Goal: Task Accomplishment & Management: Complete application form

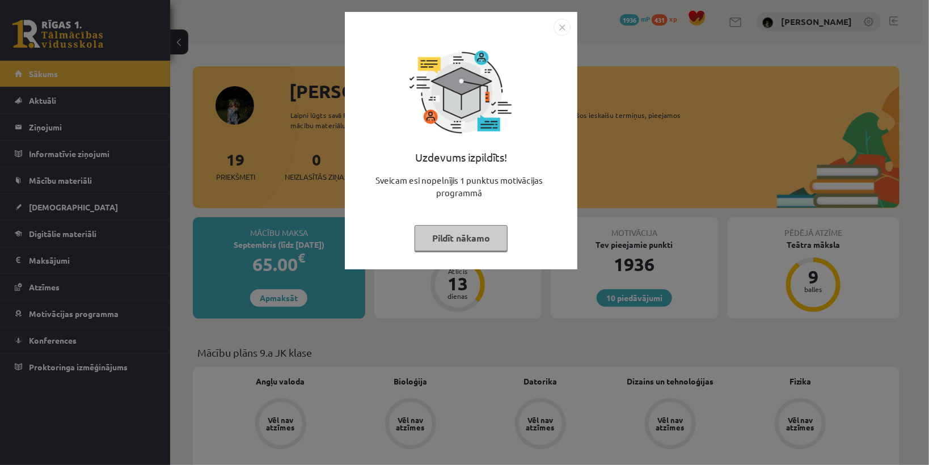
click at [492, 249] on button "Pildīt nākamo" at bounding box center [460, 238] width 93 height 26
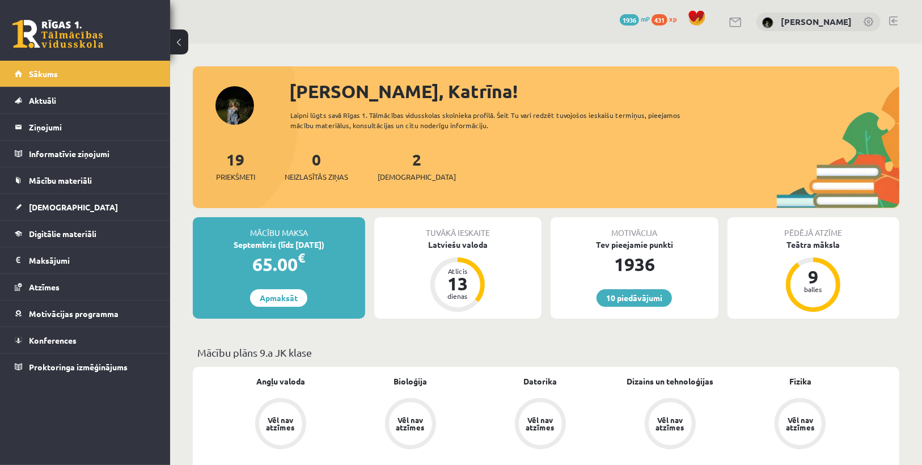
click at [405, 167] on div "2 Ieskaites" at bounding box center [417, 164] width 78 height 35
click at [406, 175] on span "[DEMOGRAPHIC_DATA]" at bounding box center [417, 176] width 78 height 11
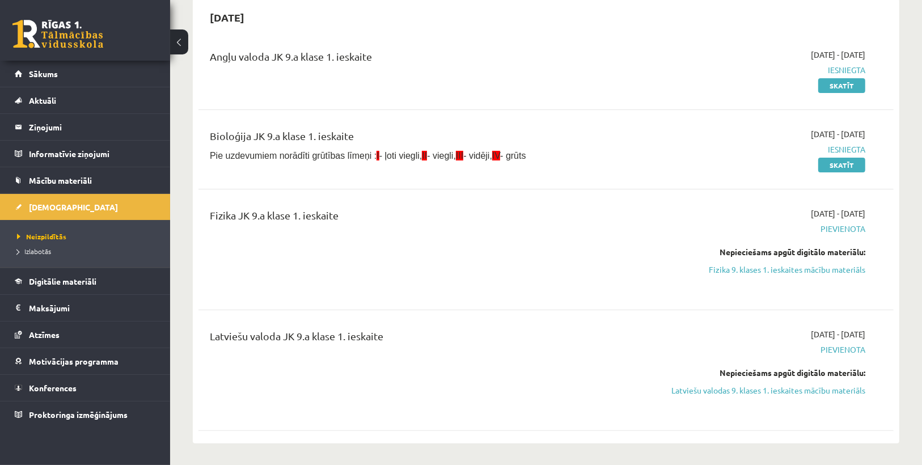
scroll to position [136, 0]
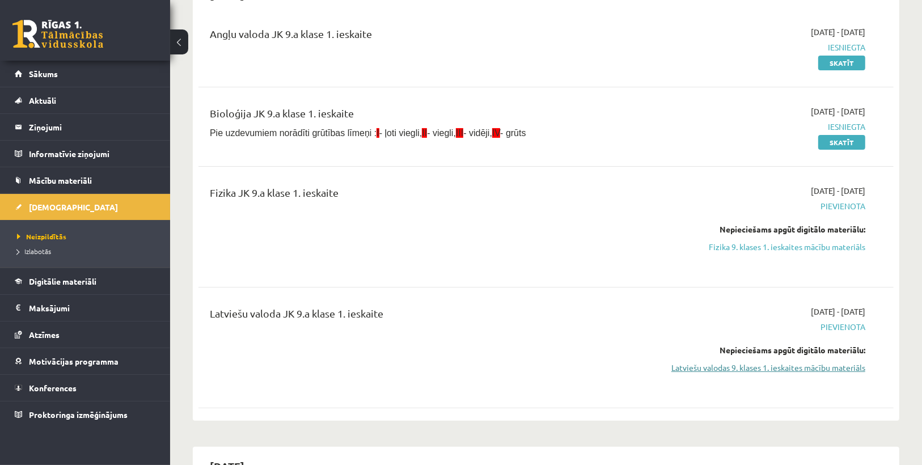
click at [782, 367] on link "Latviešu valodas 9. klases 1. ieskaites mācību materiāls" at bounding box center [761, 368] width 207 height 12
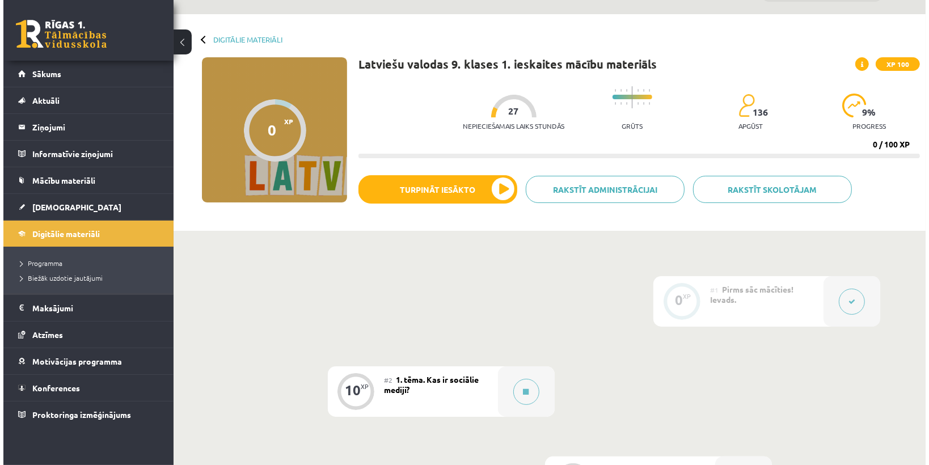
scroll to position [45, 0]
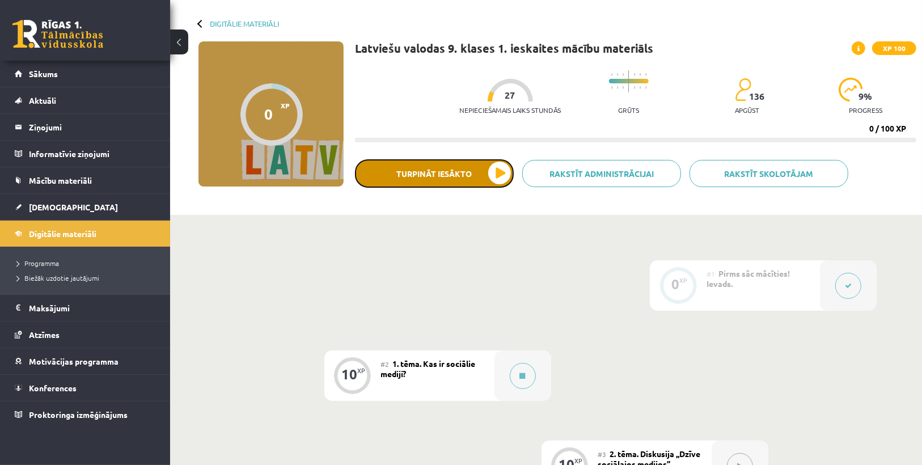
click at [460, 177] on button "Turpināt iesākto" at bounding box center [434, 173] width 159 height 28
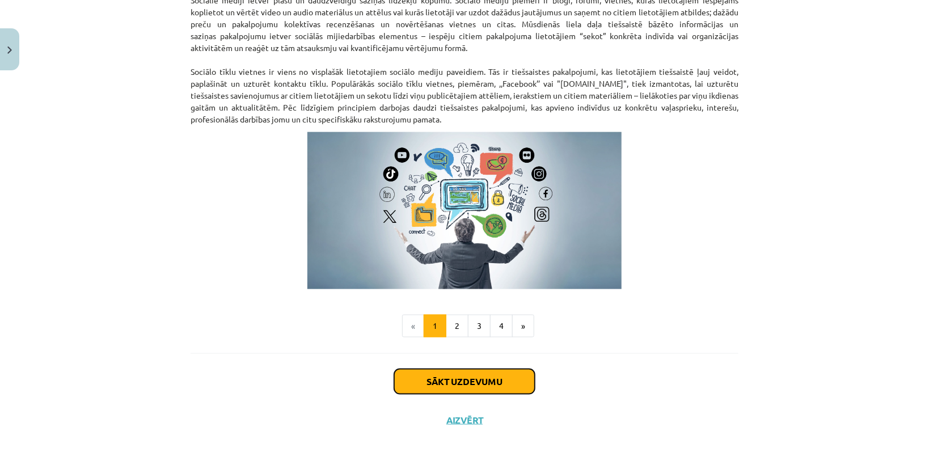
click at [504, 383] on button "Sākt uzdevumu" at bounding box center [464, 381] width 141 height 25
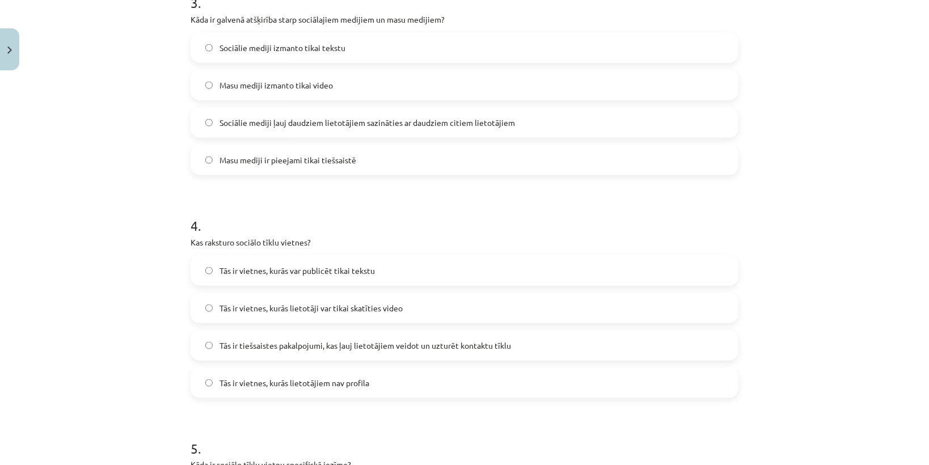
scroll to position [983, 0]
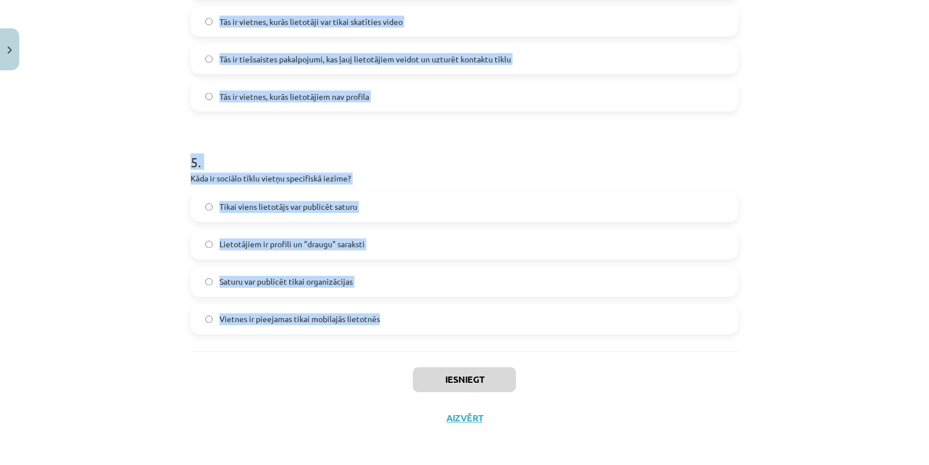
drag, startPoint x: 184, startPoint y: 145, endPoint x: 394, endPoint y: 308, distance: 265.9
copy form "Kas ir sociālo mediju trīs pamatelementi? Teksts, attēli un programmatūra Tekst…"
click at [409, 319] on label "Vietnes ir pieejamas tikai mobilajās lietotnēs" at bounding box center [464, 319] width 545 height 28
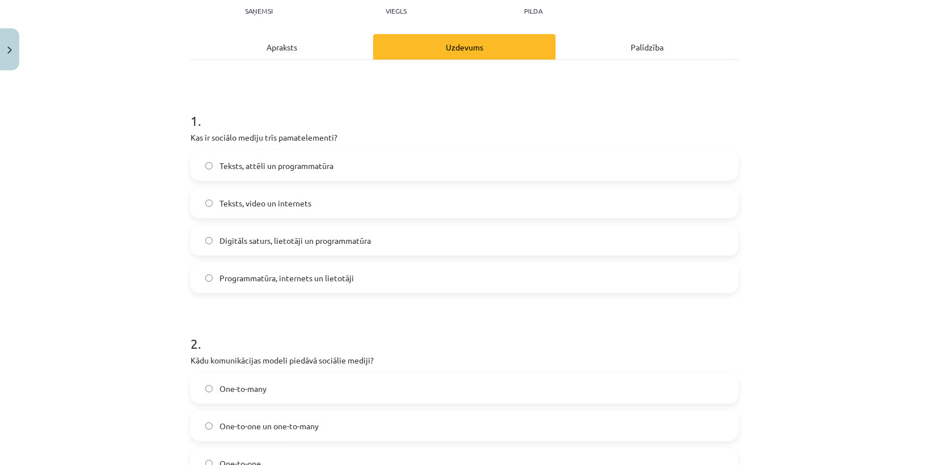
scroll to position [136, 0]
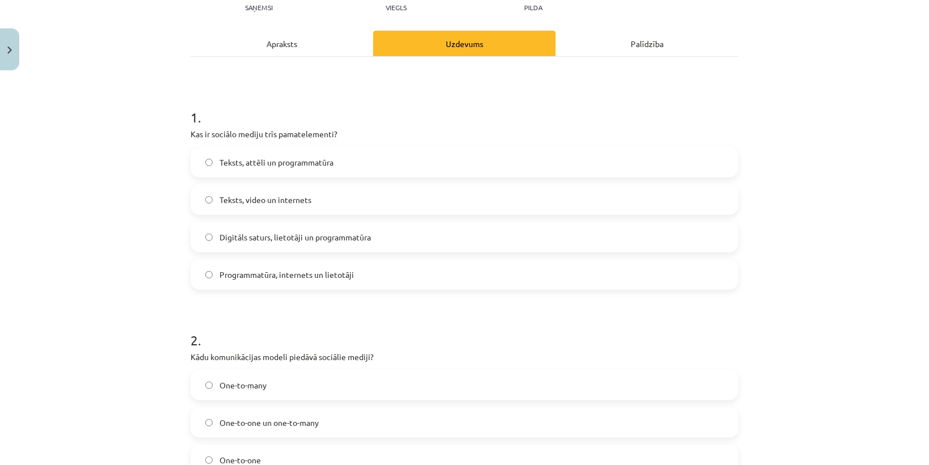
click at [282, 240] on span "Digitāls saturs, lietotāji un programmatūra" at bounding box center [294, 237] width 151 height 12
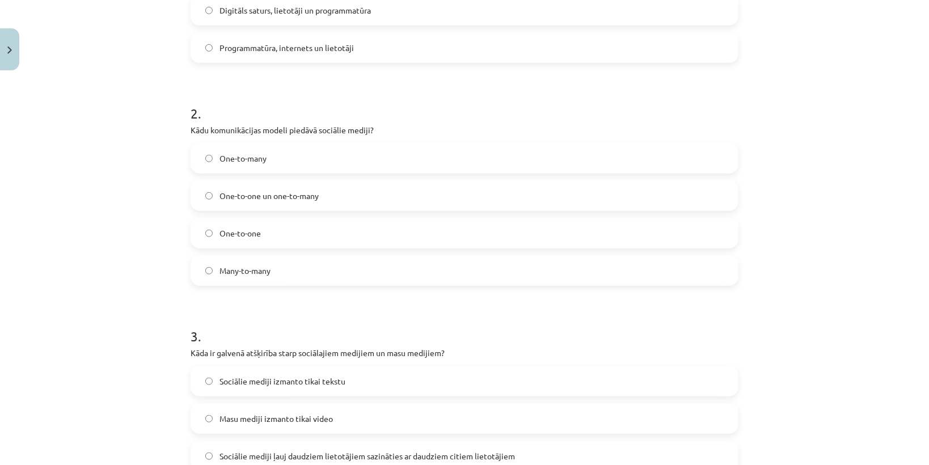
click at [247, 198] on span "One-to-one un one-to-many" at bounding box center [268, 196] width 99 height 12
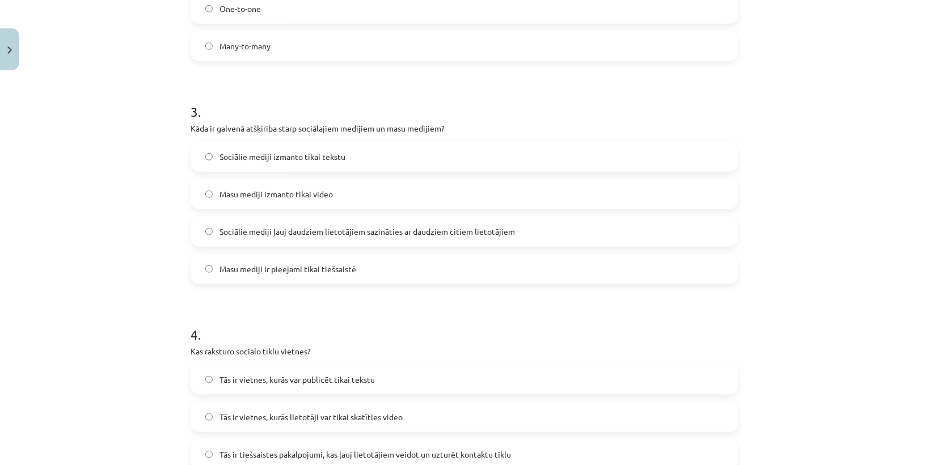
scroll to position [590, 0]
click at [270, 232] on span "Sociālie mediji ļauj daudziem lietotājiem sazināties ar daudziem citiem lietotā…" at bounding box center [366, 229] width 295 height 12
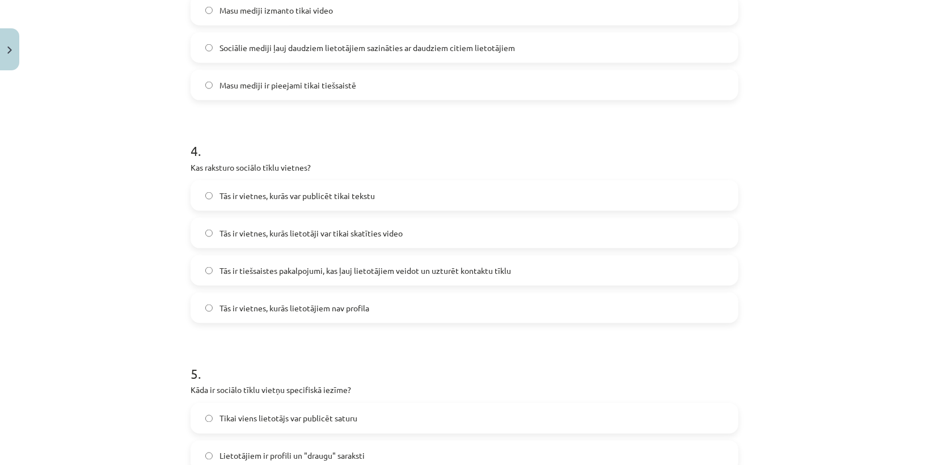
scroll to position [907, 0]
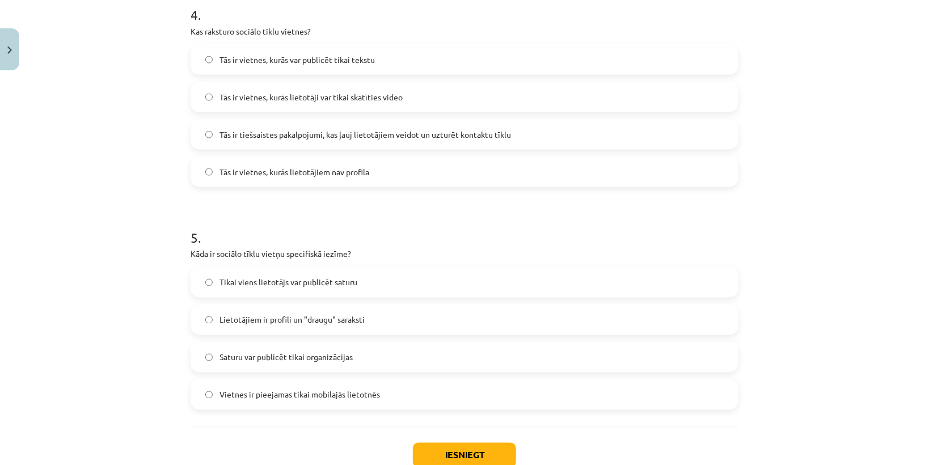
click at [258, 136] on span "Tās ir tiešsaistes pakalpojumi, kas ļauj lietotājiem veidot un uzturēt kontaktu…" at bounding box center [364, 135] width 291 height 12
click at [258, 324] on span "Lietotājiem ir profili un "draugu" saraksti" at bounding box center [291, 320] width 145 height 12
click at [418, 449] on button "Iesniegt" at bounding box center [464, 455] width 103 height 25
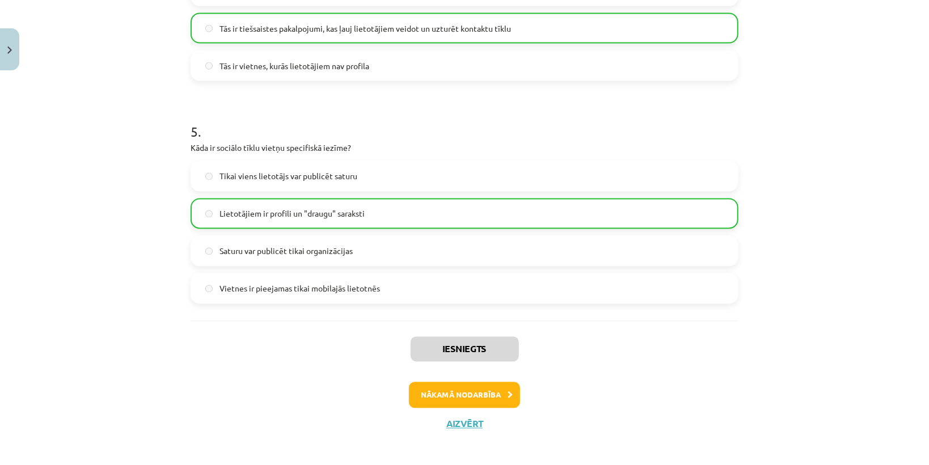
scroll to position [1018, 0]
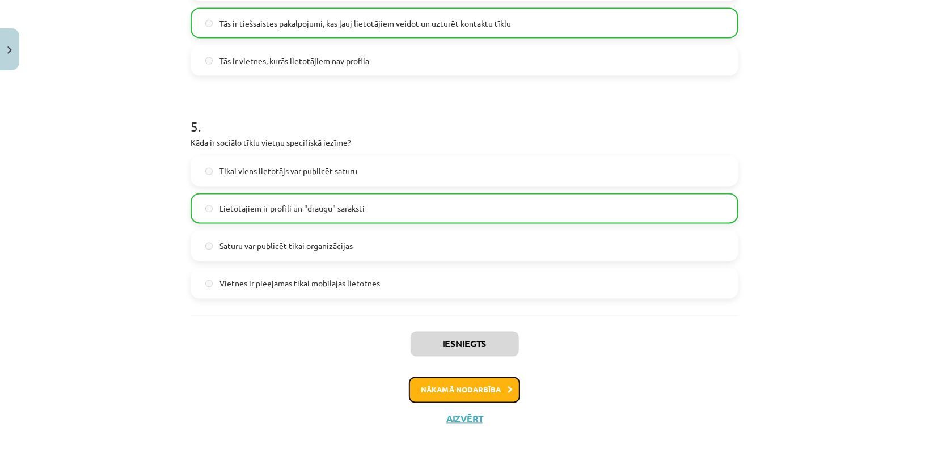
click at [485, 388] on button "Nākamā nodarbība" at bounding box center [464, 390] width 111 height 26
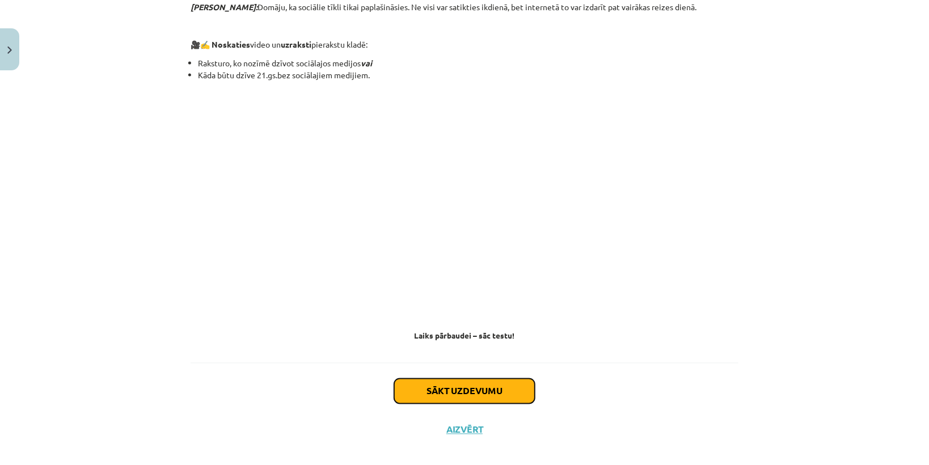
click at [481, 379] on button "Sākt uzdevumu" at bounding box center [464, 391] width 141 height 25
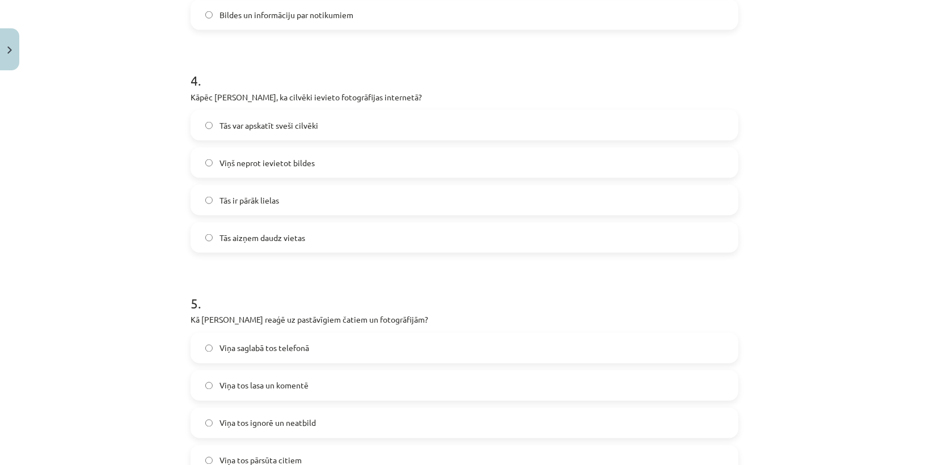
scroll to position [983, 0]
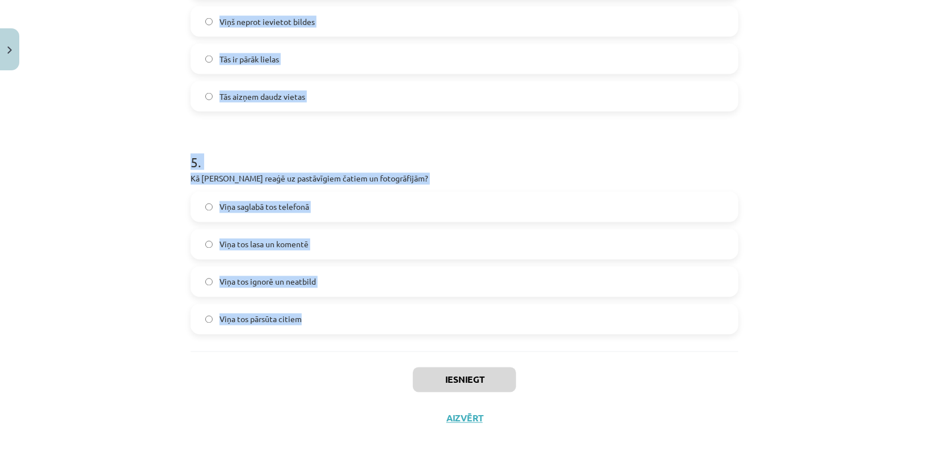
drag, startPoint x: 186, startPoint y: 266, endPoint x: 310, endPoint y: 338, distance: 143.5
copy form "Kas, pēc Jura domām, ir ļoti populārs mūsdienās? Sociālie tīkli Radio Avīzes Te…"
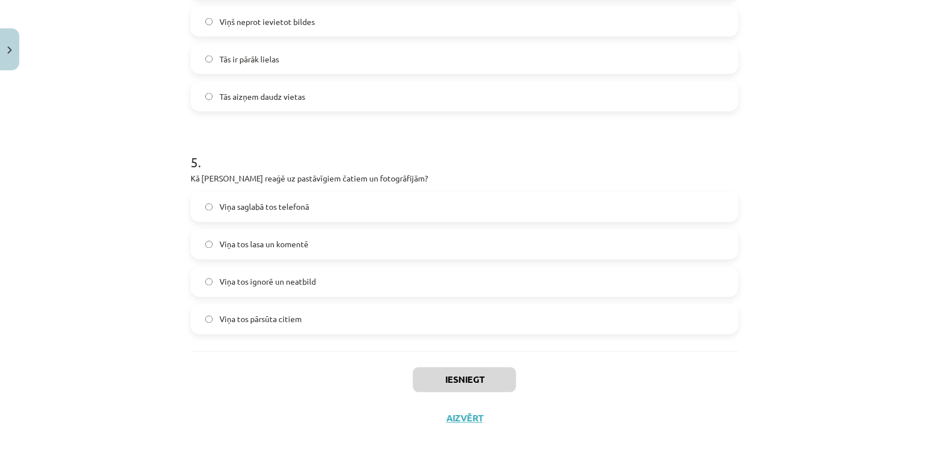
click at [320, 353] on div "Iesniegt Aizvērt" at bounding box center [465, 391] width 548 height 79
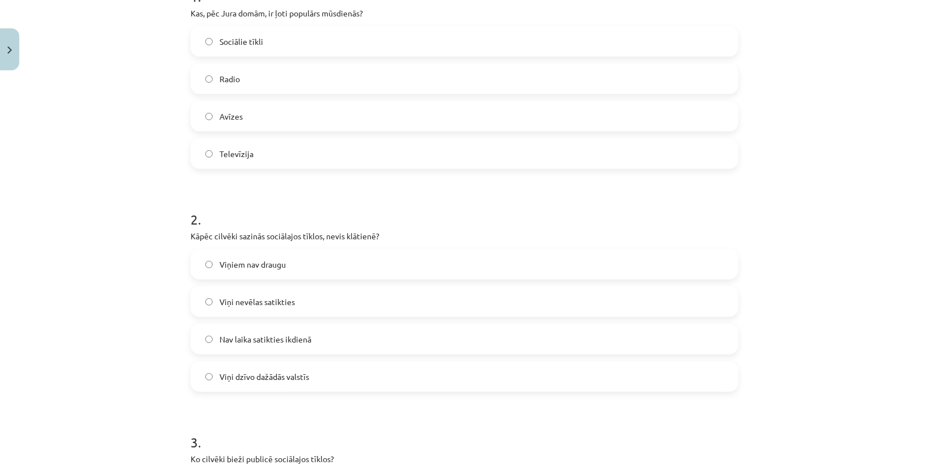
scroll to position [0, 0]
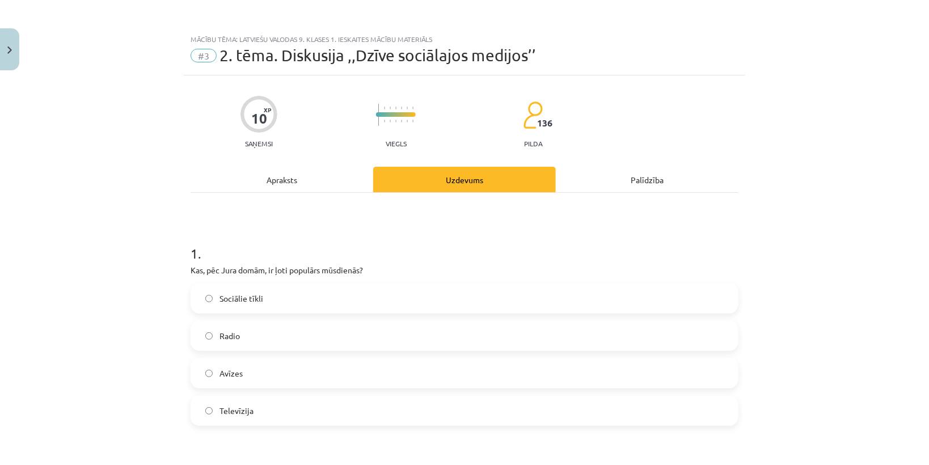
click at [248, 301] on span "Sociālie tīkli" at bounding box center [241, 299] width 44 height 12
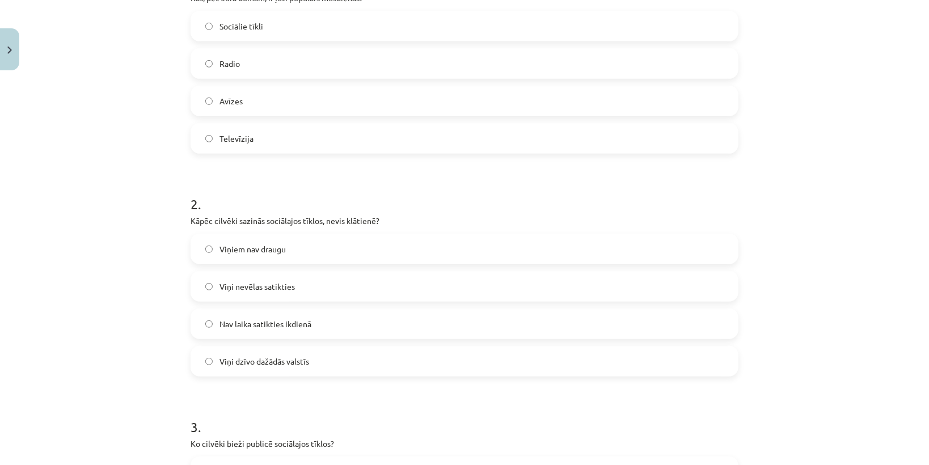
scroll to position [318, 0]
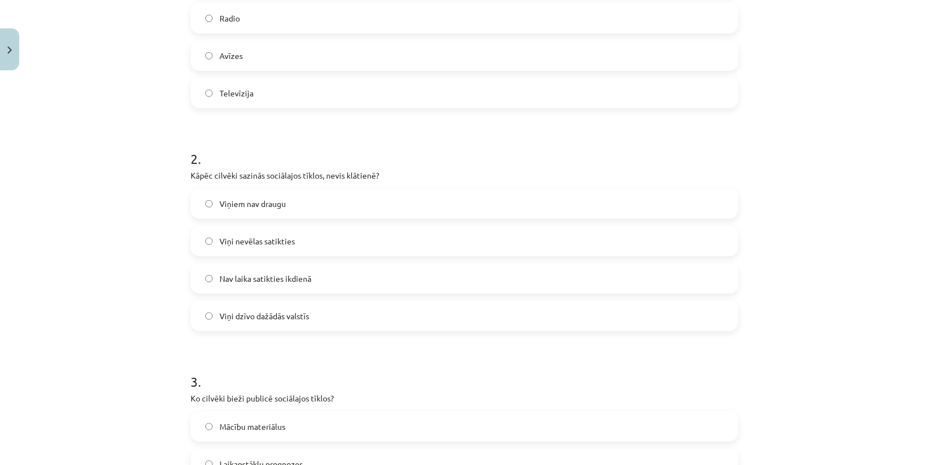
click at [299, 280] on span "Nav laika satikties ikdienā" at bounding box center [265, 279] width 92 height 12
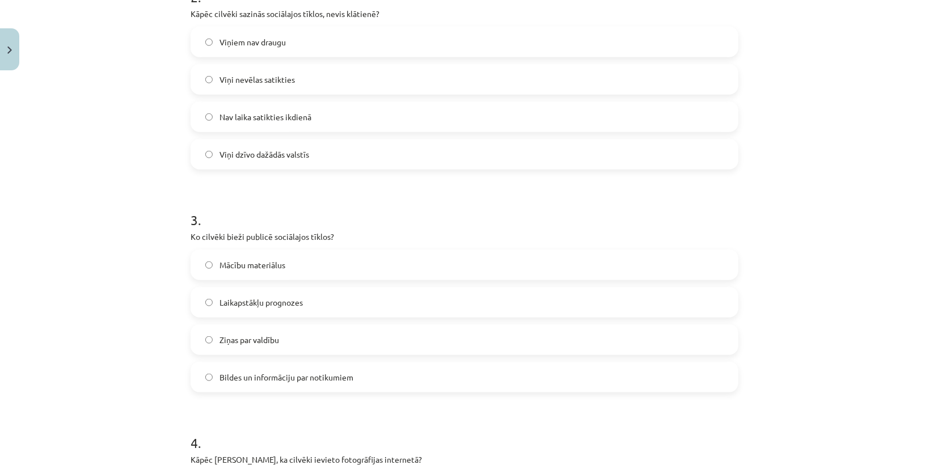
scroll to position [499, 0]
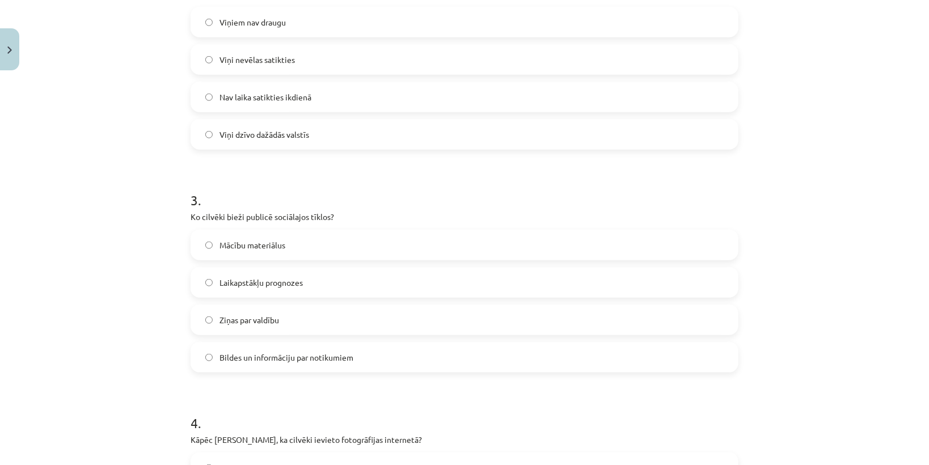
click at [271, 359] on span "Bildes un informāciju par notikumiem" at bounding box center [286, 358] width 134 height 12
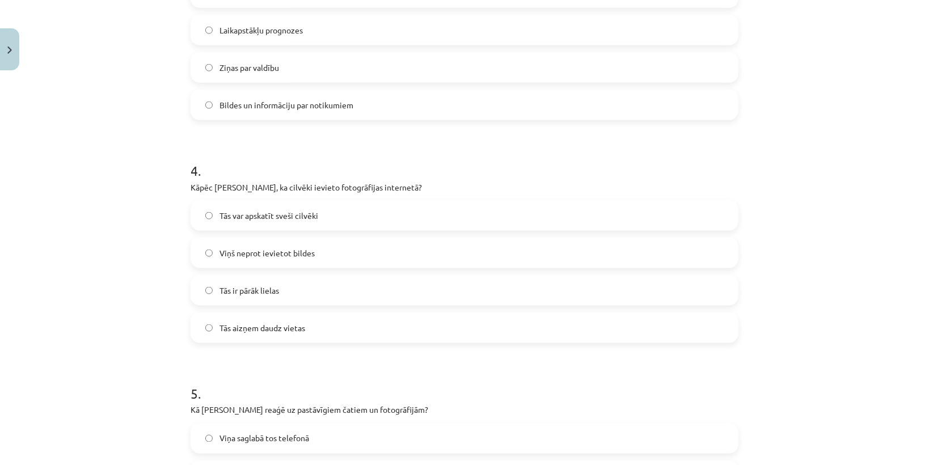
scroll to position [862, 0]
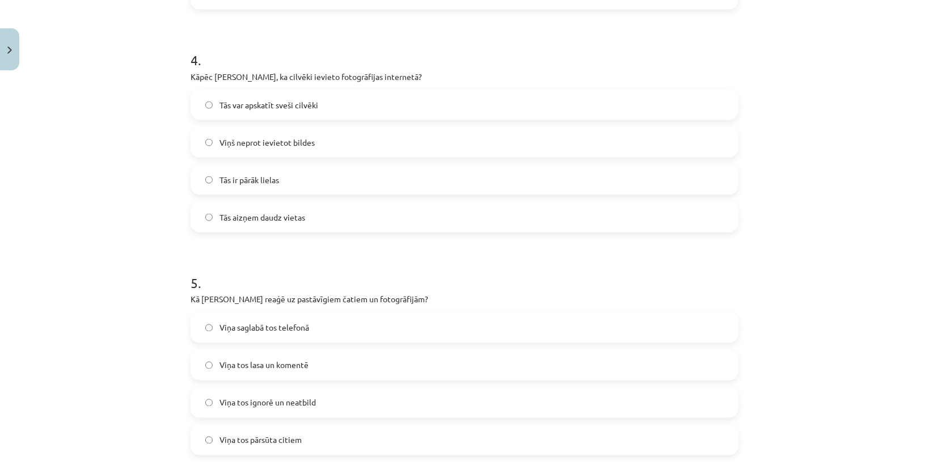
click at [277, 105] on span "Tās var apskatīt sveši cilvēki" at bounding box center [268, 105] width 99 height 12
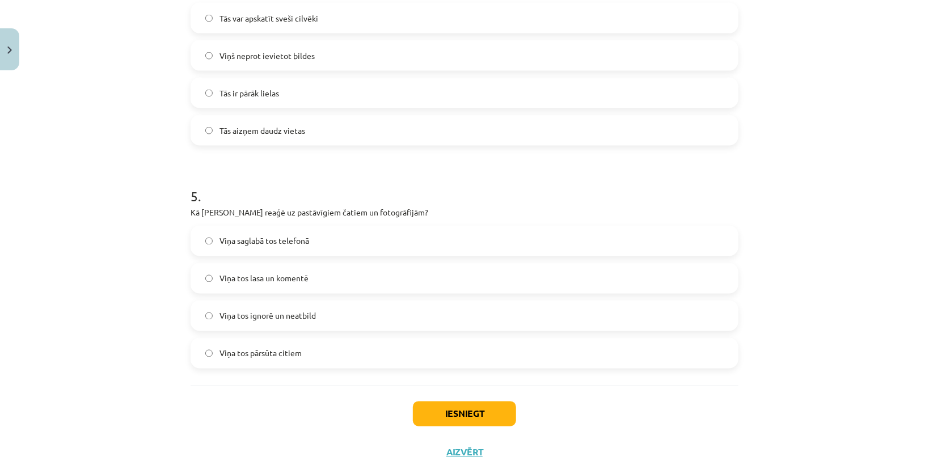
scroll to position [983, 0]
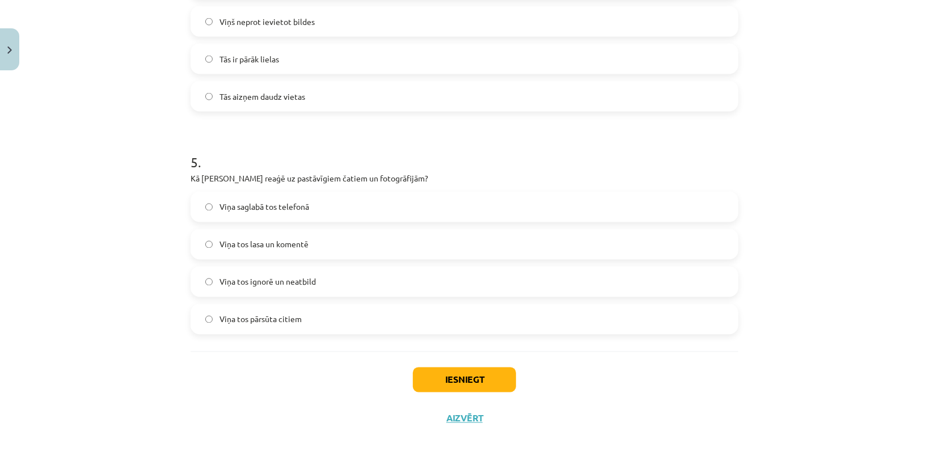
click at [282, 281] on span "Viņa tos ignorē un neatbild" at bounding box center [267, 282] width 96 height 12
click at [435, 374] on button "Iesniegt" at bounding box center [464, 379] width 103 height 25
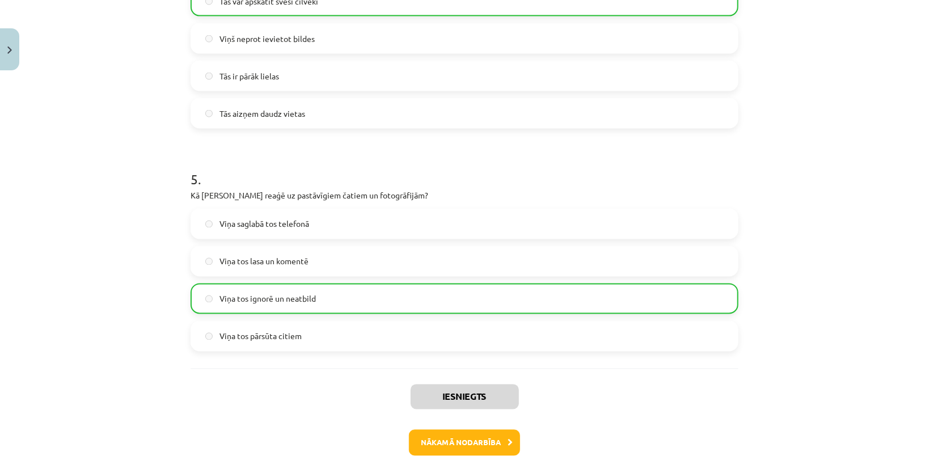
scroll to position [973, 0]
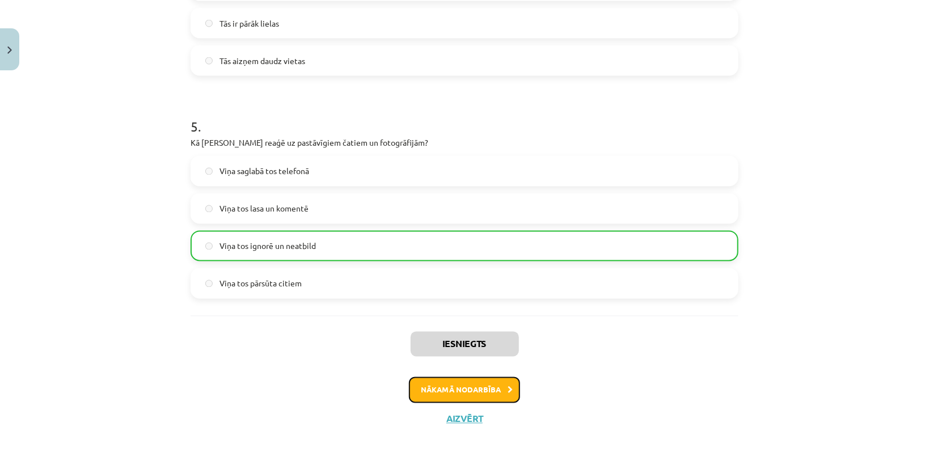
click at [490, 389] on button "Nākamā nodarbība" at bounding box center [464, 390] width 111 height 26
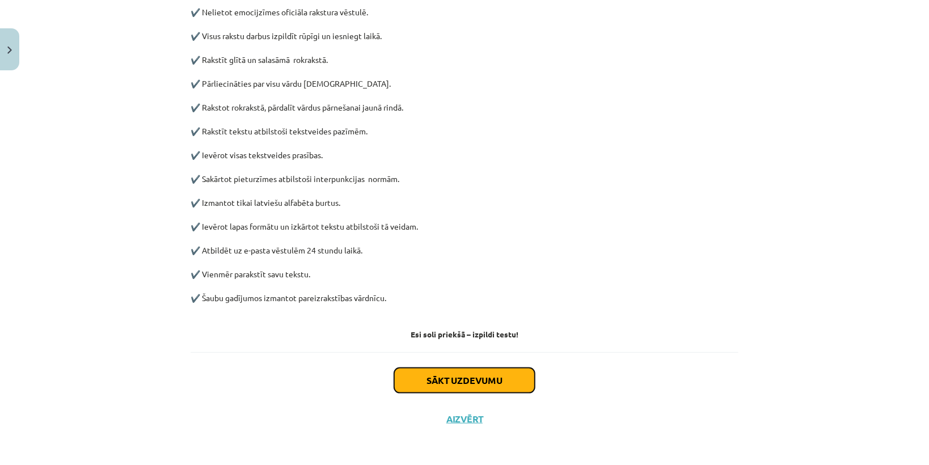
click at [471, 378] on button "Sākt uzdevumu" at bounding box center [464, 380] width 141 height 25
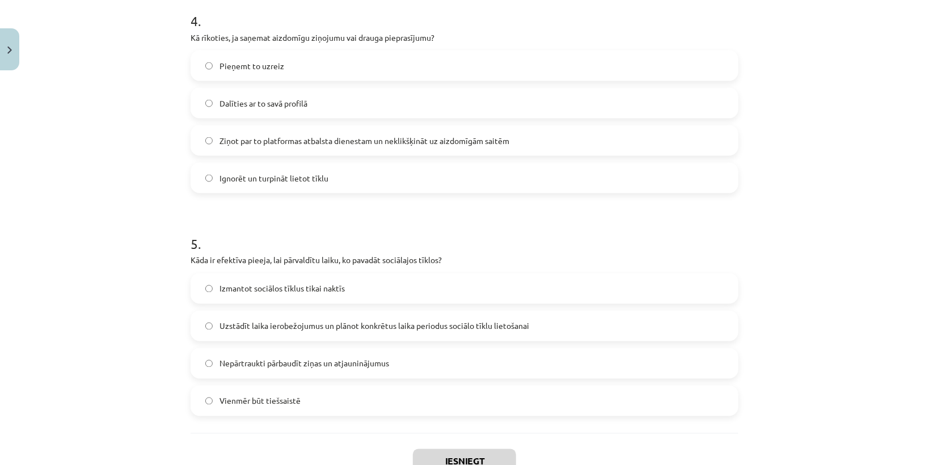
scroll to position [983, 0]
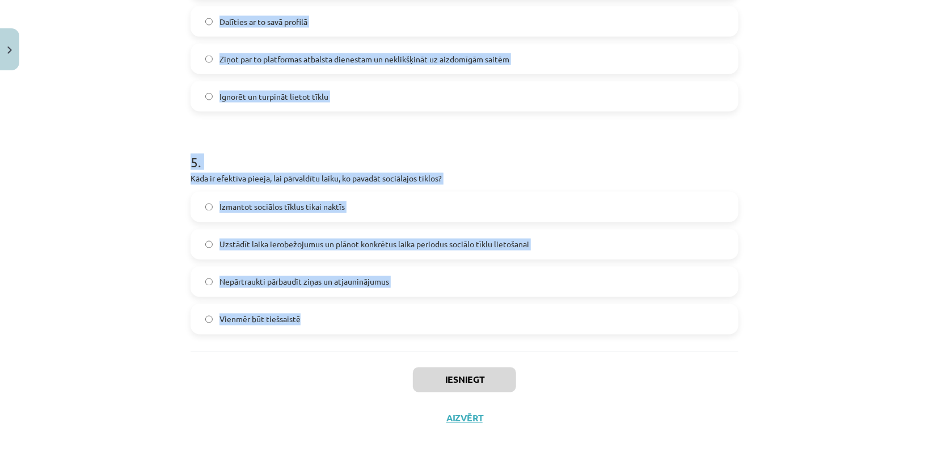
drag, startPoint x: 181, startPoint y: 237, endPoint x: 321, endPoint y: 336, distance: 171.8
copy form "Kā var izmantot sociālos tīklus profesionālai attīstībai? Publicējot personīgos…"
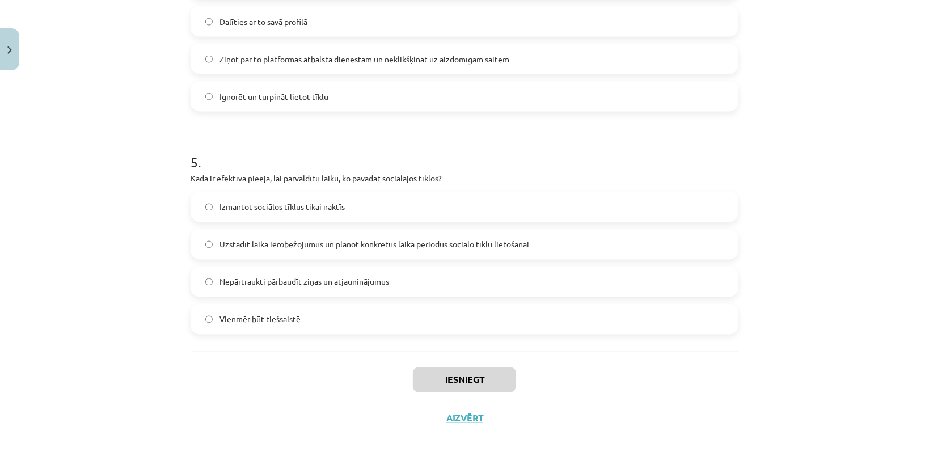
click at [313, 398] on div "Iesniegt Aizvērt" at bounding box center [465, 391] width 548 height 79
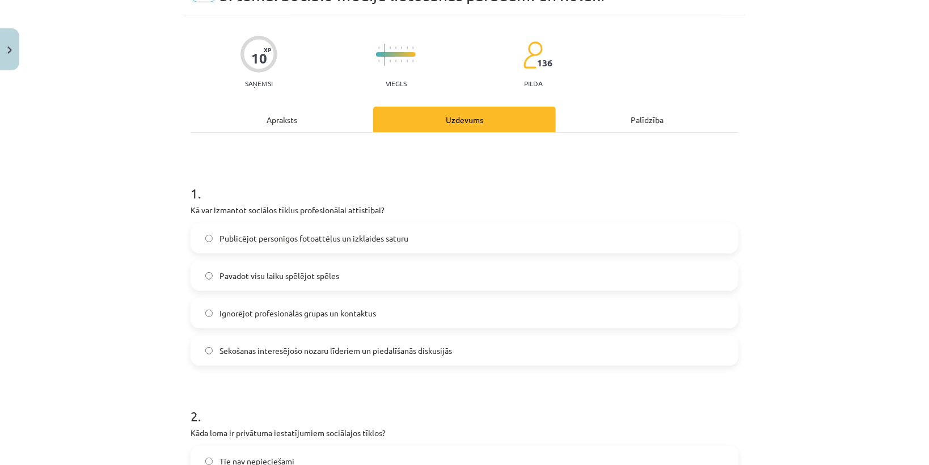
scroll to position [75, 0]
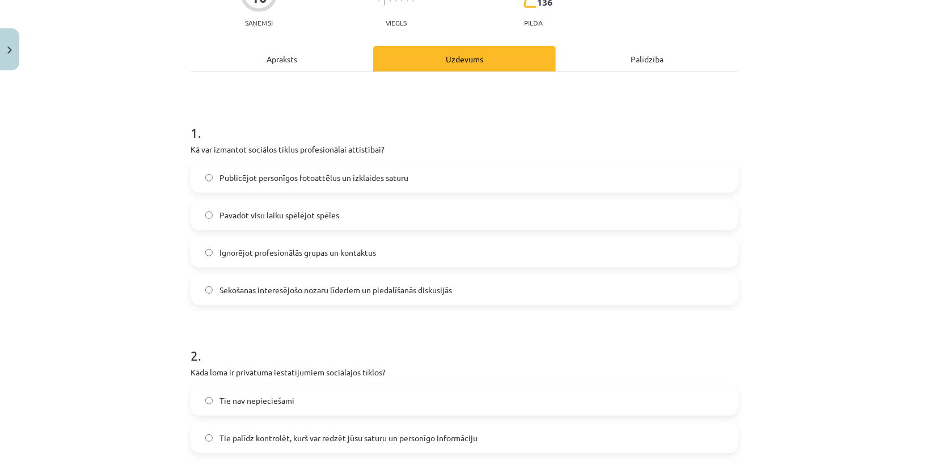
click at [266, 289] on span "Sekošanas interesējošo nozaru līderiem un piedalīšanās diskusijās" at bounding box center [335, 290] width 232 height 12
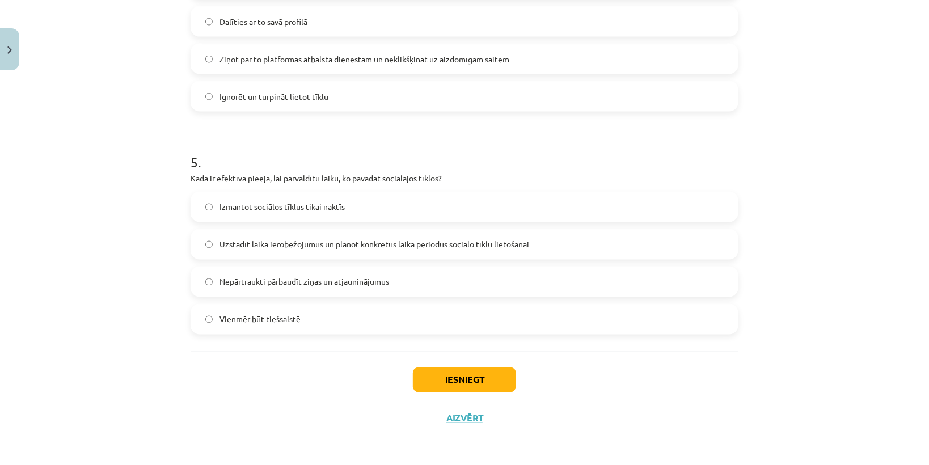
scroll to position [983, 0]
click at [308, 248] on span "Uzstādīt laika ierobežojumus un plānot konkrētus laika periodus sociālo tīklu l…" at bounding box center [374, 245] width 310 height 12
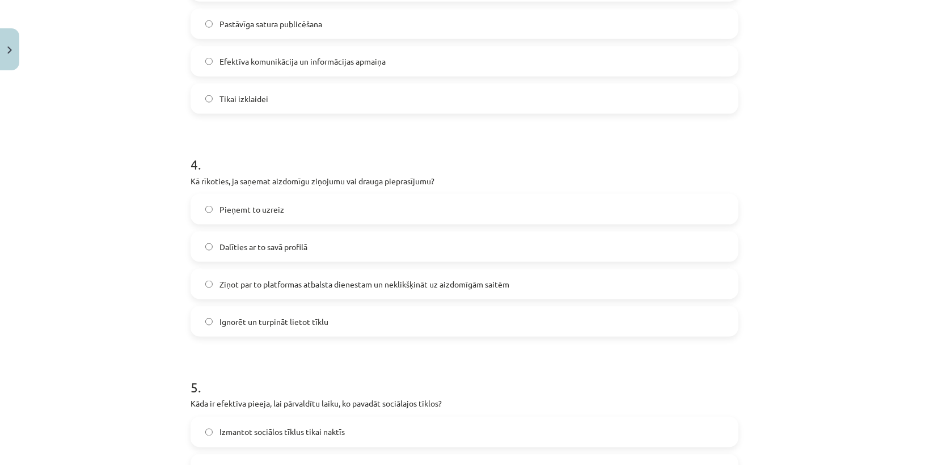
scroll to position [756, 0]
click at [276, 288] on span "Ziņot par to platformas atbalsta dienestam un neklikšķināt uz aizdomīgām saitēm" at bounding box center [364, 286] width 290 height 12
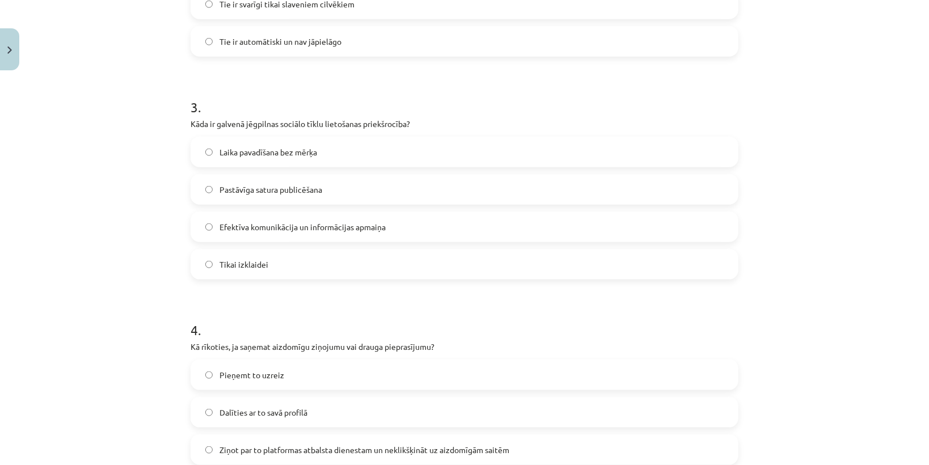
scroll to position [574, 0]
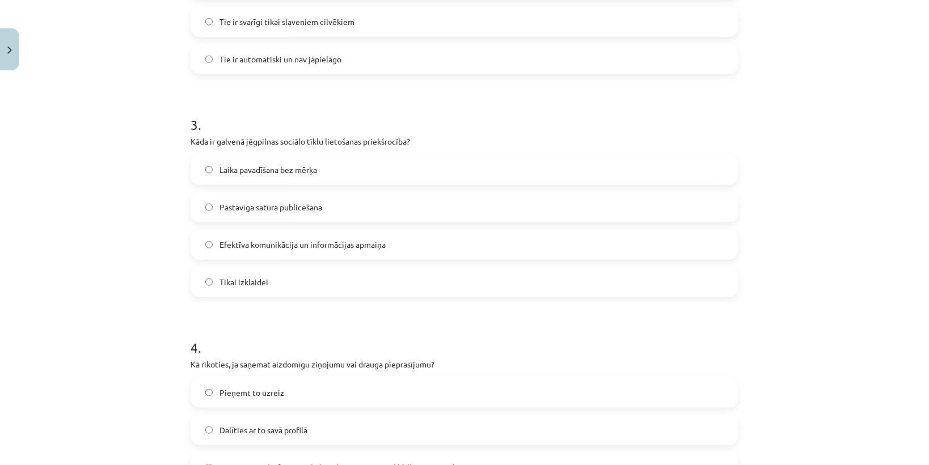
click at [313, 244] on span "Efektīva komunikācija un informācijas apmaiņa" at bounding box center [302, 245] width 166 height 12
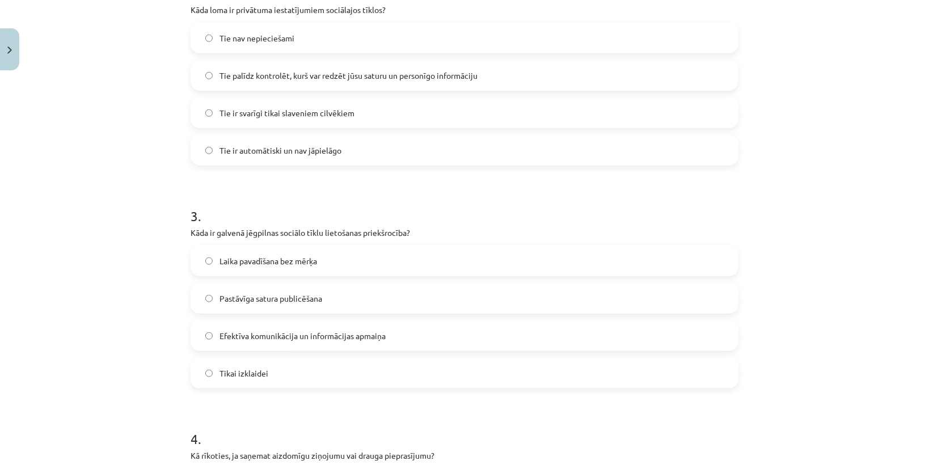
scroll to position [348, 0]
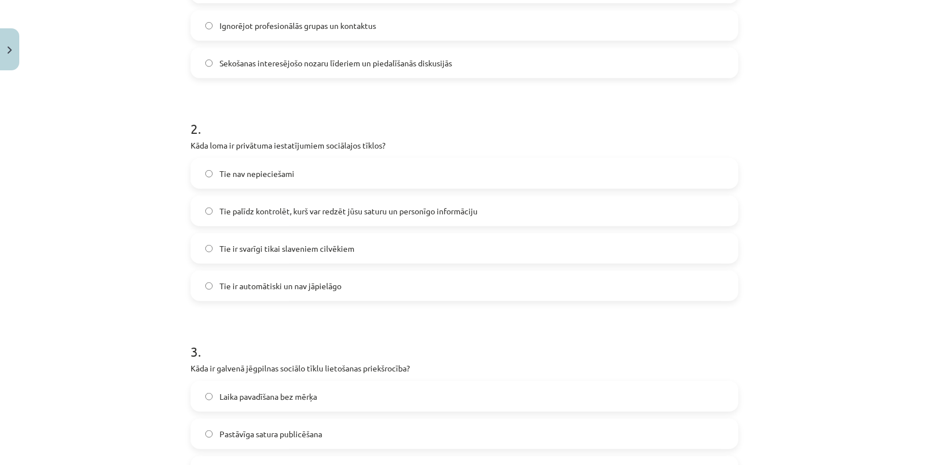
click at [414, 211] on span "Tie palīdz kontrolēt, kurš var redzēt jūsu saturu un personīgo informāciju" at bounding box center [348, 211] width 258 height 12
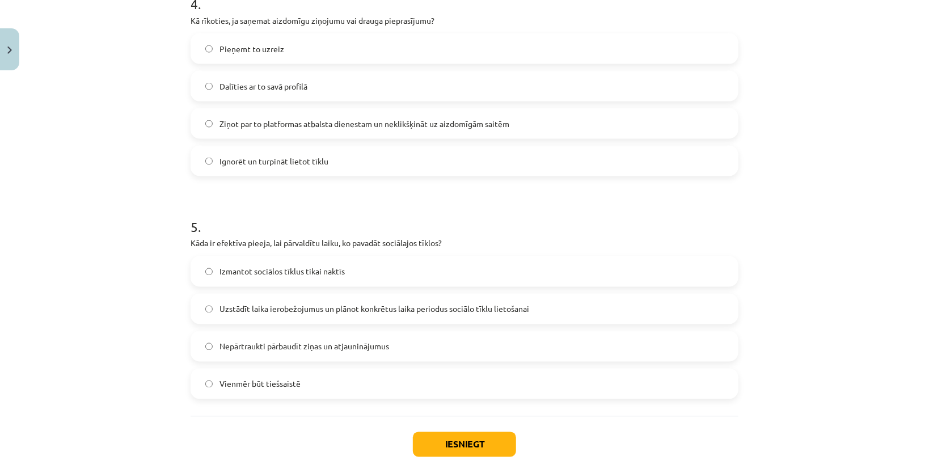
scroll to position [983, 0]
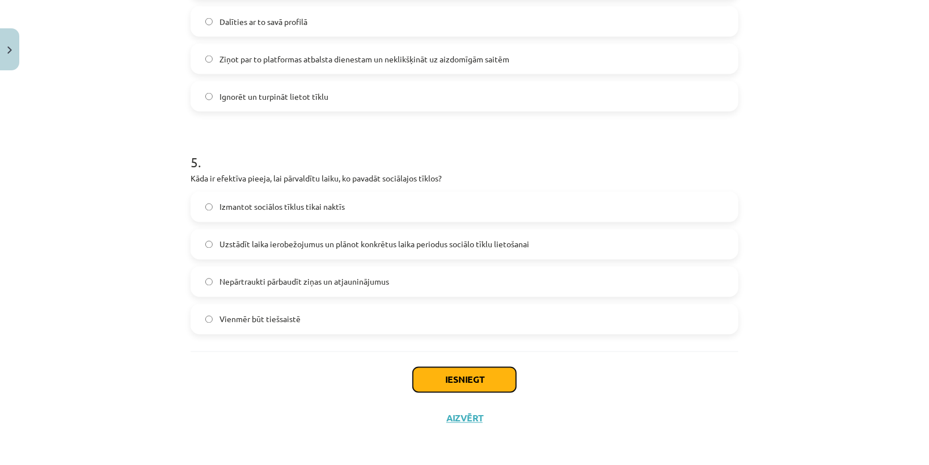
click at [451, 382] on button "Iesniegt" at bounding box center [464, 379] width 103 height 25
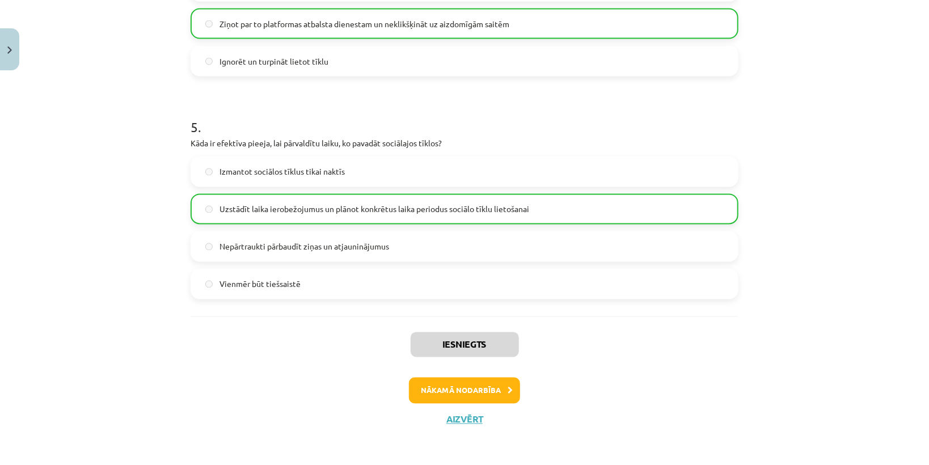
scroll to position [1018, 0]
click at [500, 383] on button "Nākamā nodarbība" at bounding box center [464, 390] width 111 height 26
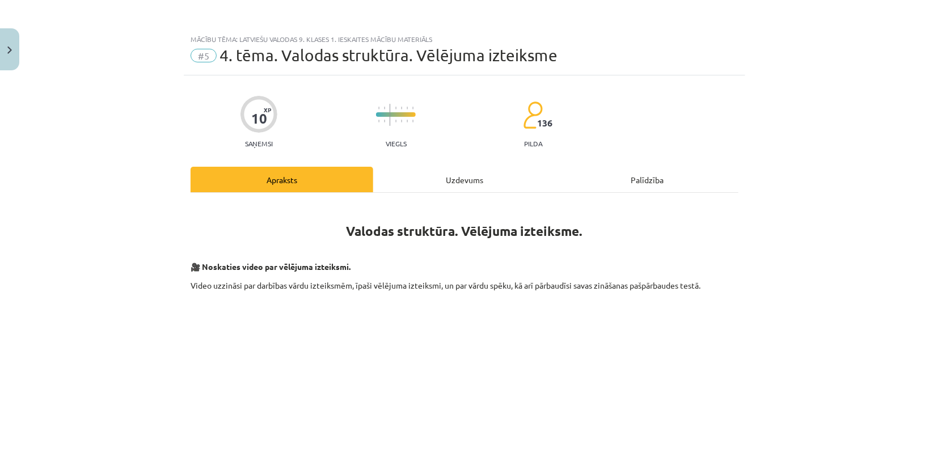
scroll to position [0, 0]
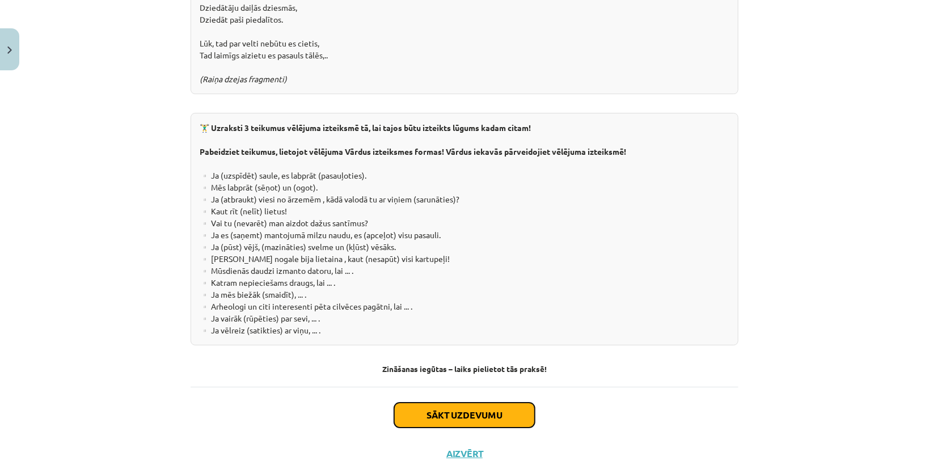
click at [485, 403] on button "Sākt uzdevumu" at bounding box center [464, 415] width 141 height 25
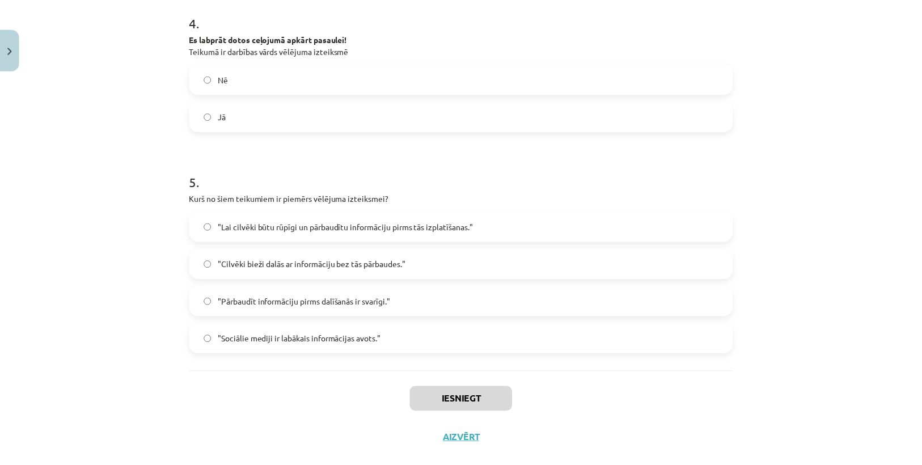
scroll to position [719, 0]
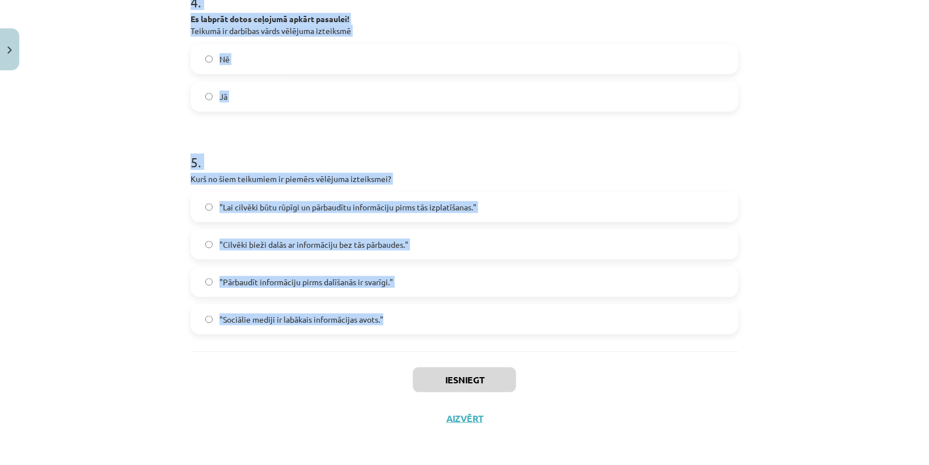
drag, startPoint x: 181, startPoint y: 266, endPoint x: 413, endPoint y: 331, distance: 240.2
copy form "Vēlējuma izteiksmes vienkāršo tagadni veido, nenoteiksmei pievienojot... -tu (t…"
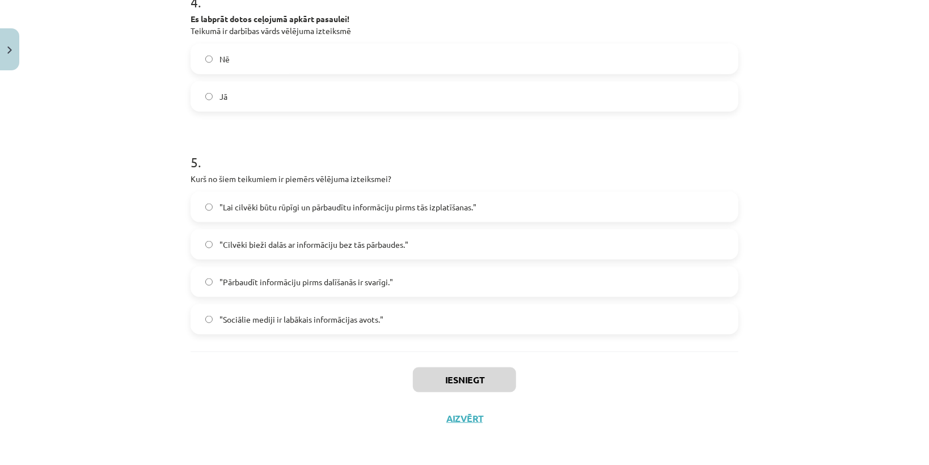
click at [459, 425] on div "Iesniegt Aizvērt" at bounding box center [465, 391] width 548 height 79
click at [460, 423] on button "Aizvērt" at bounding box center [464, 418] width 43 height 11
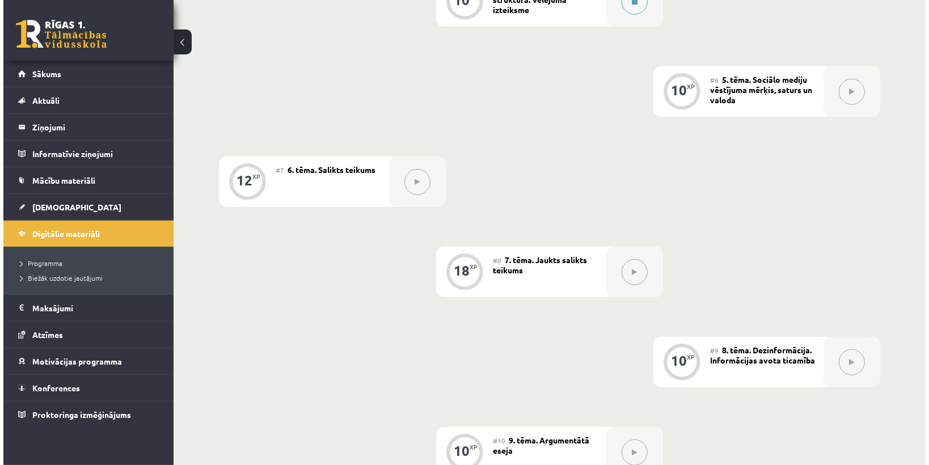
scroll to position [635, 0]
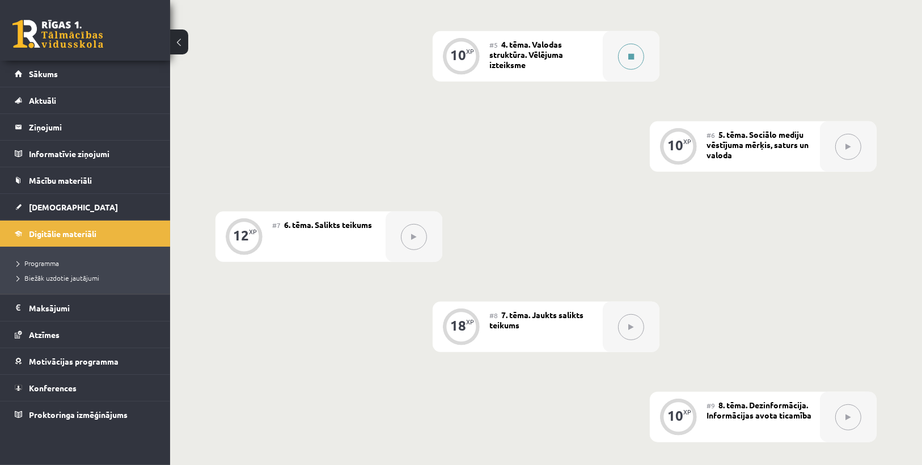
click at [619, 53] on button at bounding box center [631, 57] width 26 height 26
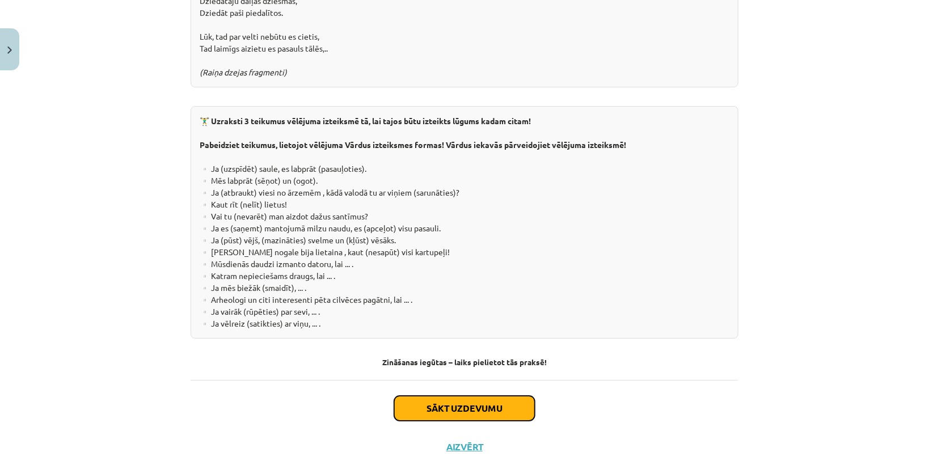
click at [494, 396] on button "Sākt uzdevumu" at bounding box center [464, 408] width 141 height 25
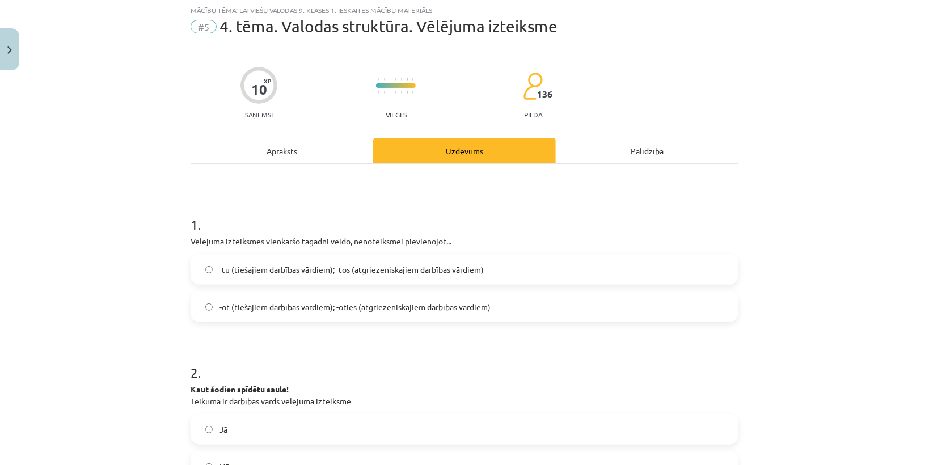
scroll to position [28, 0]
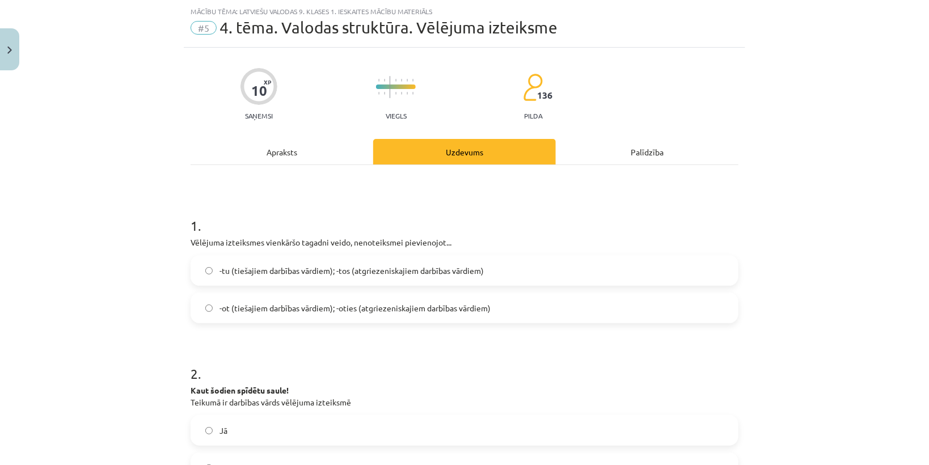
click at [243, 262] on label "-tu (tiešajiem darbības vārdiem); -tos (atgriezeniskajiem darbības vārdiem)" at bounding box center [464, 270] width 545 height 28
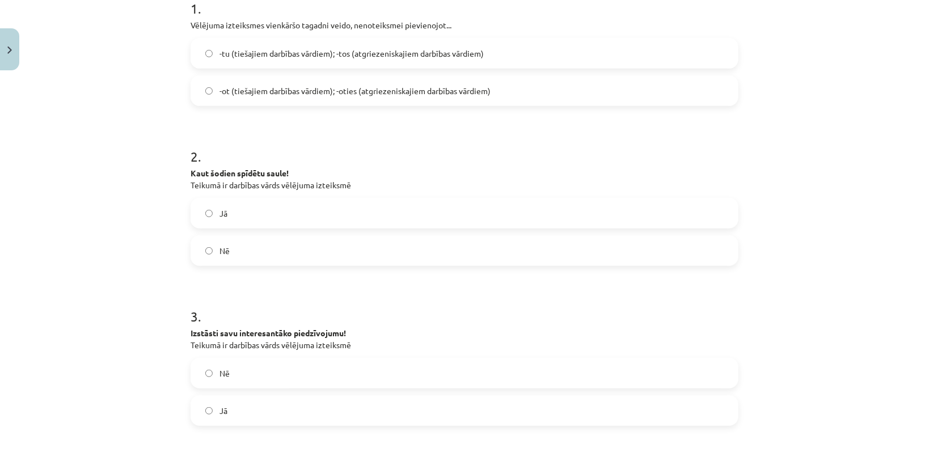
scroll to position [300, 0]
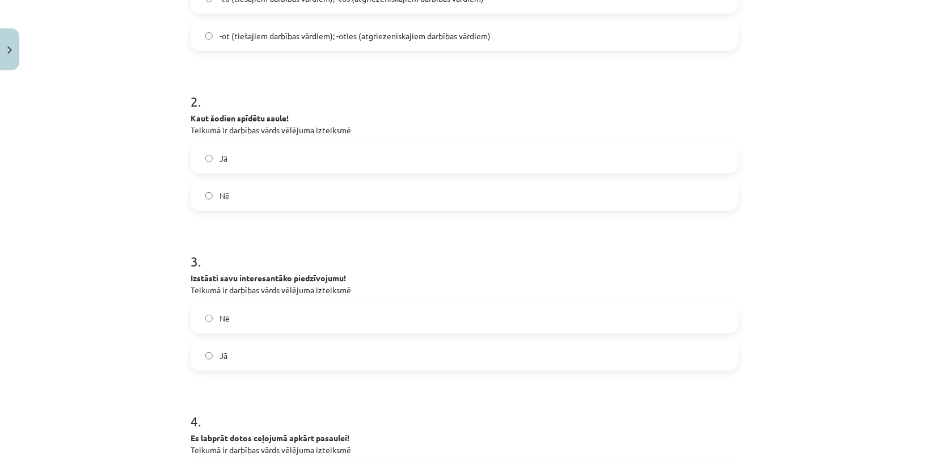
click at [251, 159] on label "Jā" at bounding box center [464, 158] width 545 height 28
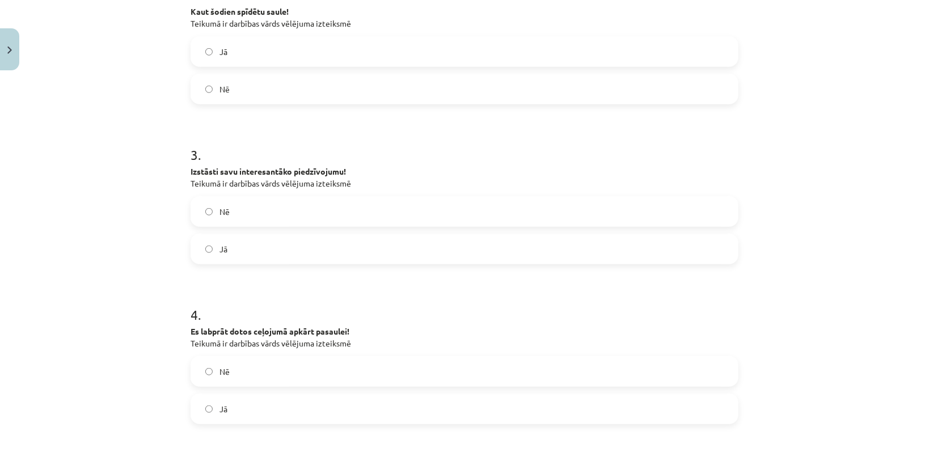
scroll to position [527, 0]
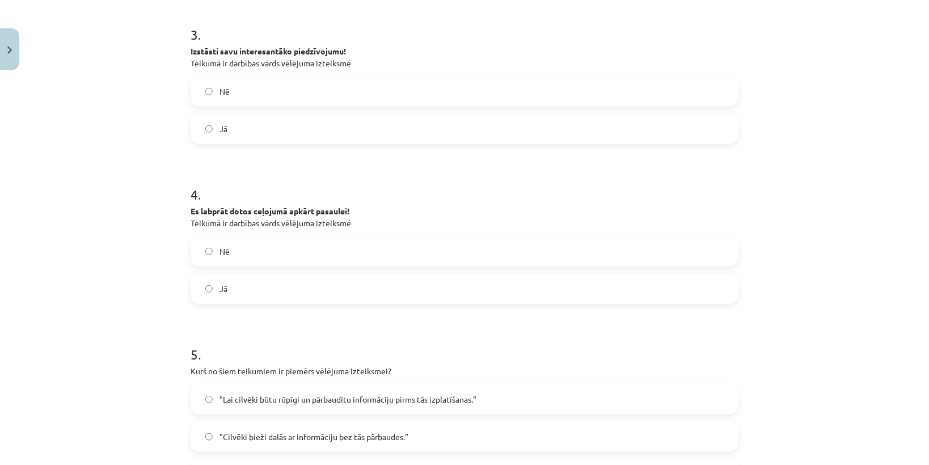
click at [254, 94] on label "Nē" at bounding box center [464, 91] width 545 height 28
click at [230, 291] on label "Jā" at bounding box center [464, 288] width 545 height 28
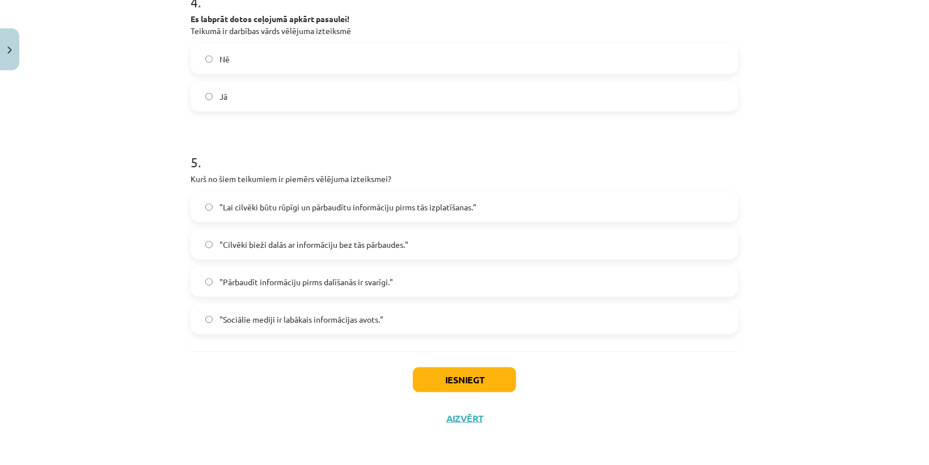
click at [242, 201] on span ""Lai cilvēki būtu rūpīgi un pārbaudītu informāciju pirms tās izplatīšanas."" at bounding box center [347, 207] width 257 height 12
click at [434, 375] on button "Iesniegt" at bounding box center [464, 379] width 103 height 25
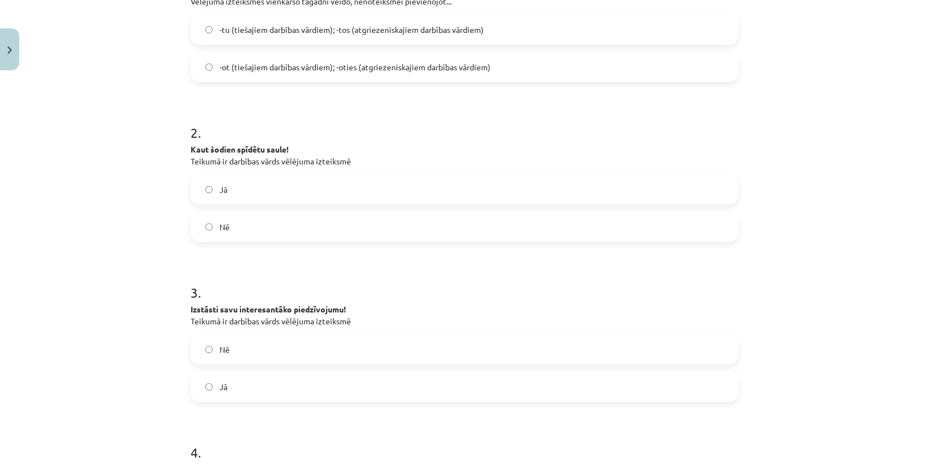
scroll to position [0, 0]
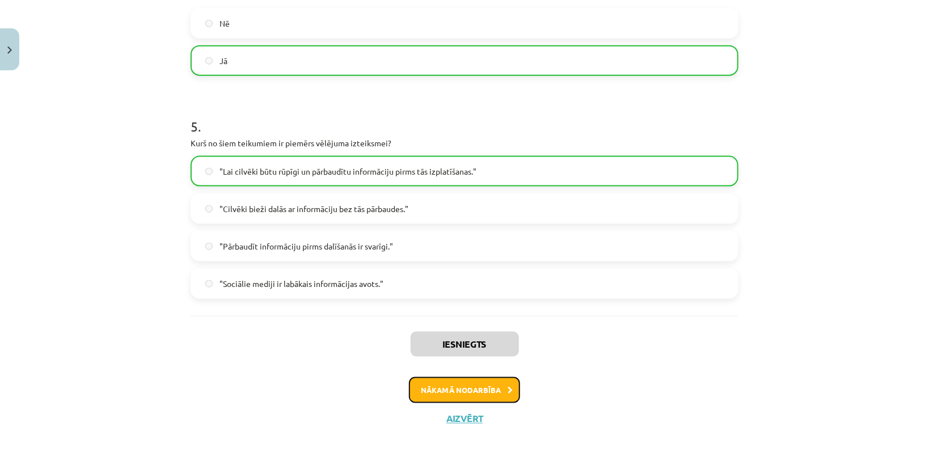
click at [483, 388] on button "Nākamā nodarbība" at bounding box center [464, 390] width 111 height 26
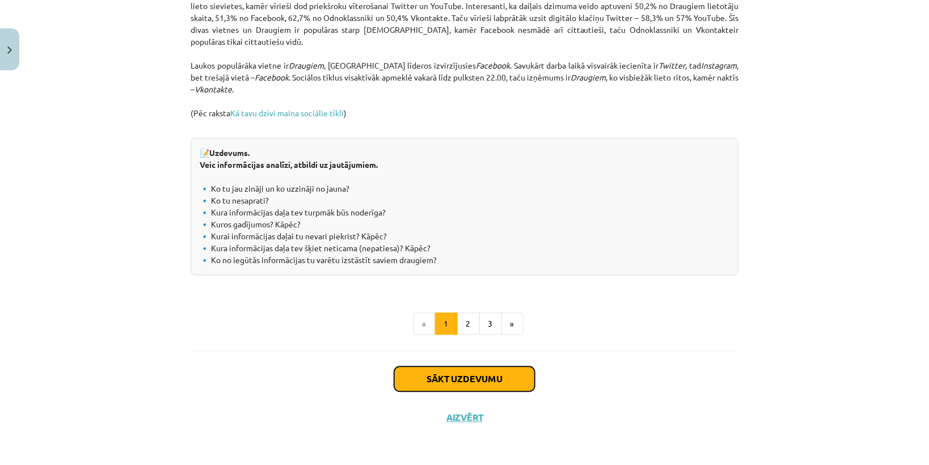
click at [458, 388] on button "Sākt uzdevumu" at bounding box center [464, 378] width 141 height 25
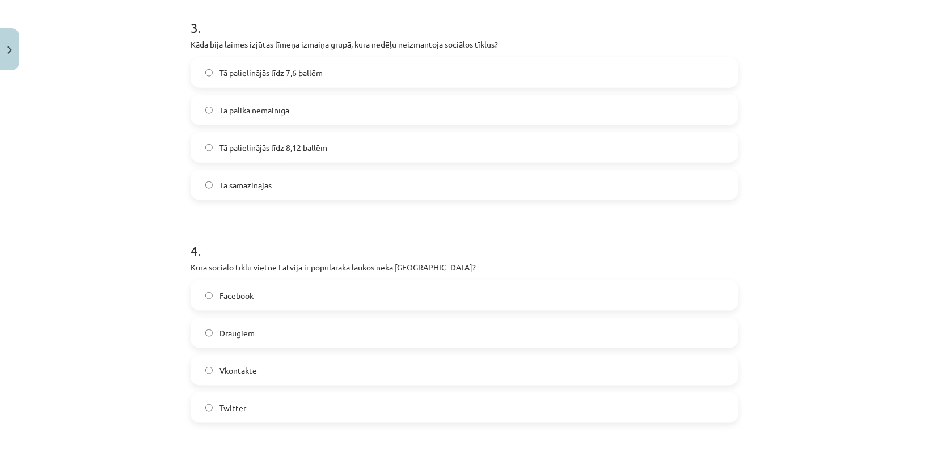
scroll to position [983, 0]
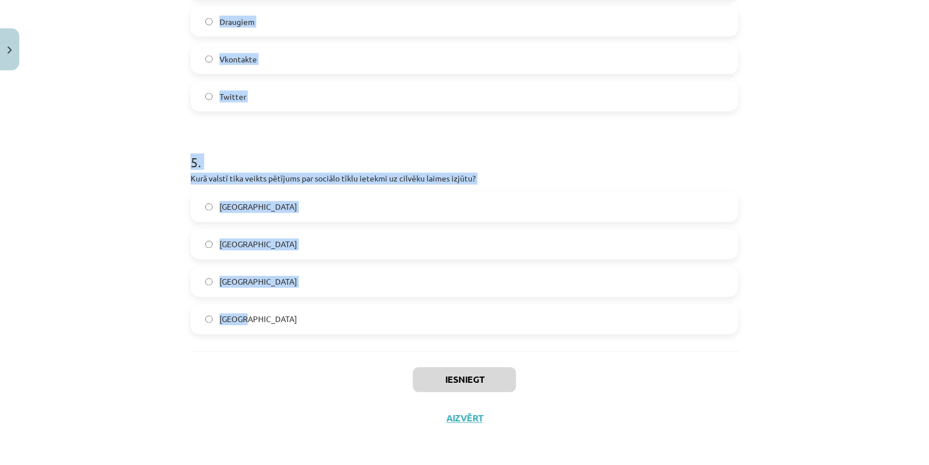
drag, startPoint x: 184, startPoint y: 237, endPoint x: 256, endPoint y: 321, distance: 110.6
copy form "Kāds ir viens no pozitīvajiem efektiem, ko sociālo tīklu lietošana var radīt? V…"
drag, startPoint x: 273, startPoint y: 346, endPoint x: 263, endPoint y: 307, distance: 40.4
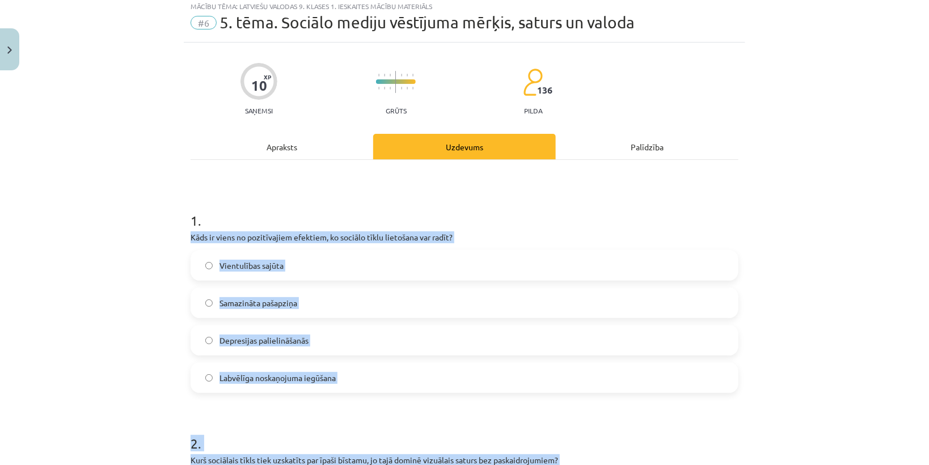
scroll to position [0, 0]
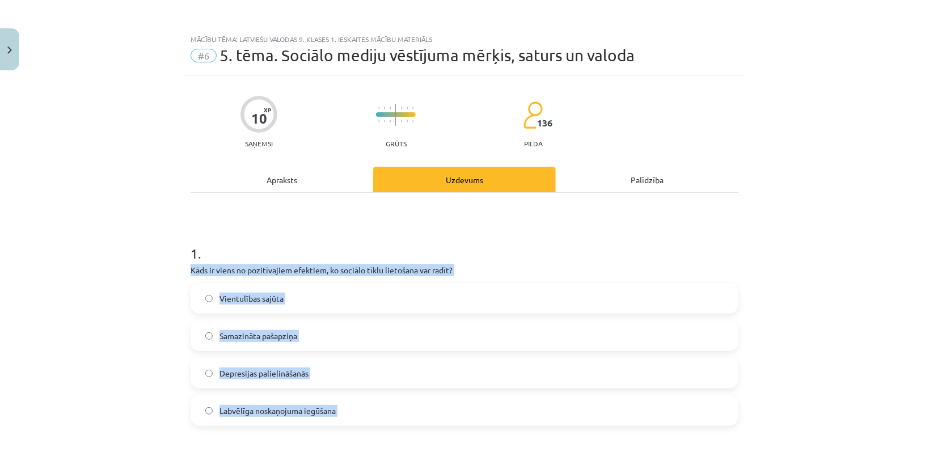
click at [143, 312] on div "Mācību tēma: Latviešu valodas 9. klases 1. ieskaites mācību materiāls #6 5. tēm…" at bounding box center [464, 232] width 929 height 465
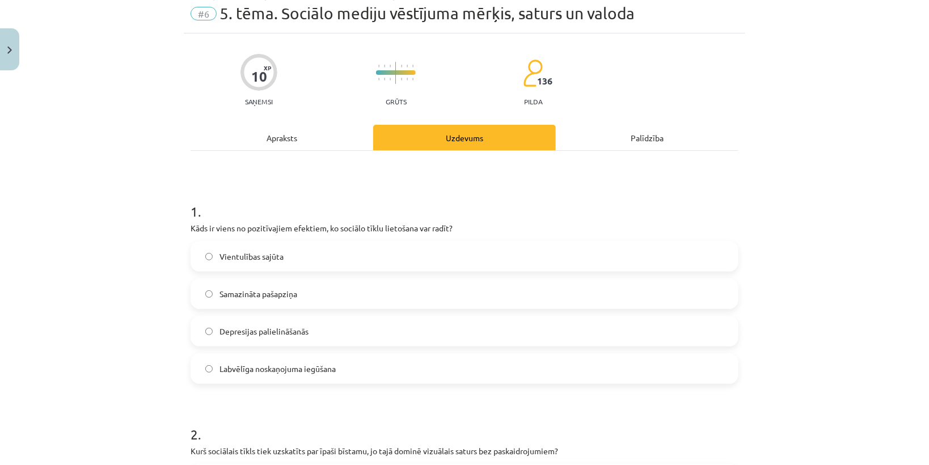
scroll to position [91, 0]
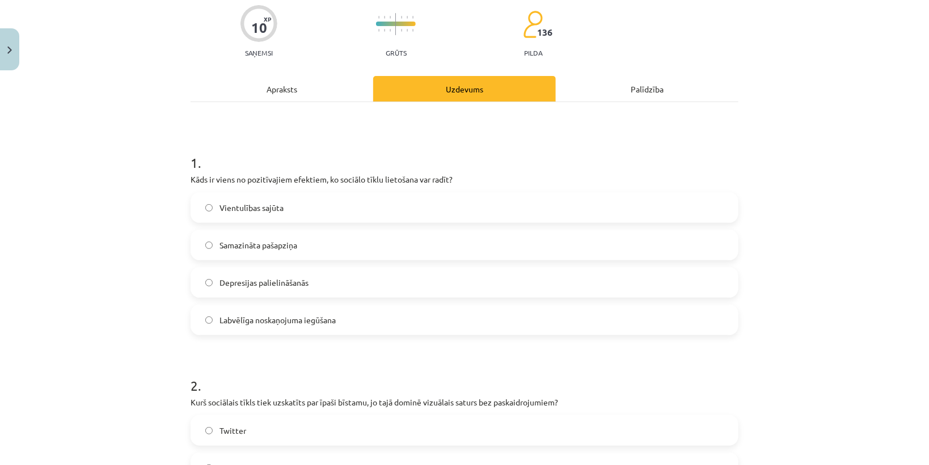
click at [274, 320] on span "Labvēlīga noskaņojuma iegūšana" at bounding box center [277, 320] width 116 height 12
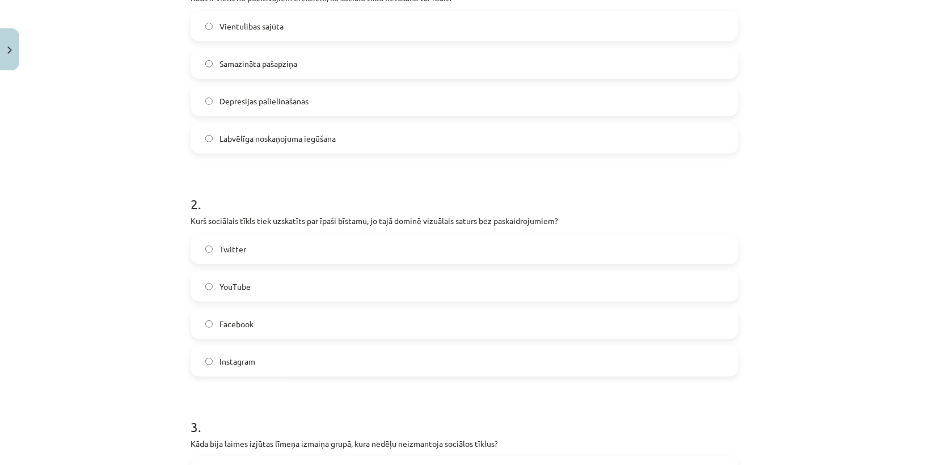
scroll to position [363, 0]
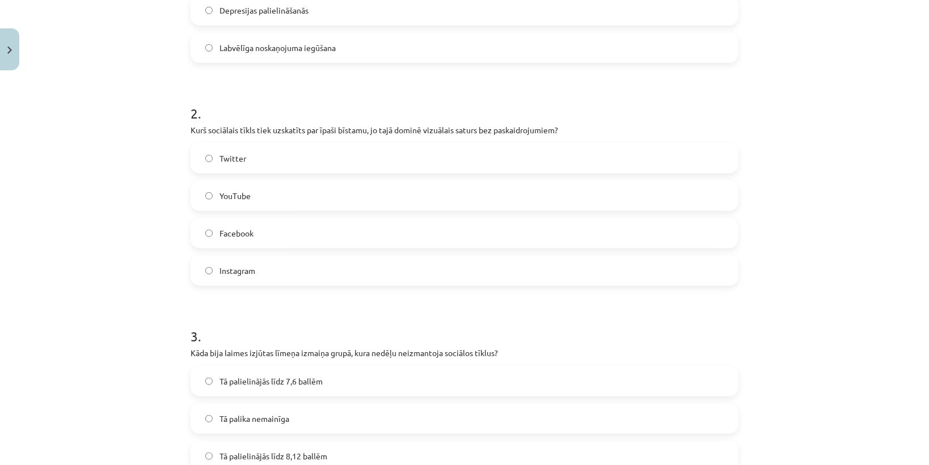
click at [249, 269] on span "Instagram" at bounding box center [237, 271] width 36 height 12
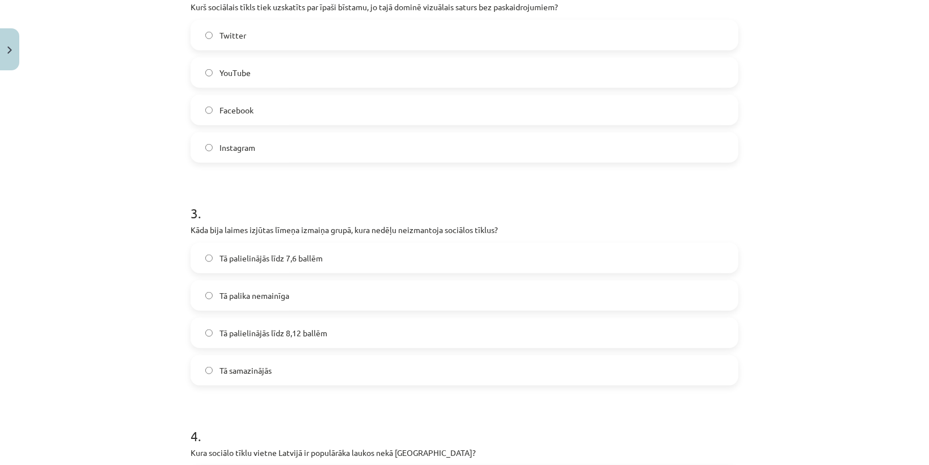
scroll to position [590, 0]
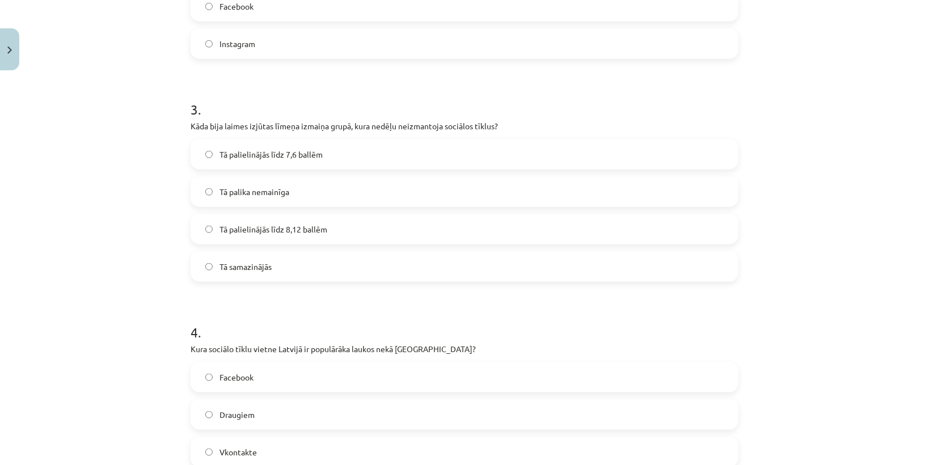
click at [298, 226] on span "Tā palielinājās līdz 8,12 ballēm" at bounding box center [273, 229] width 108 height 12
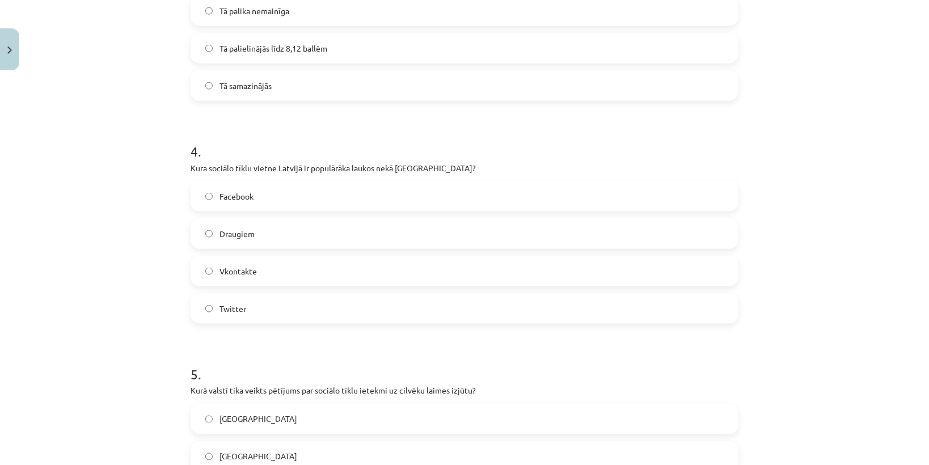
scroll to position [771, 0]
click at [247, 232] on span "Draugiem" at bounding box center [236, 233] width 35 height 12
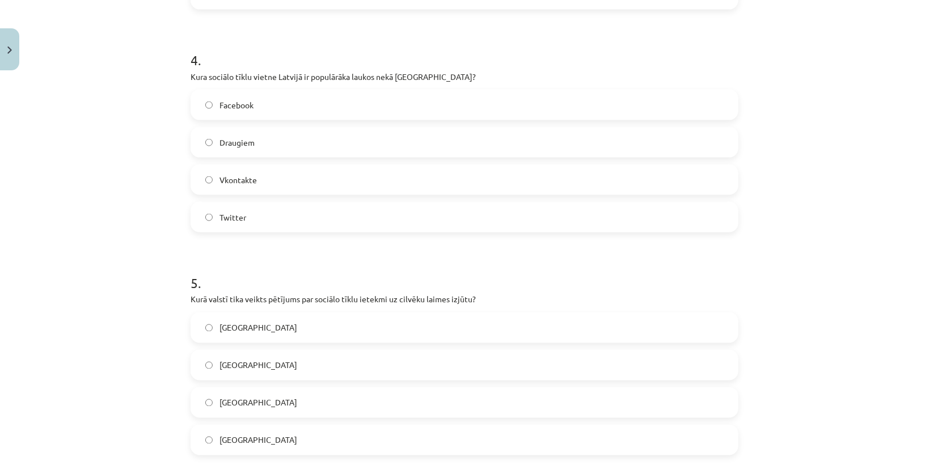
scroll to position [953, 0]
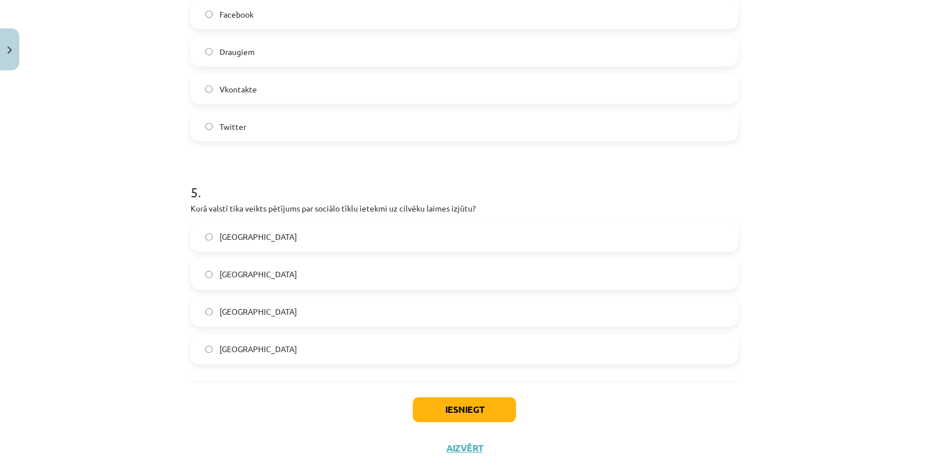
click at [281, 350] on label "Dānijā" at bounding box center [464, 349] width 545 height 28
click at [445, 405] on button "Iesniegt" at bounding box center [464, 409] width 103 height 25
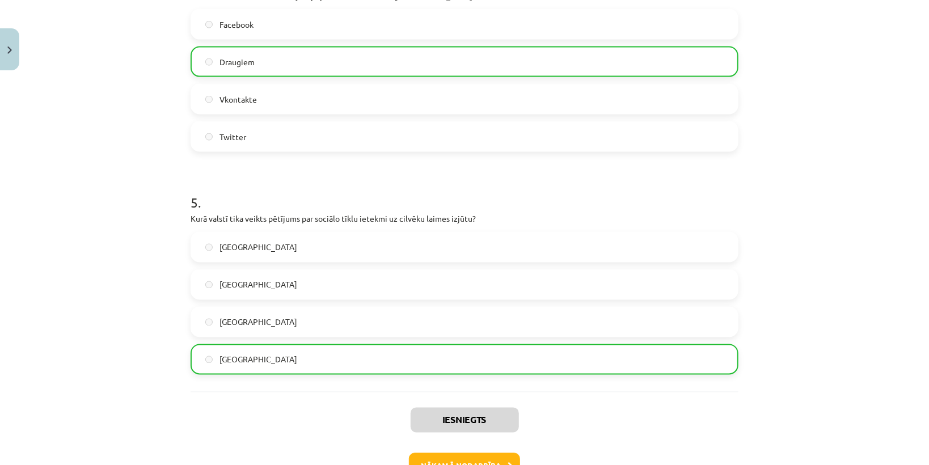
scroll to position [998, 0]
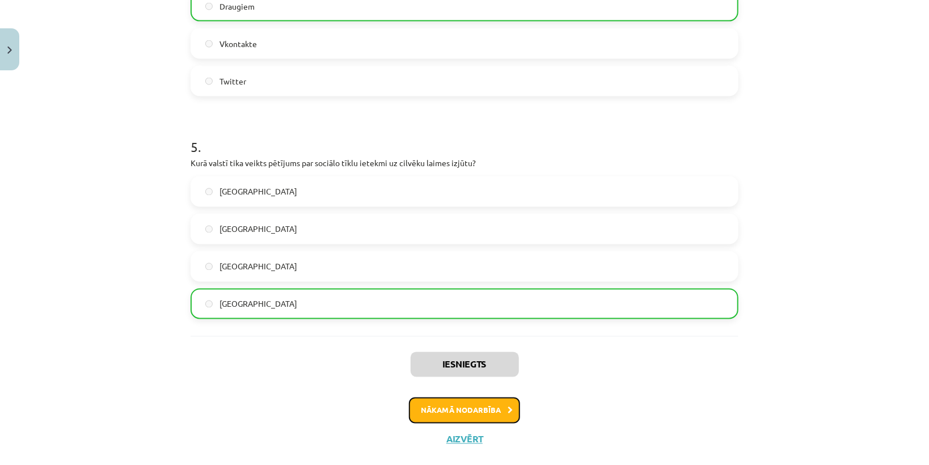
click at [511, 411] on button "Nākamā nodarbība" at bounding box center [464, 410] width 111 height 26
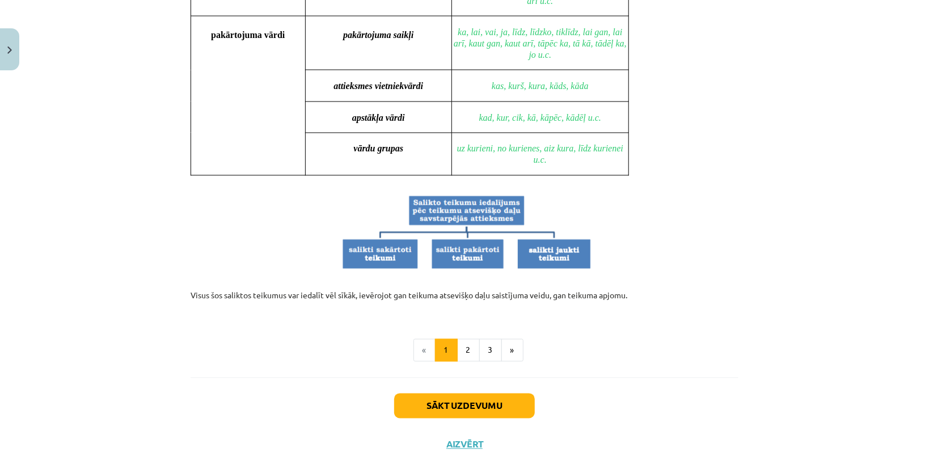
scroll to position [1048, 0]
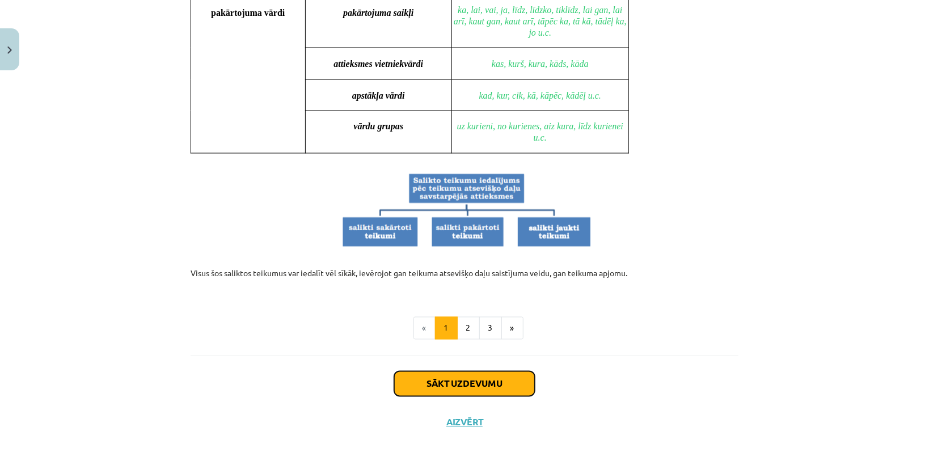
click at [487, 381] on button "Sākt uzdevumu" at bounding box center [464, 383] width 141 height 25
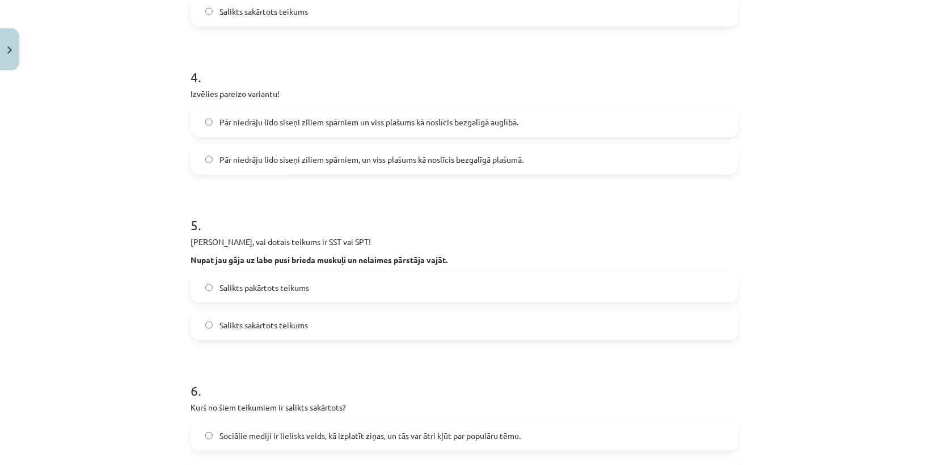
scroll to position [868, 0]
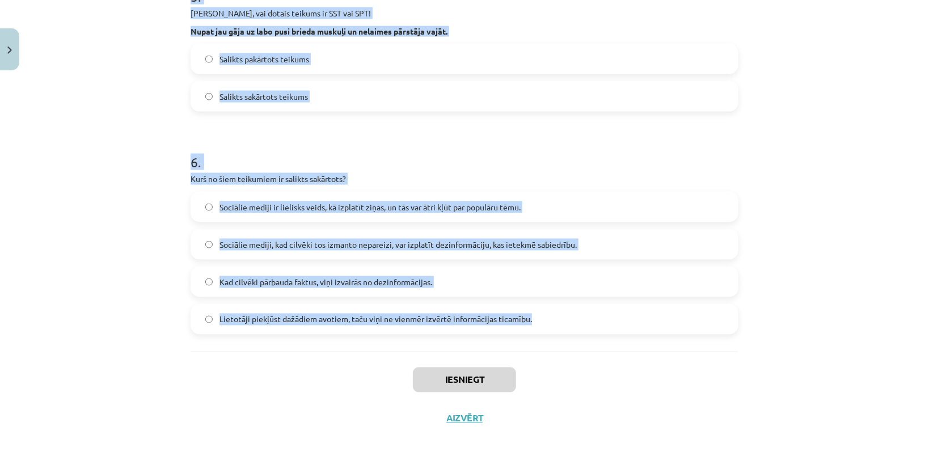
drag, startPoint x: 184, startPoint y: 171, endPoint x: 567, endPoint y: 324, distance: 412.0
copy form "Izvēlies pareizo variantu! Pēkšņi atvēru acis, un pa logu ieraudzīju ābolu. Pēk…"
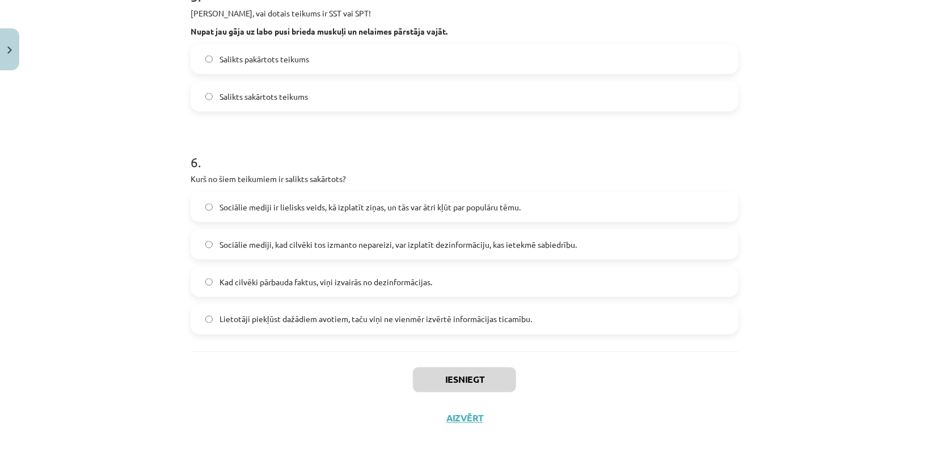
click at [581, 357] on div "Iesniegt Aizvērt" at bounding box center [465, 391] width 548 height 79
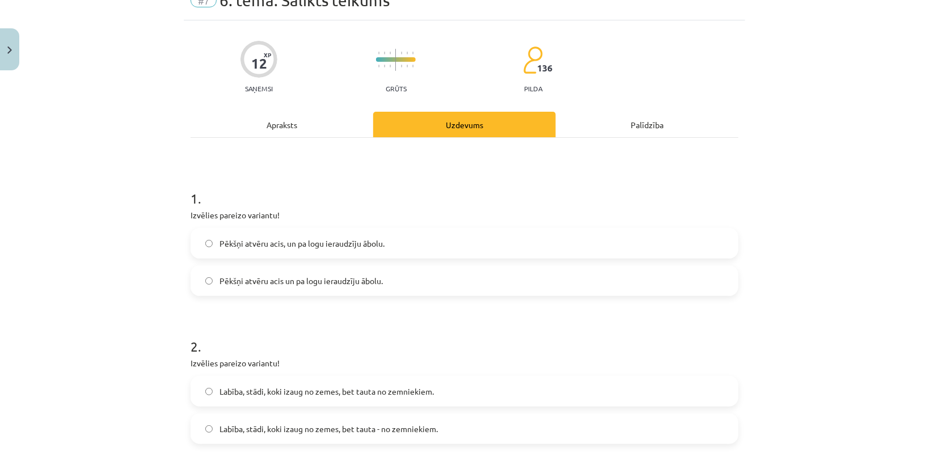
scroll to position [51, 0]
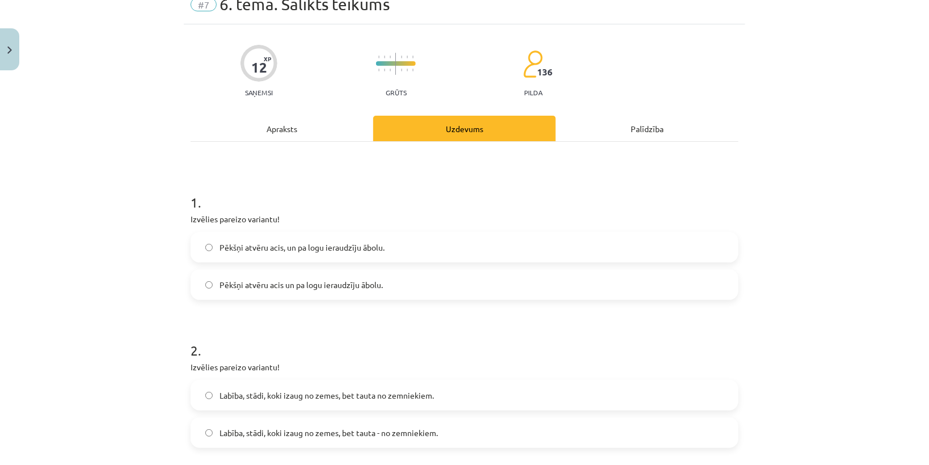
click at [287, 288] on span "Pēkšņi atvēru acis un pa logu ieraudzīju ābolu." at bounding box center [300, 285] width 163 height 12
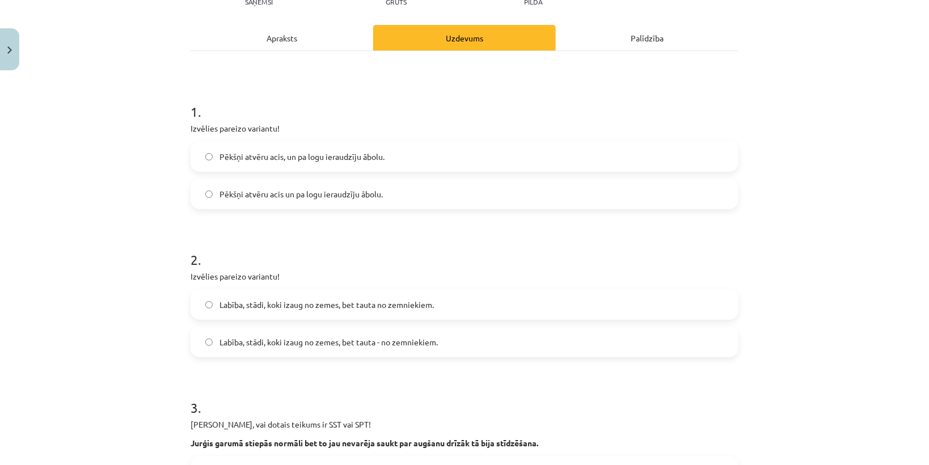
scroll to position [232, 0]
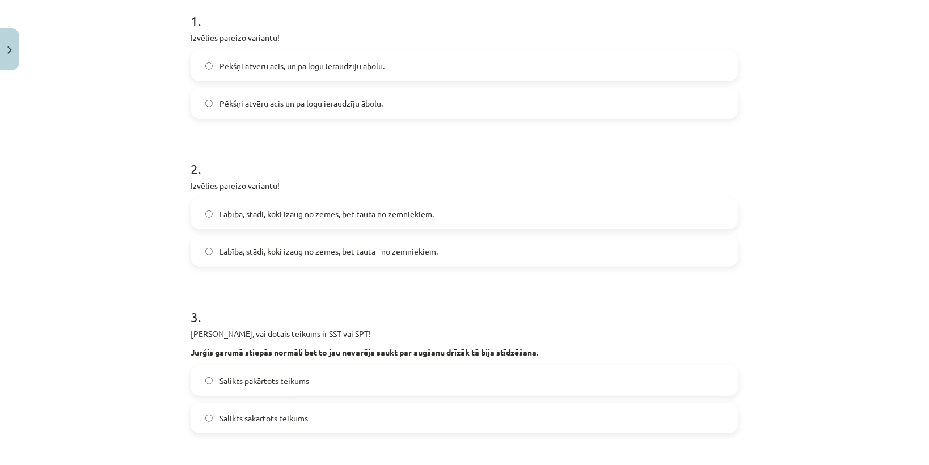
click at [311, 261] on label "Labība, stādi, koki izaug no zemes, bet tauta - no zemniekiem." at bounding box center [464, 251] width 545 height 28
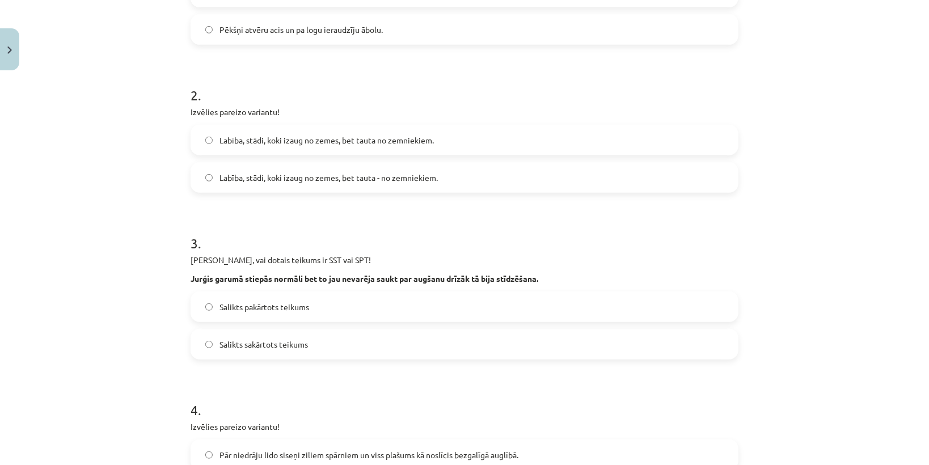
scroll to position [459, 0]
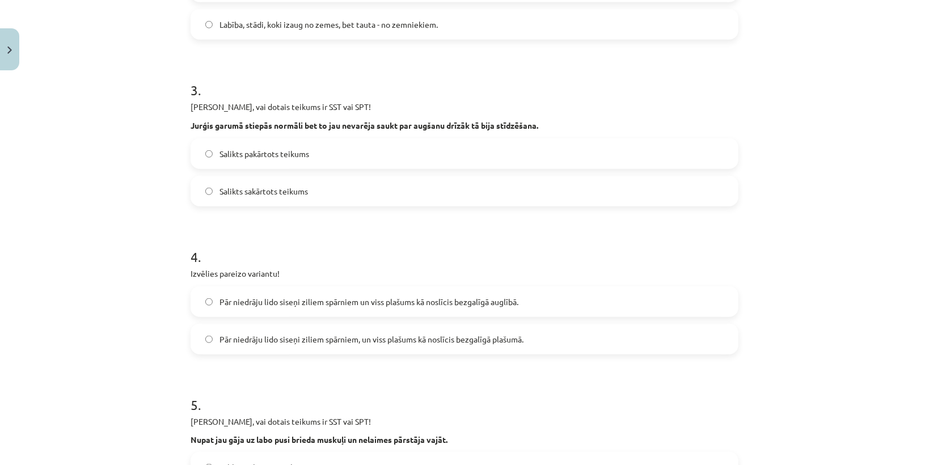
click at [274, 185] on span "Salikts sakārtots teikums" at bounding box center [263, 191] width 88 height 12
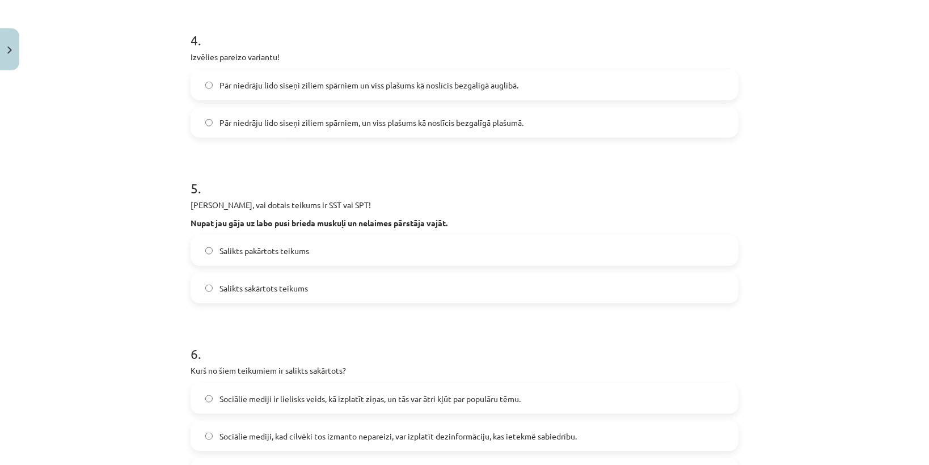
scroll to position [686, 0]
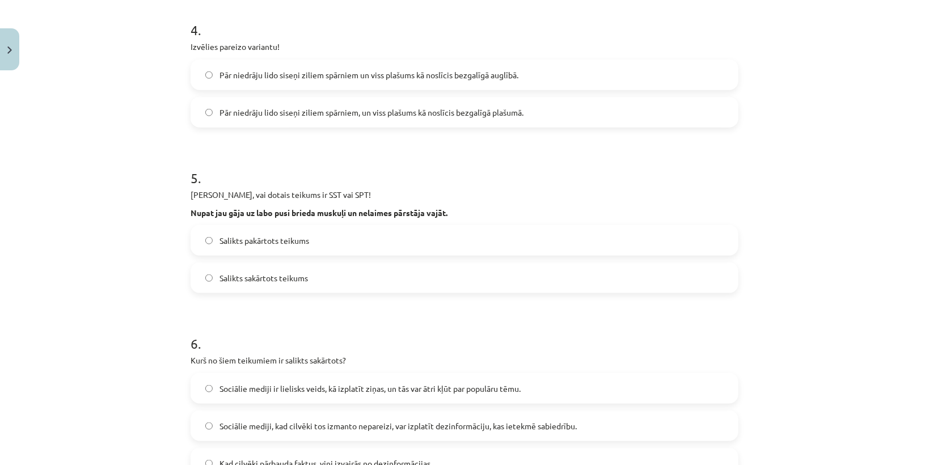
click at [333, 104] on label "Pār niedrāju lido siseņi ziliem spārniem, un viss plašums kā noslīcis bezgalīgā…" at bounding box center [464, 112] width 545 height 28
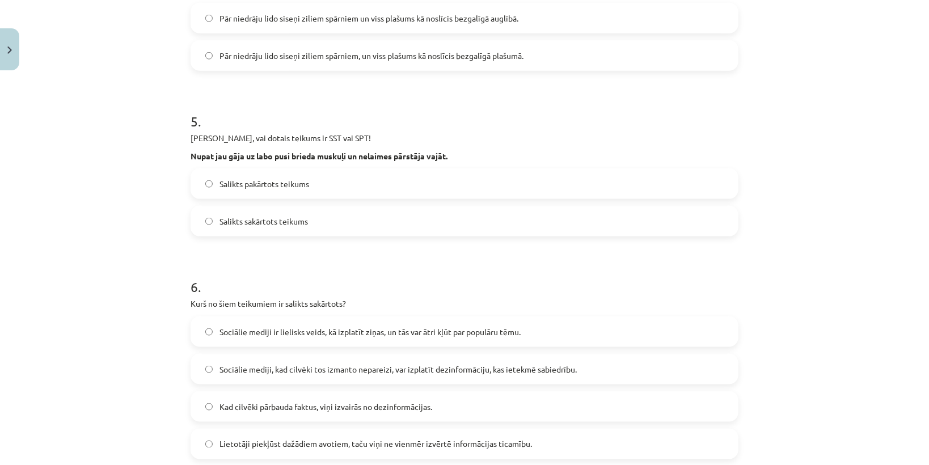
scroll to position [777, 0]
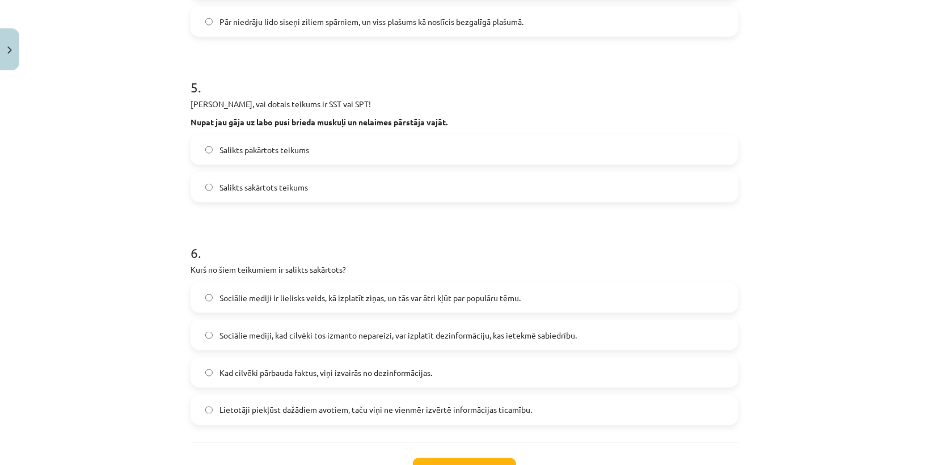
click at [314, 180] on label "Salikts sakārtots teikums" at bounding box center [464, 187] width 545 height 28
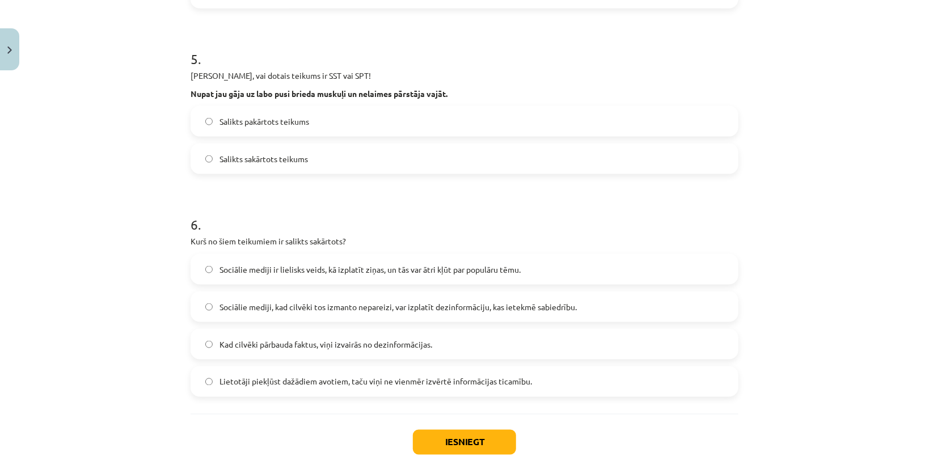
scroll to position [822, 0]
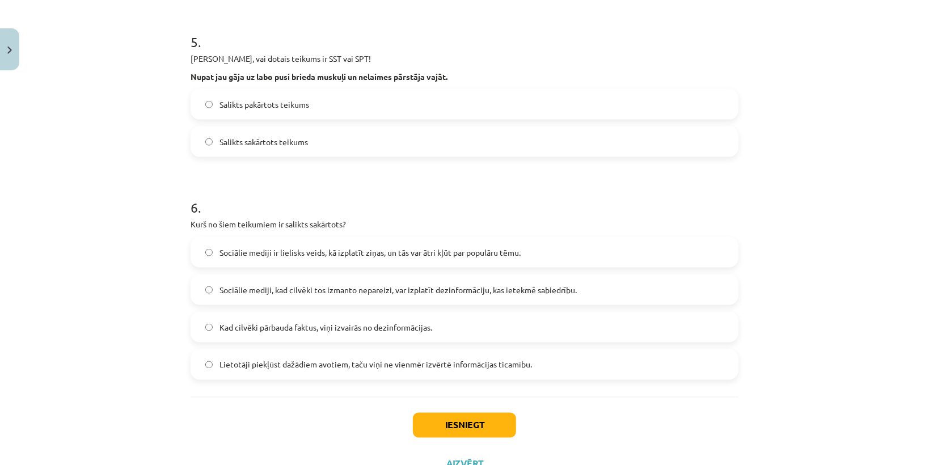
click at [400, 251] on span "Sociālie mediji ir lielisks veids, kā izplatīt ziņas, un tās var ātri kļūt par …" at bounding box center [369, 253] width 301 height 12
click at [463, 424] on button "Iesniegt" at bounding box center [464, 425] width 103 height 25
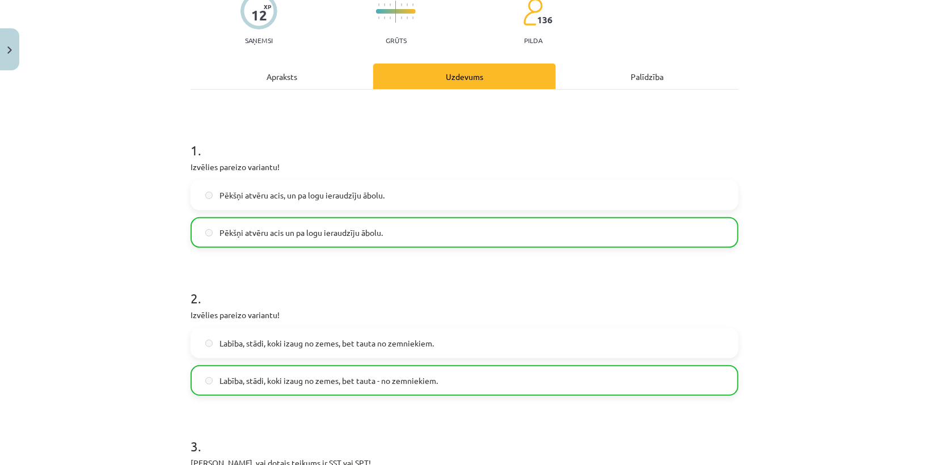
scroll to position [0, 0]
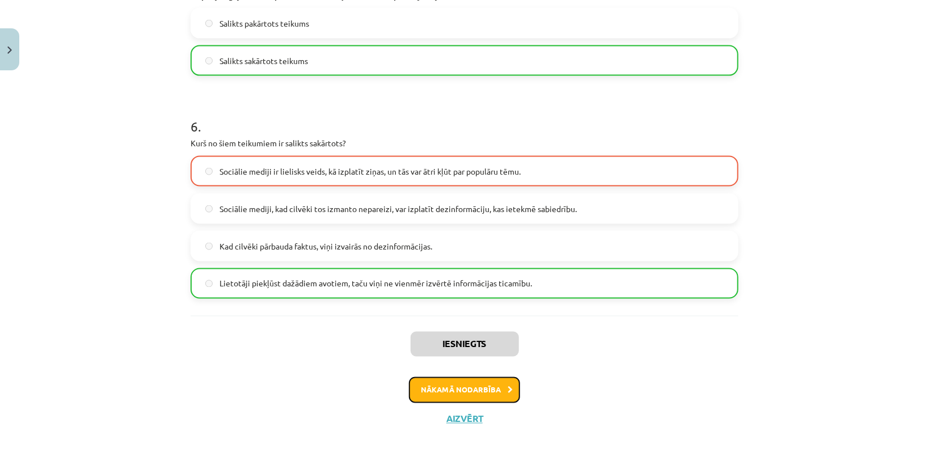
click at [449, 389] on button "Nākamā nodarbība" at bounding box center [464, 390] width 111 height 26
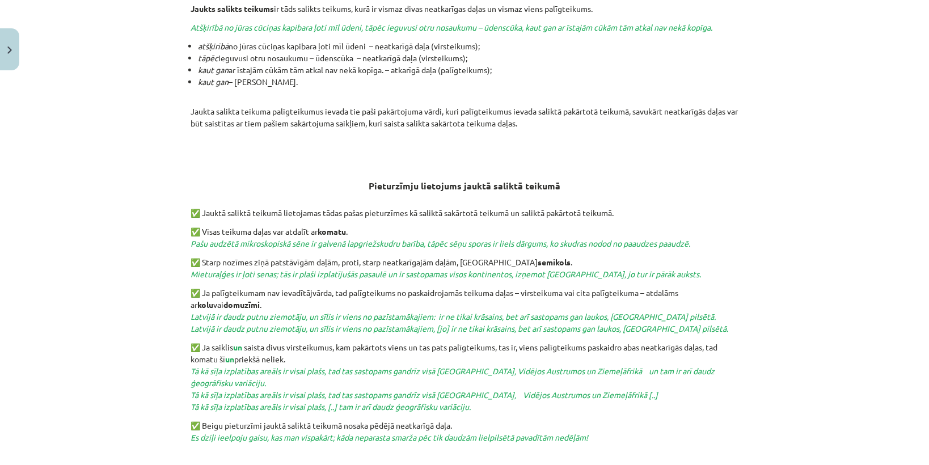
scroll to position [394, 0]
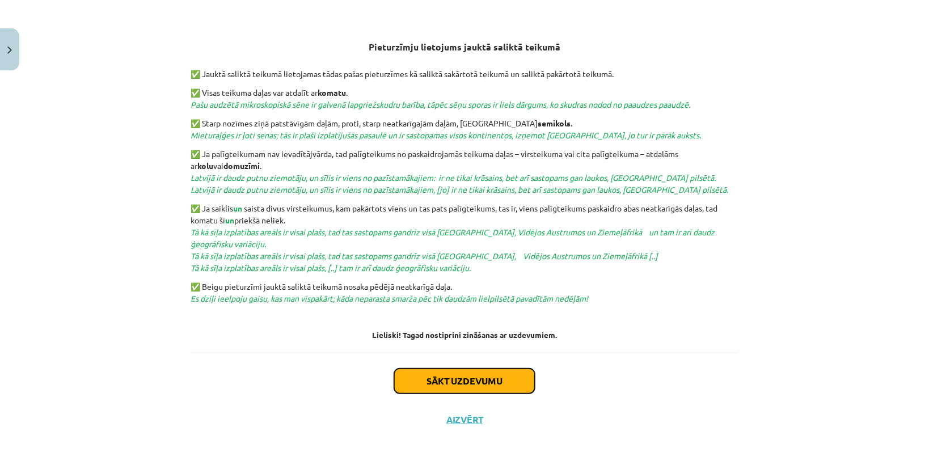
click at [485, 370] on button "Sākt uzdevumu" at bounding box center [464, 381] width 141 height 25
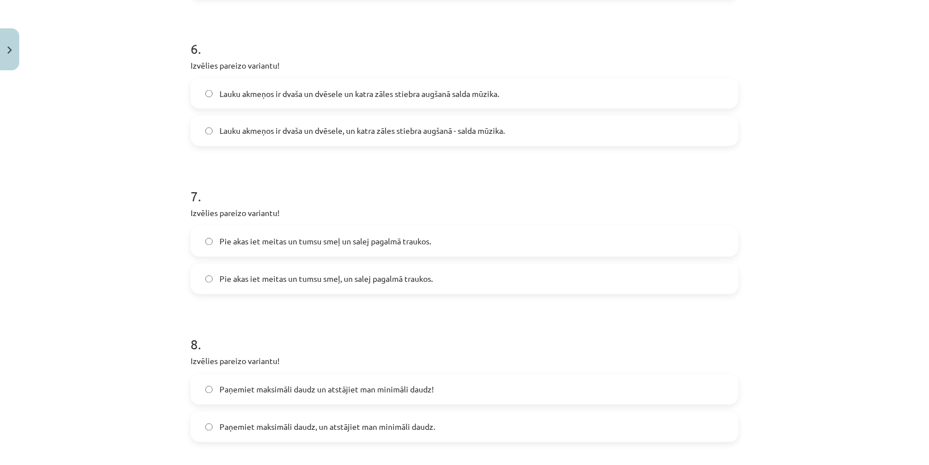
scroll to position [1306, 0]
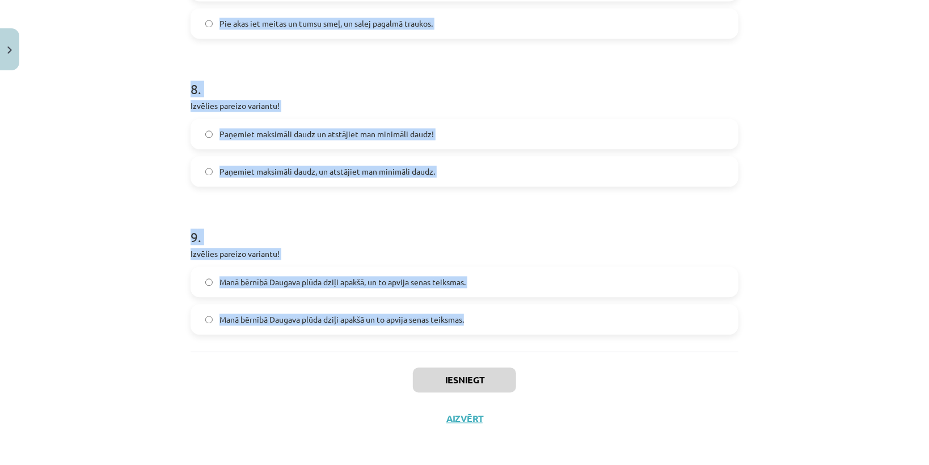
drag, startPoint x: 266, startPoint y: 278, endPoint x: 548, endPoint y: 312, distance: 284.4
copy form "Izvēlies pareizo variantu! Un Mentīte teikusi, tas ir labi, ka Puteklis šķauda …"
click at [562, 323] on label "Manā bērnībā Daugava plūda dziļi apakšā un to apvija senas teiksmas." at bounding box center [464, 319] width 545 height 28
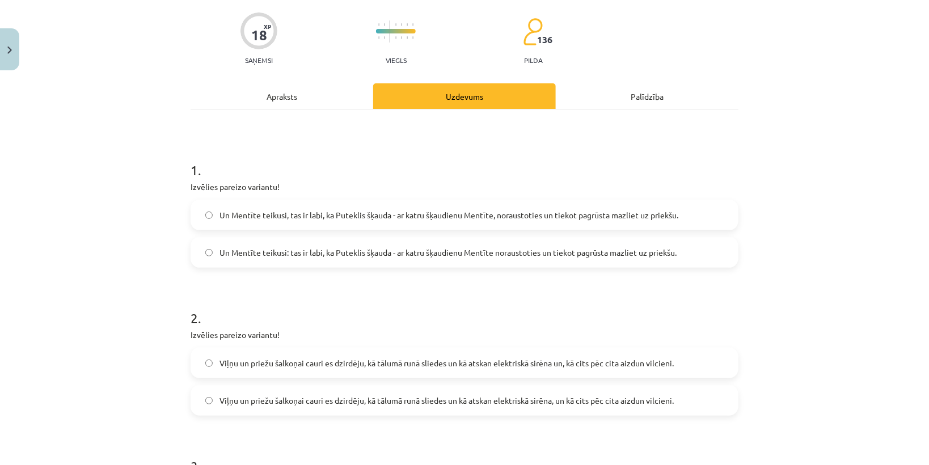
scroll to position [81, 0]
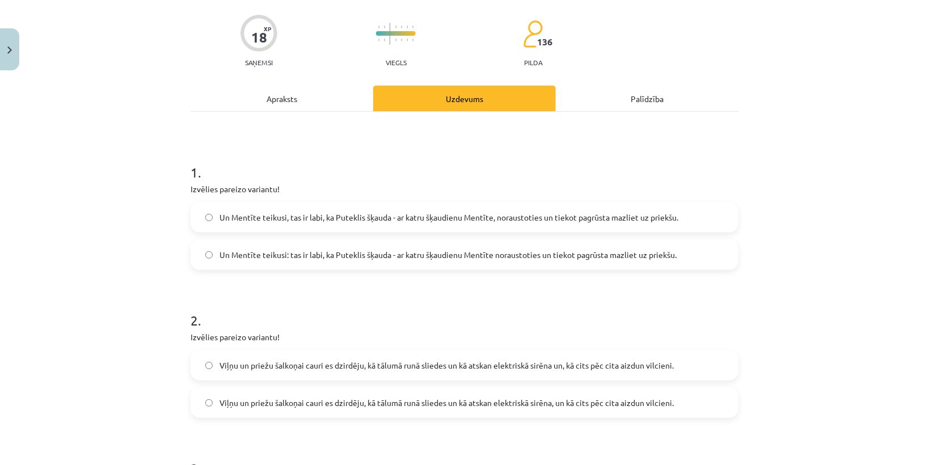
click at [281, 258] on span "Un Mentīte teikusi: tas ir labi, ka Puteklis šķauda - ar katru šķaudienu Mentīt…" at bounding box center [447, 255] width 457 height 12
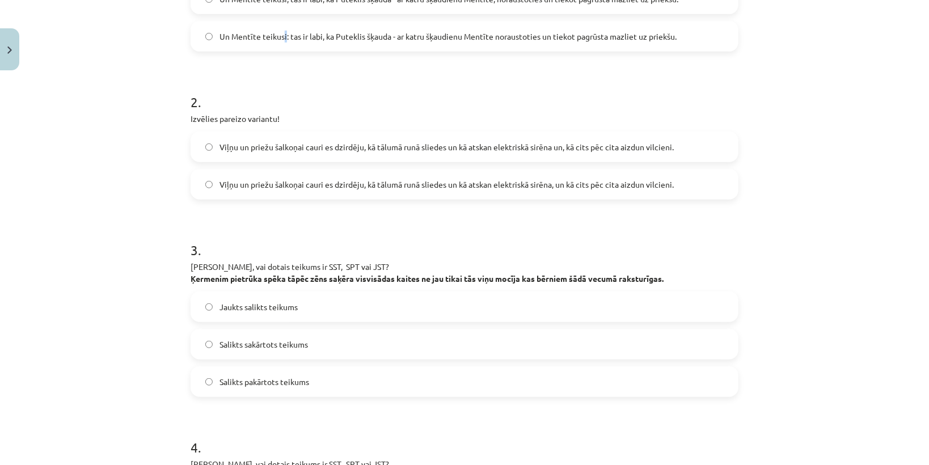
scroll to position [308, 0]
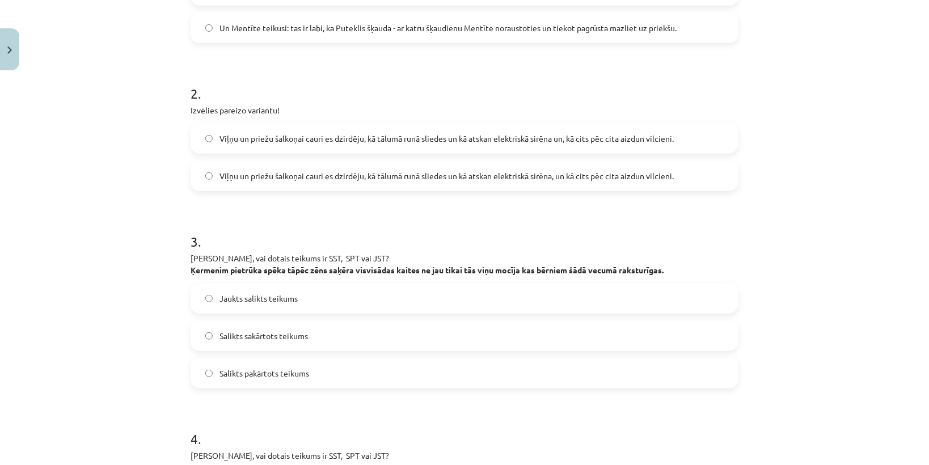
click at [215, 39] on label "Un Mentīte teikusi: tas ir labi, ka Puteklis šķauda - ar katru šķaudienu Mentīt…" at bounding box center [464, 28] width 545 height 28
click at [519, 177] on span "Viļņu un priežu šalkoņai cauri es dzirdēju, kā tālumā runā sliedes un kā atskan…" at bounding box center [446, 176] width 454 height 12
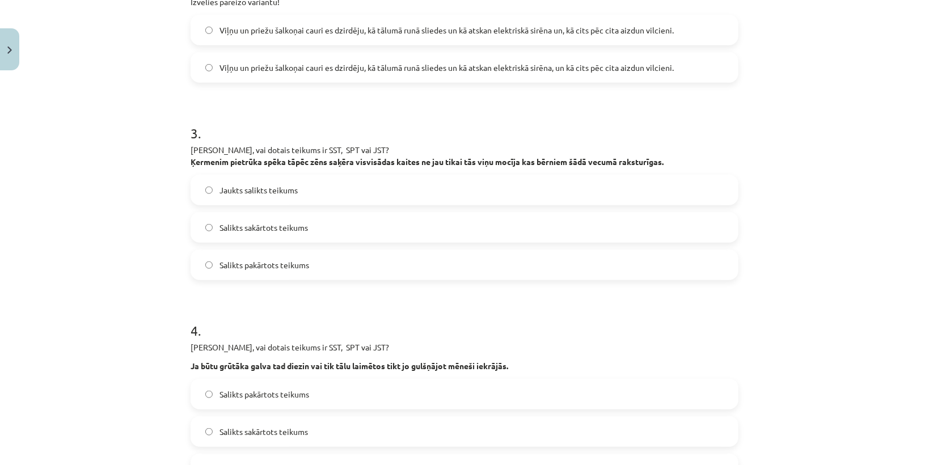
scroll to position [489, 0]
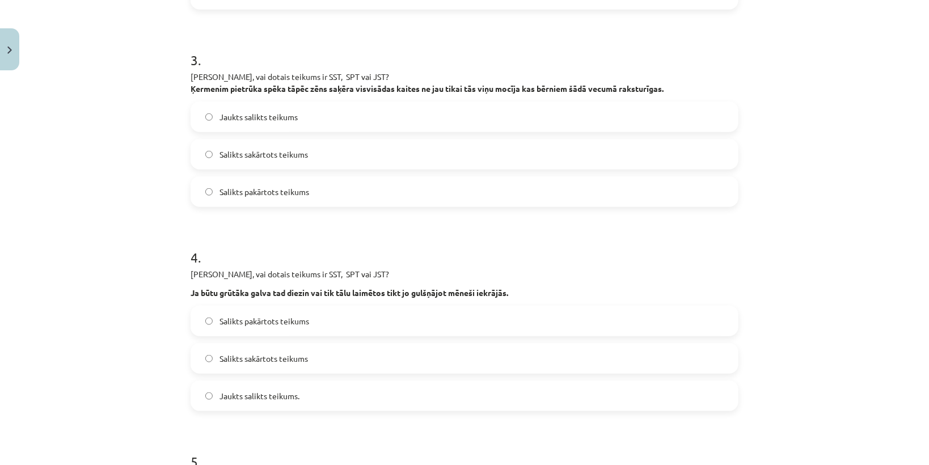
click at [260, 108] on label "Jaukts salikts teikums" at bounding box center [464, 117] width 545 height 28
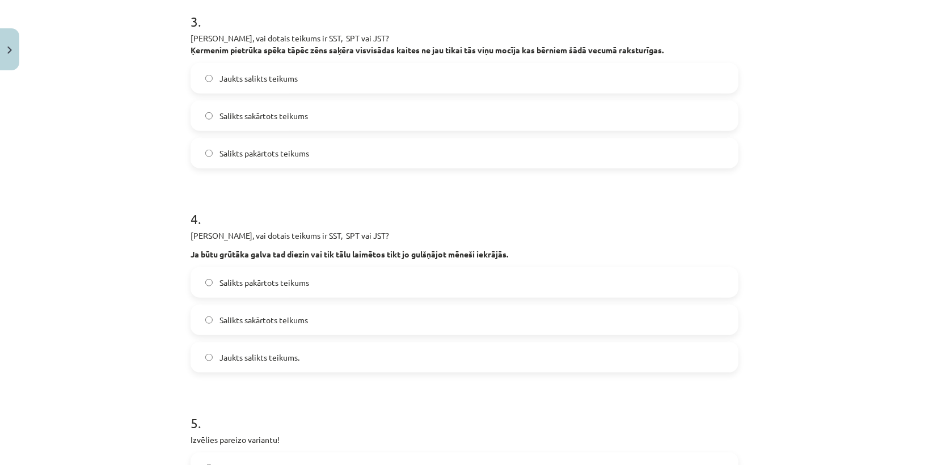
scroll to position [580, 0]
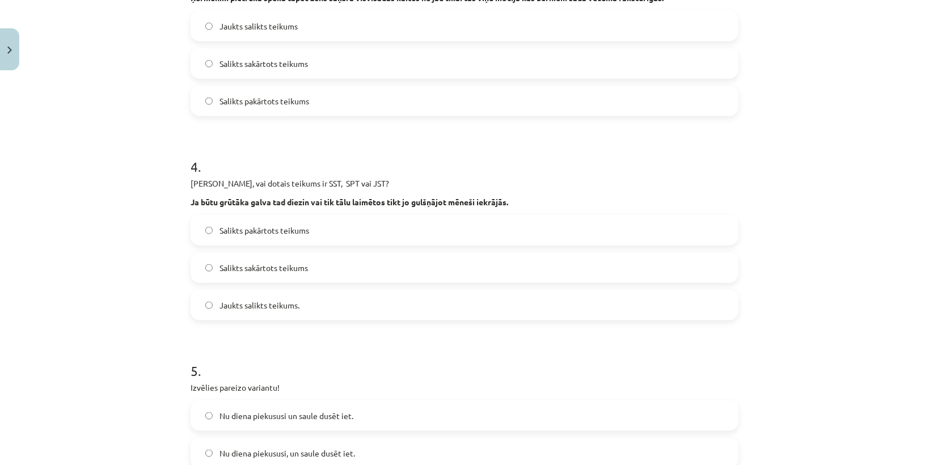
click at [268, 231] on span "Salikts pakārtots teikums" at bounding box center [264, 231] width 90 height 12
click at [890, 373] on div "Mācību tēma: Latviešu valodas 9. klases 1. ieskaites mācību materiāls #8 7. tēm…" at bounding box center [464, 232] width 929 height 465
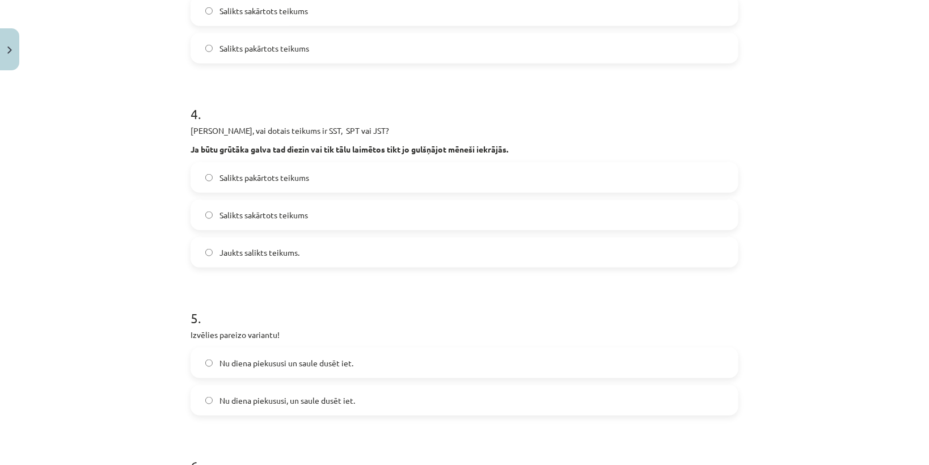
scroll to position [762, 0]
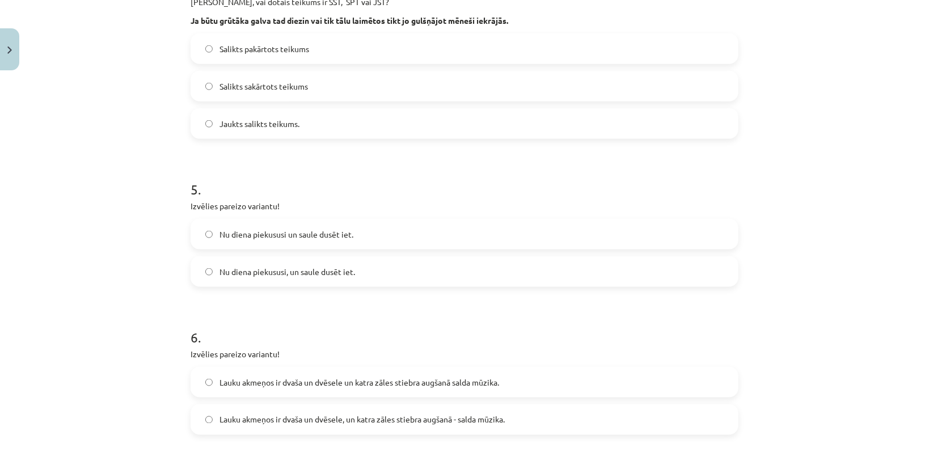
click at [371, 263] on label "Nu diena piekususi, un saule dusēt iet." at bounding box center [464, 271] width 545 height 28
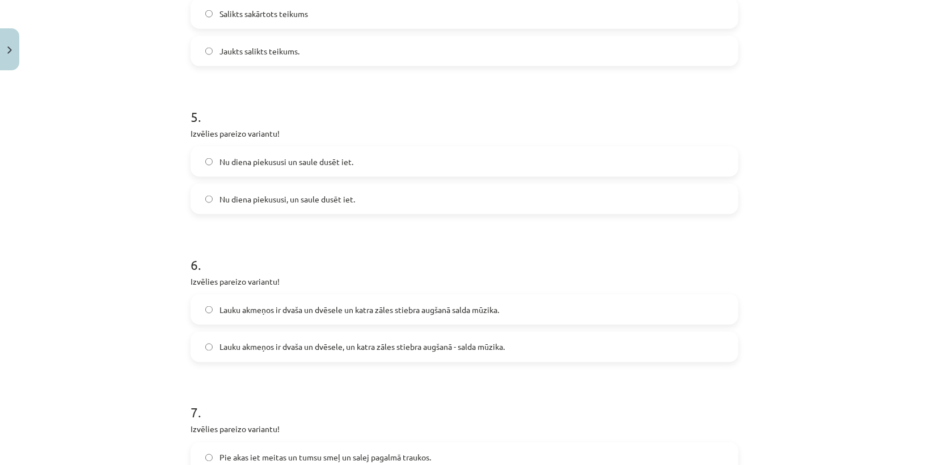
scroll to position [898, 0]
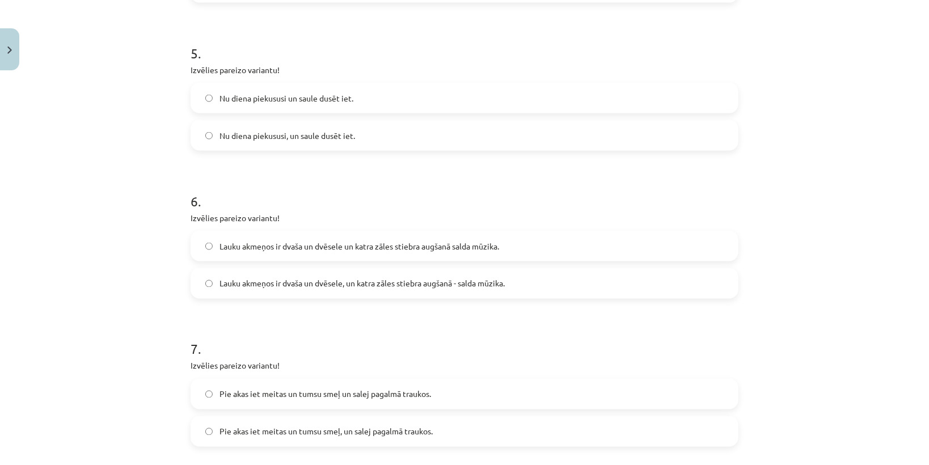
click at [332, 290] on label "Lauku akmeņos ir dvaša un dvēsele, un katra zāles stiebra augšanā - salda mūzik…" at bounding box center [464, 283] width 545 height 28
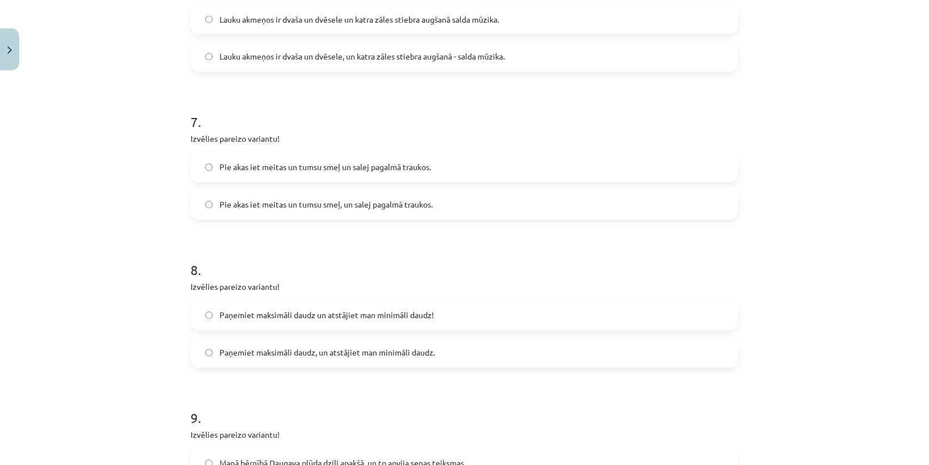
scroll to position [1170, 0]
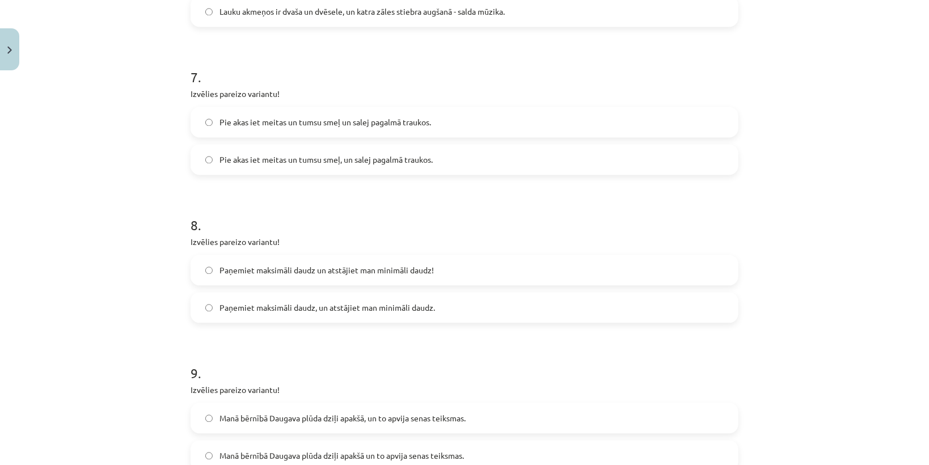
click at [340, 154] on span "Pie akas iet meitas un tumsu smeļ, un salej pagalmā traukos." at bounding box center [325, 160] width 213 height 12
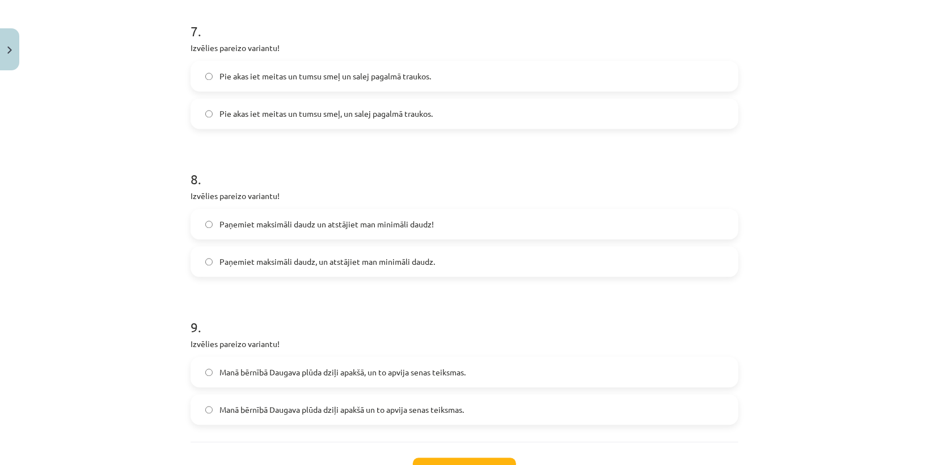
scroll to position [1215, 0]
click at [363, 261] on span "Paņemiet maksimāli daudz, un atstājiet man minimāli daudz." at bounding box center [326, 262] width 215 height 12
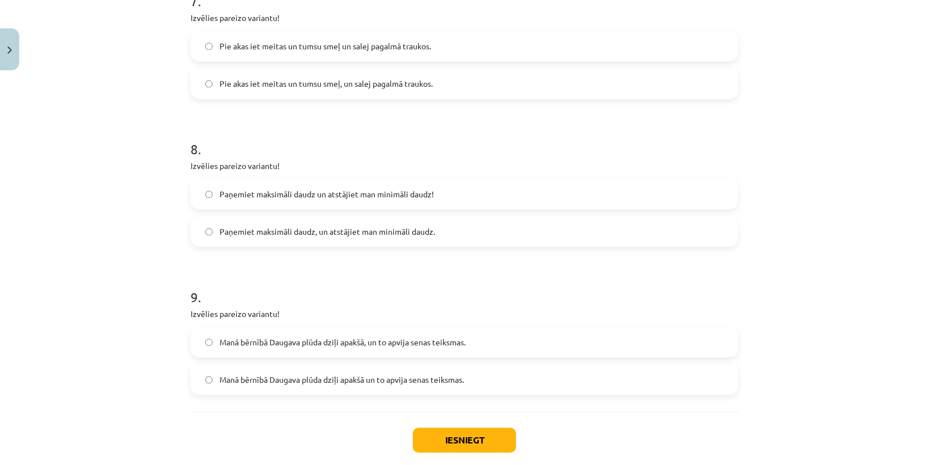
scroll to position [1260, 0]
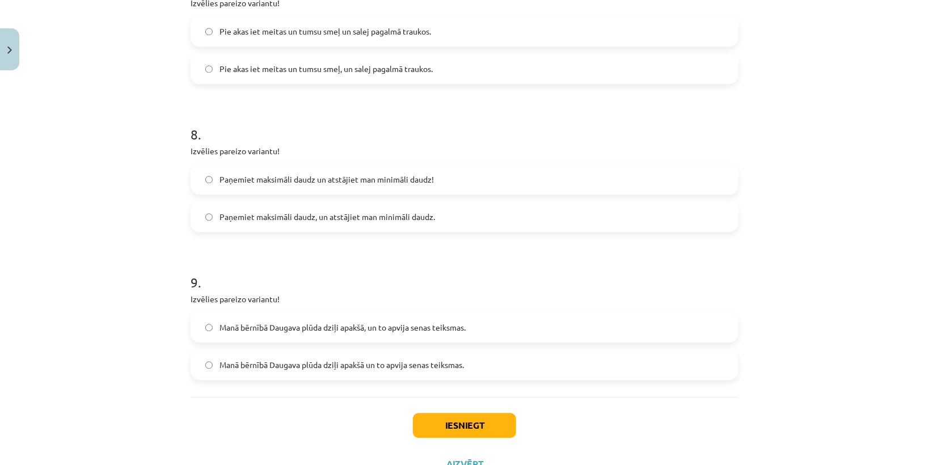
click at [389, 327] on span "Manā bērnībā Daugava plūda dziļi apakšā, un to apvija senas teiksmas." at bounding box center [342, 327] width 246 height 12
click at [438, 428] on button "Iesniegt" at bounding box center [464, 425] width 103 height 25
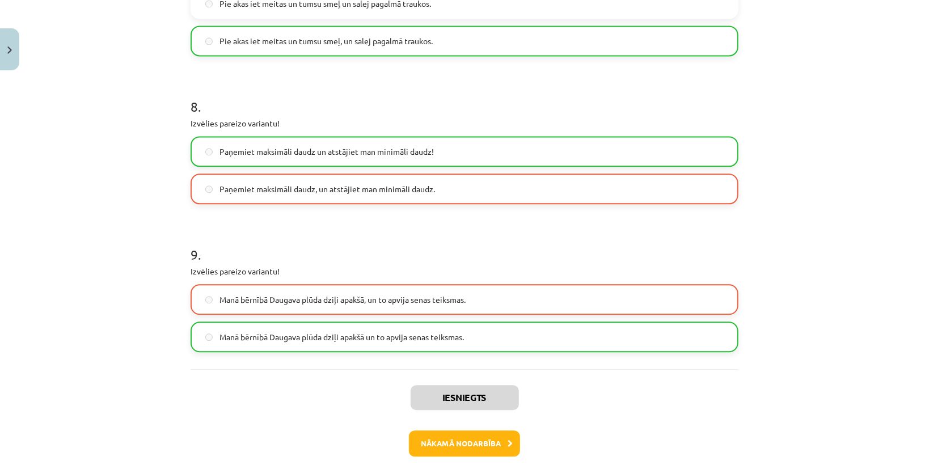
scroll to position [1342, 0]
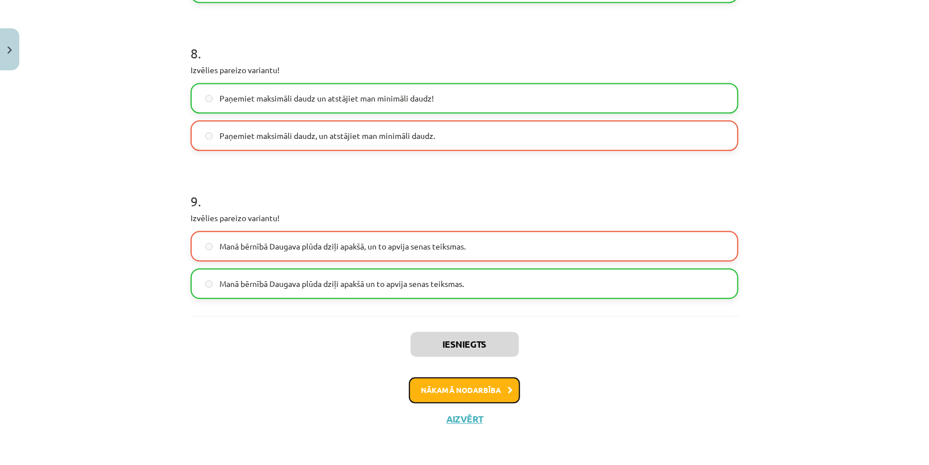
click at [495, 396] on button "Nākamā nodarbība" at bounding box center [464, 390] width 111 height 26
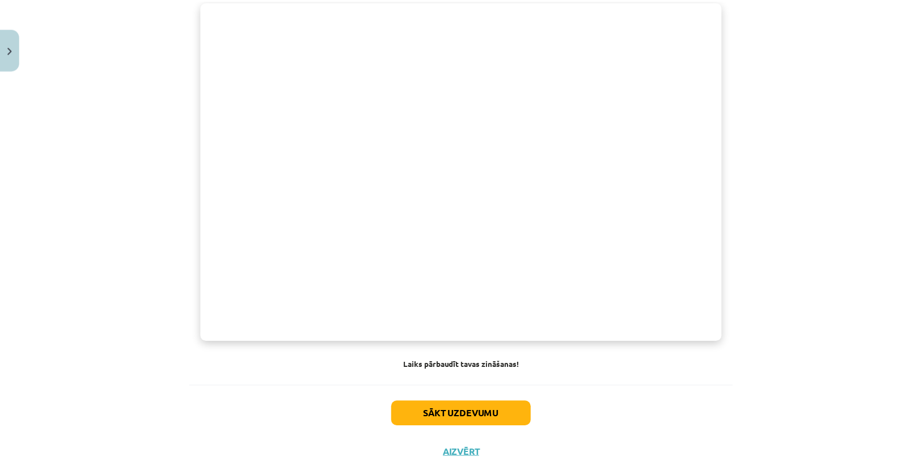
scroll to position [809, 0]
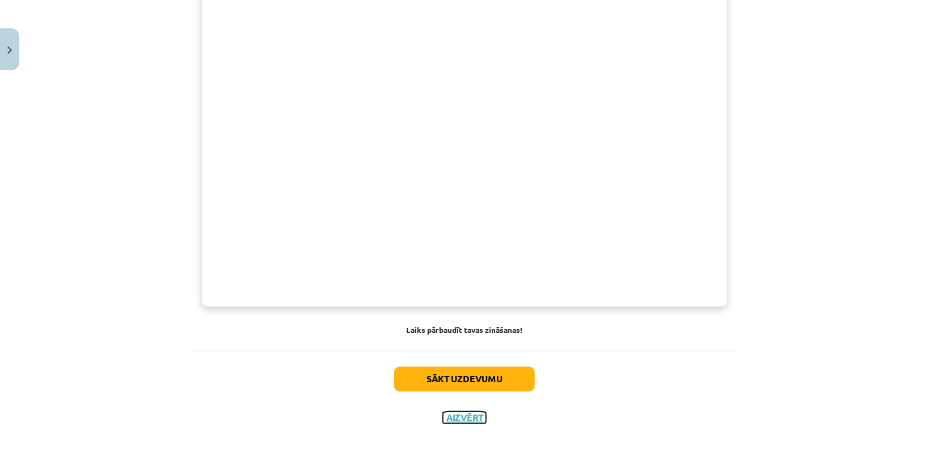
click at [480, 420] on button "Aizvērt" at bounding box center [464, 417] width 43 height 11
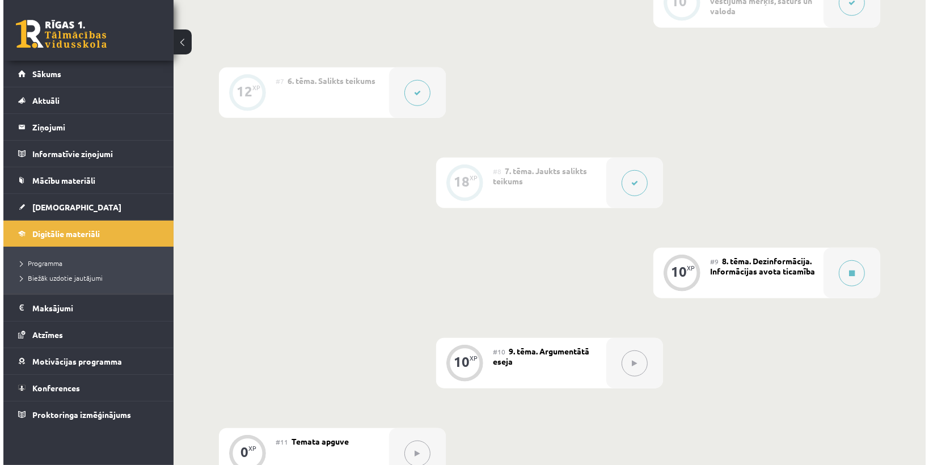
scroll to position [907, 0]
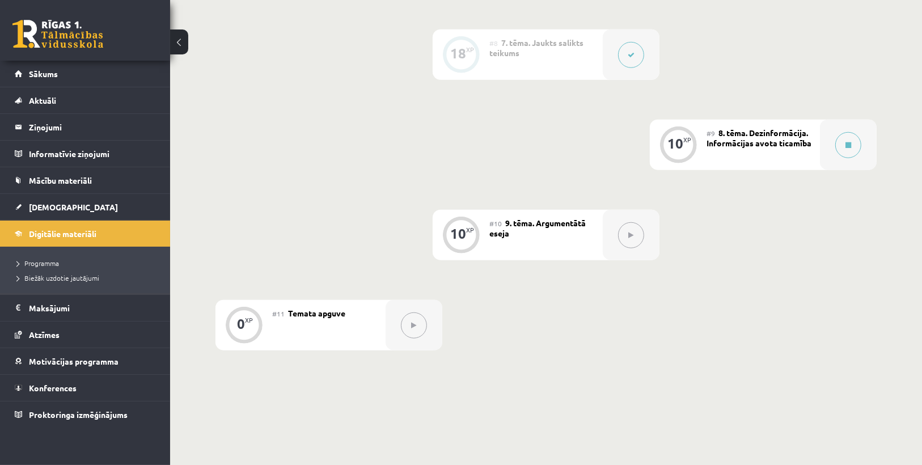
click at [797, 146] on span "8. tēma. Dezinformācija. Informācijas avota ticamība" at bounding box center [759, 138] width 105 height 20
click at [843, 138] on button at bounding box center [848, 145] width 26 height 26
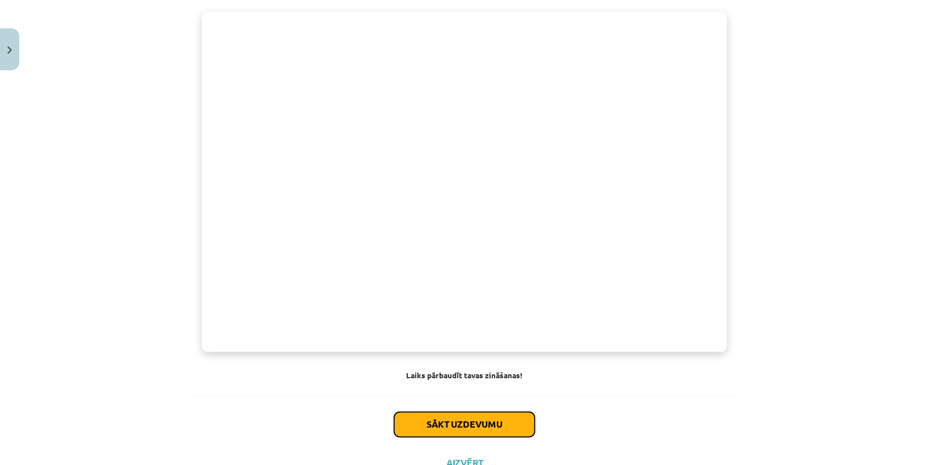
click at [512, 424] on button "Sākt uzdevumu" at bounding box center [464, 424] width 141 height 25
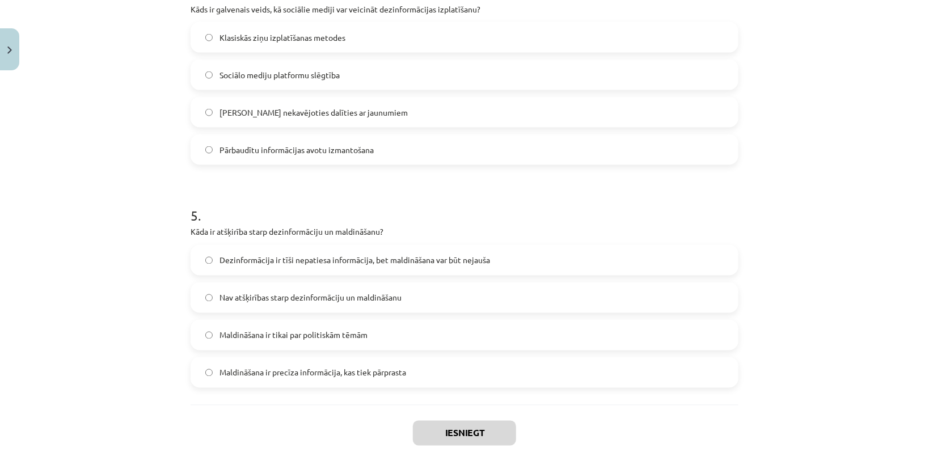
scroll to position [983, 0]
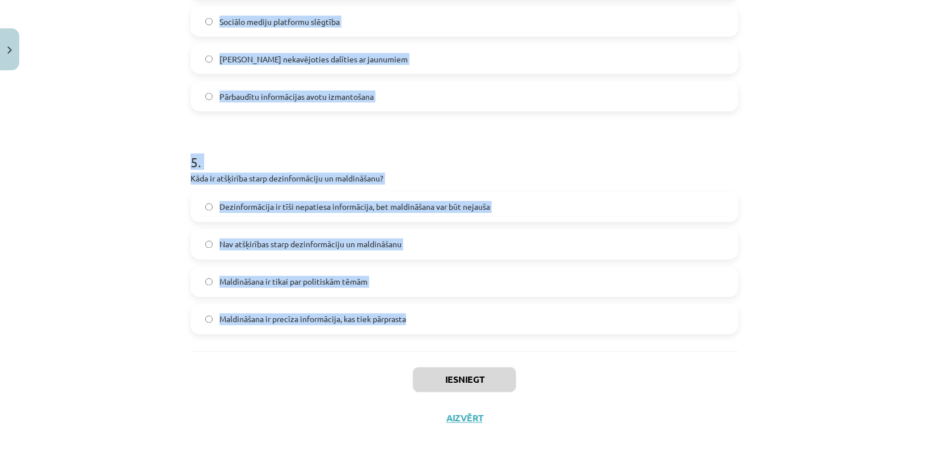
drag, startPoint x: 184, startPoint y: 236, endPoint x: 530, endPoint y: 314, distance: 355.2
copy form "Kas ir dezinformācija? Sensacionāla informācija, kas nav pārbaudīta Nepatiesa i…"
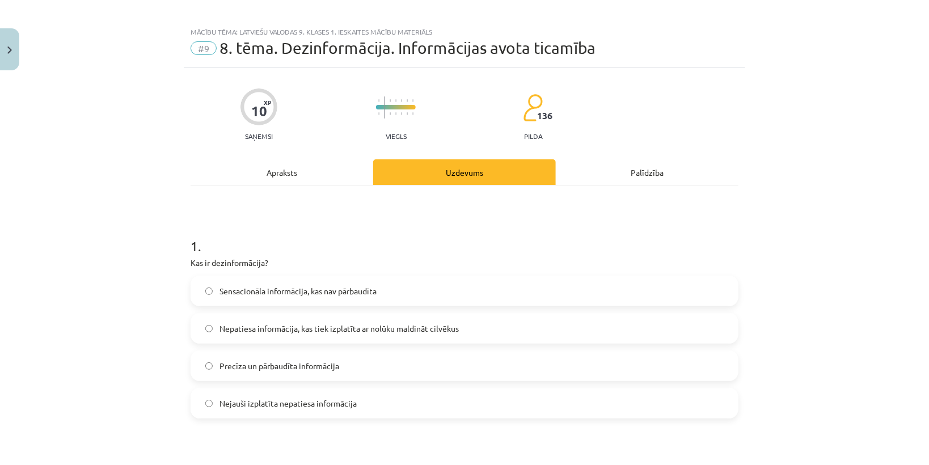
scroll to position [0, 0]
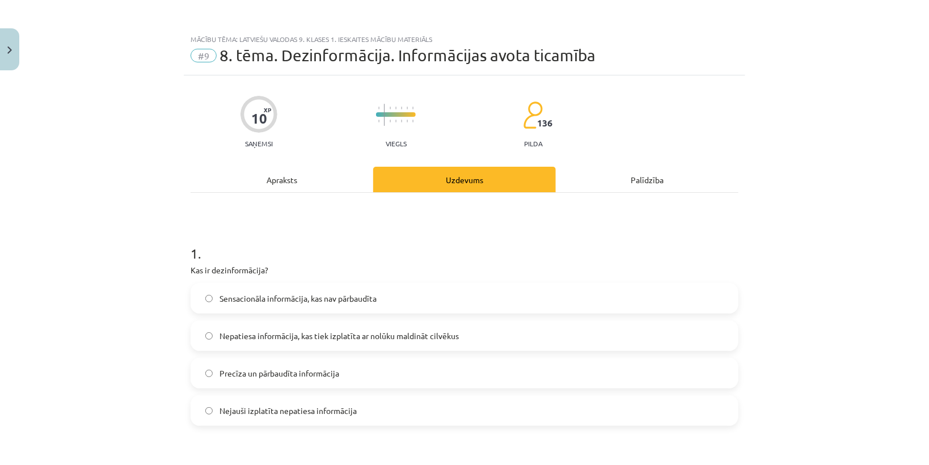
click at [264, 342] on label "Nepatiesa informācija, kas tiek izplatīta ar nolūku maldināt cilvēkus" at bounding box center [464, 335] width 545 height 28
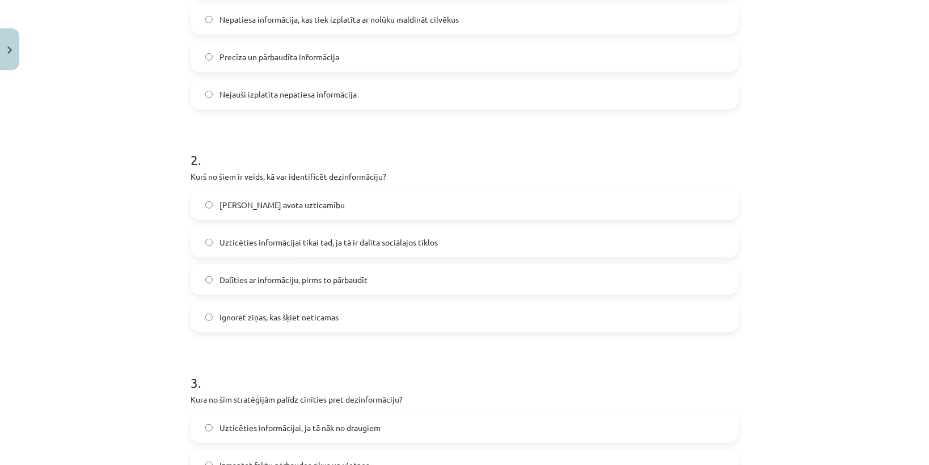
scroll to position [318, 0]
drag, startPoint x: 268, startPoint y: 200, endPoint x: 257, endPoint y: 191, distance: 14.1
click at [269, 200] on span "Pārbaudīt avota uzticamību" at bounding box center [281, 204] width 125 height 12
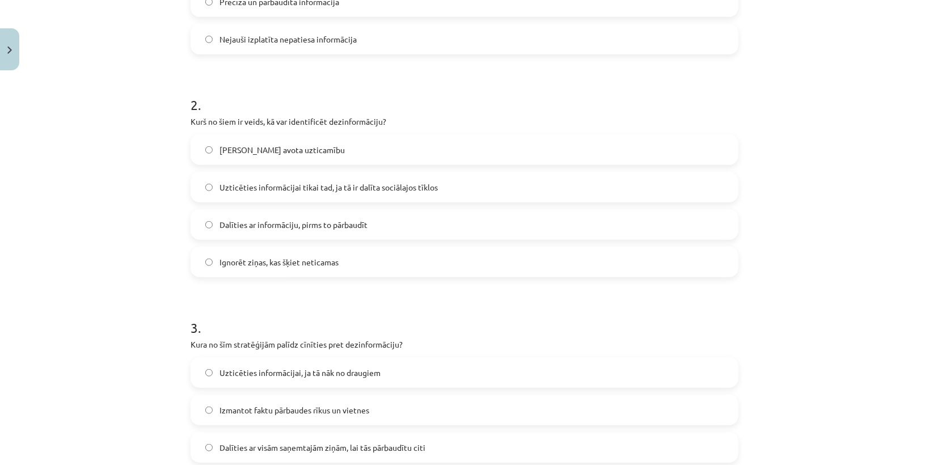
scroll to position [454, 0]
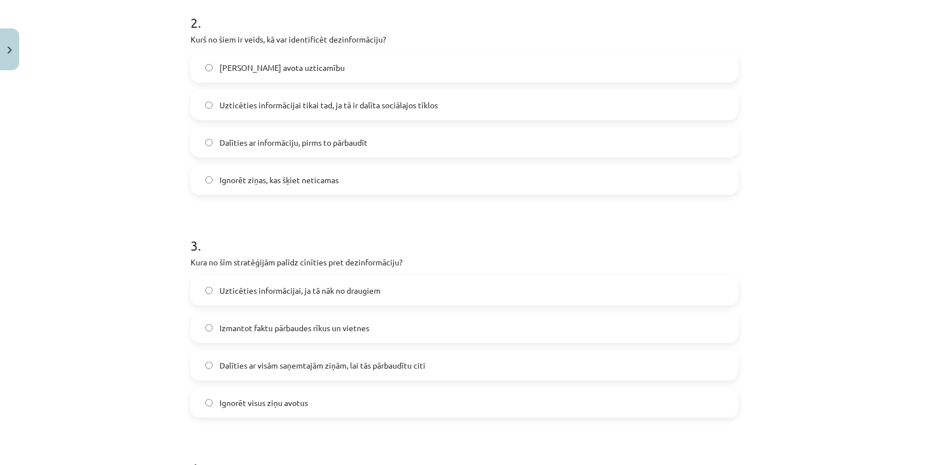
click at [374, 332] on label "Izmantot faktu pārbaudes rīkus un vietnes" at bounding box center [464, 328] width 545 height 28
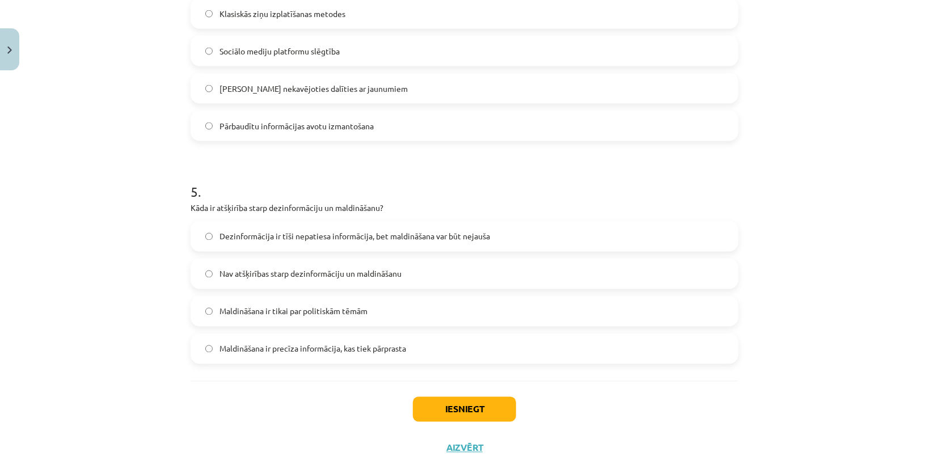
scroll to position [937, 0]
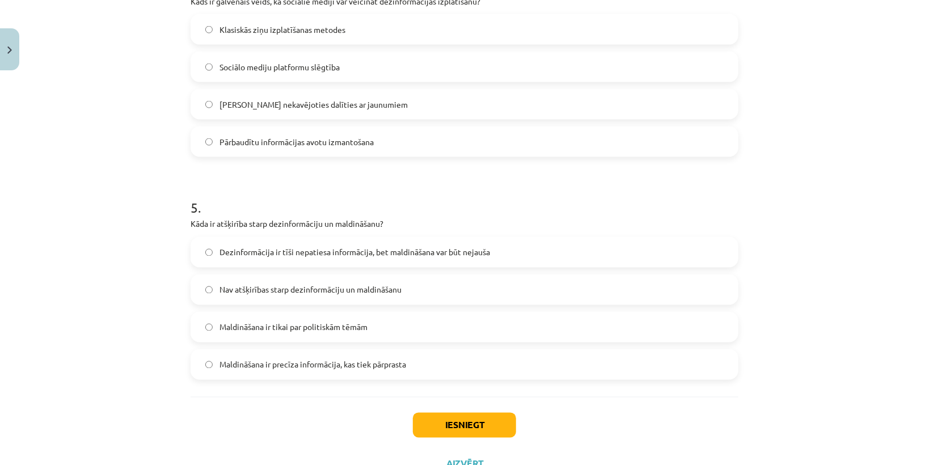
click at [243, 243] on label "Dezinformācija ir tīši nepatiesa informācija, bet maldināšana var būt nejauša" at bounding box center [464, 252] width 545 height 28
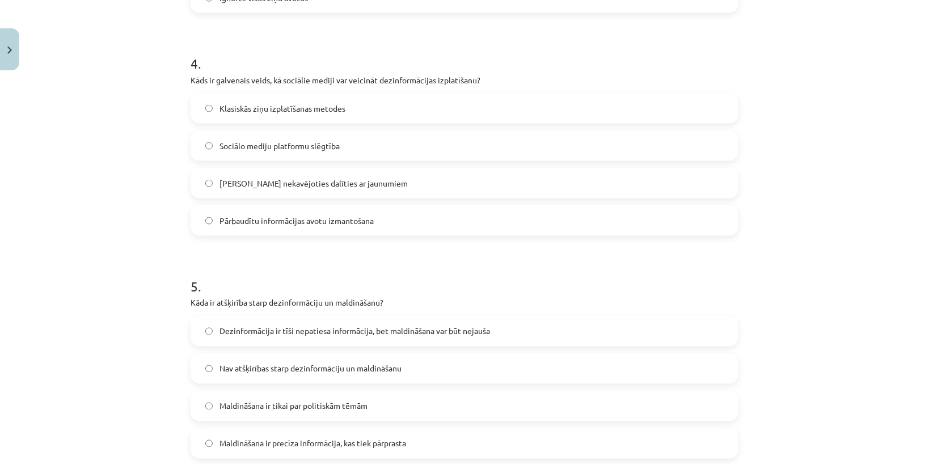
scroll to position [801, 0]
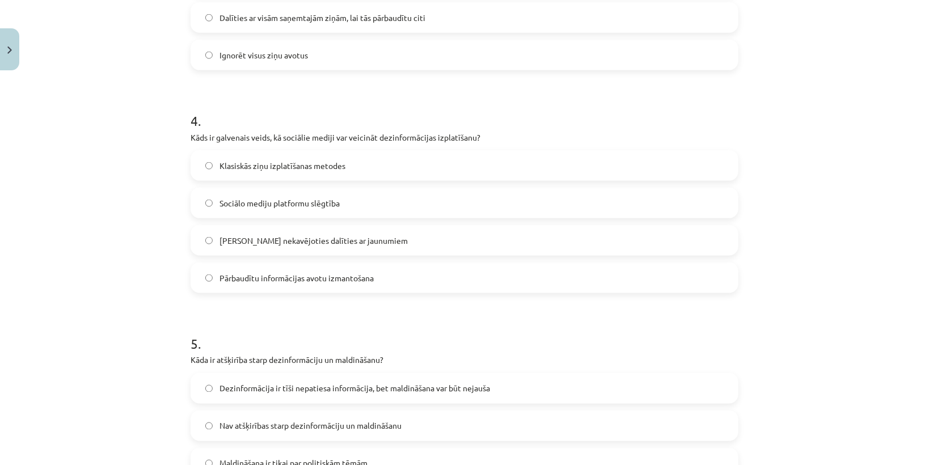
click at [273, 236] on span "Iespēja nekavējoties dalīties ar jaunumiem" at bounding box center [313, 241] width 188 height 12
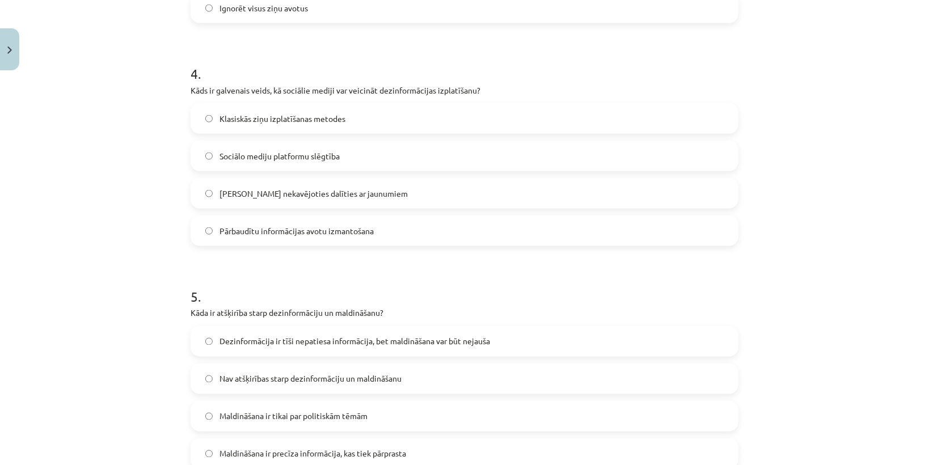
scroll to position [892, 0]
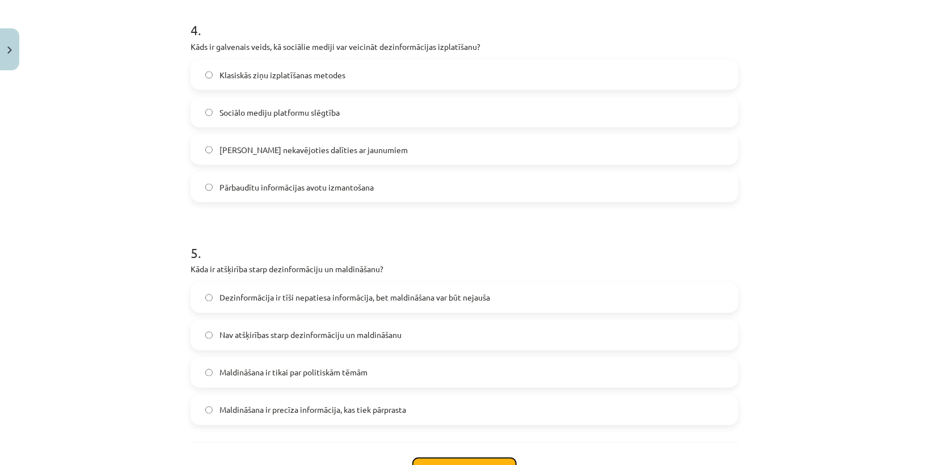
click at [493, 458] on button "Iesniegt" at bounding box center [464, 470] width 103 height 25
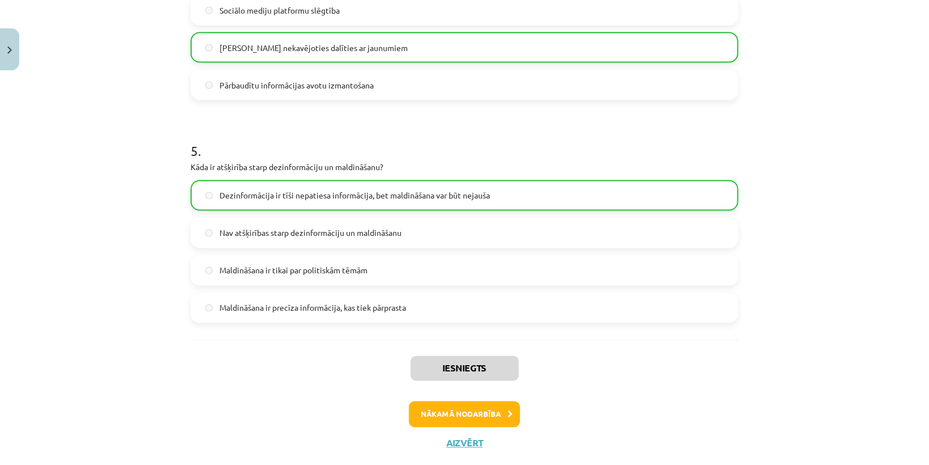
scroll to position [998, 0]
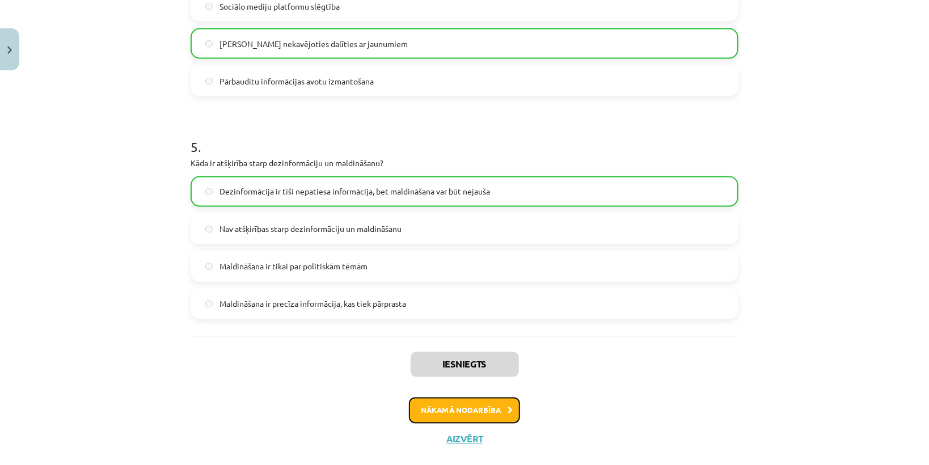
click at [510, 415] on button "Nākamā nodarbība" at bounding box center [464, 410] width 111 height 26
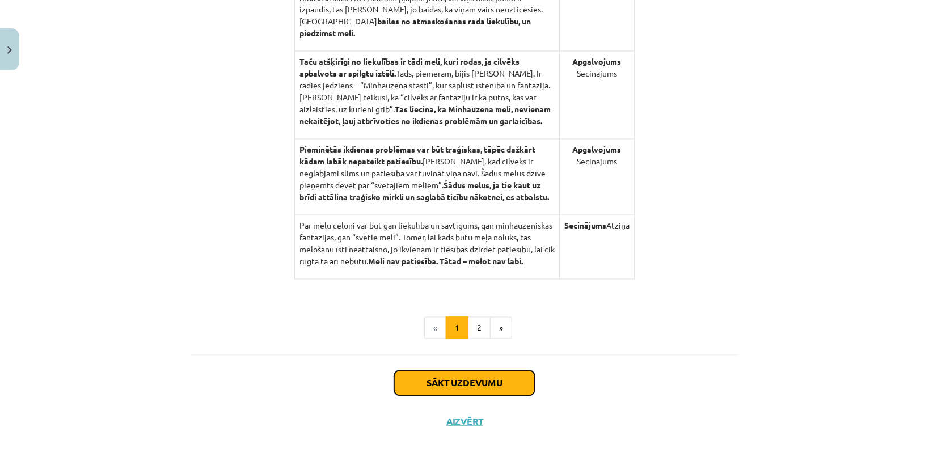
click at [502, 380] on button "Sākt uzdevumu" at bounding box center [464, 383] width 141 height 25
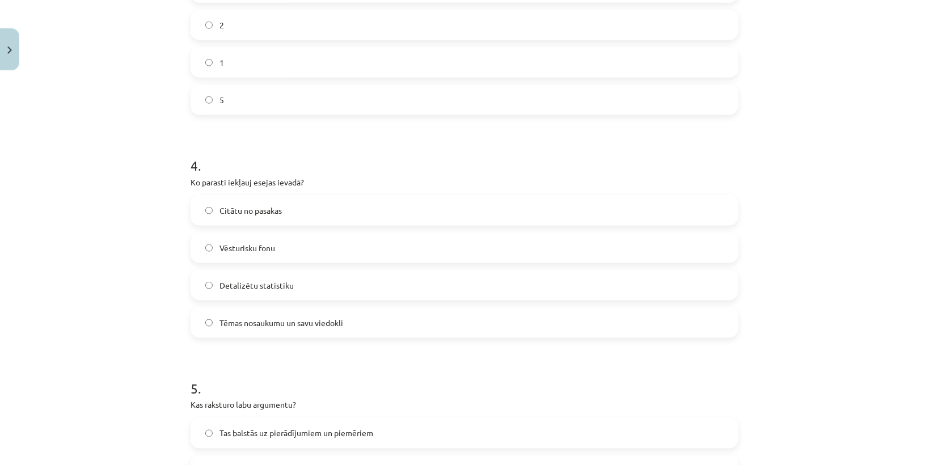
scroll to position [983, 0]
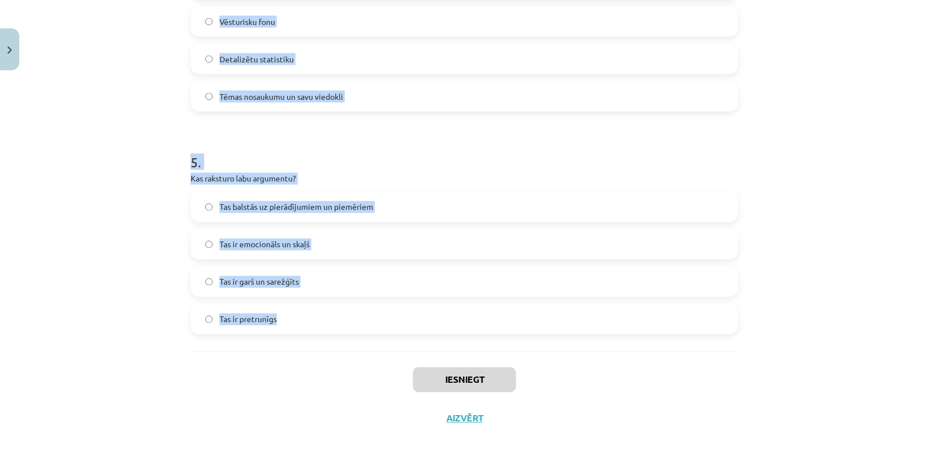
drag, startPoint x: 185, startPoint y: 235, endPoint x: 337, endPoint y: 317, distance: 172.8
copy form "Kādas ir trīs galvenās argumentētās esejas daļas? Virsraksts, teksts, pēcvārds …"
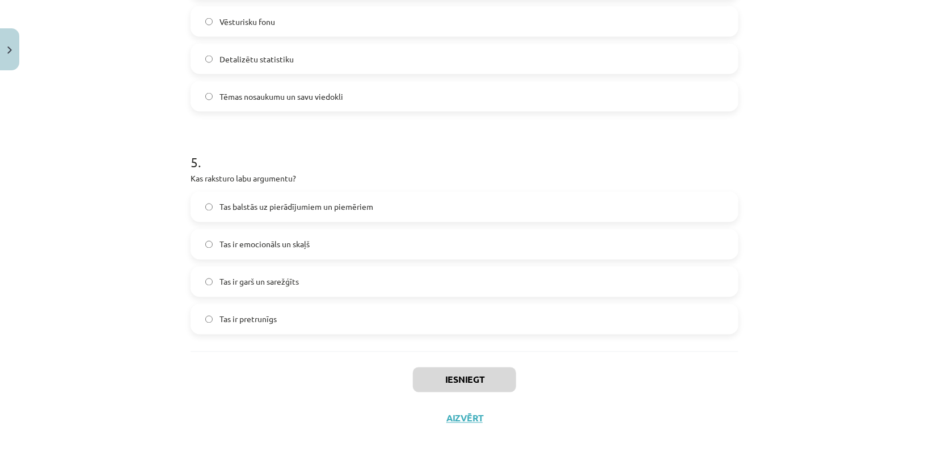
click at [336, 379] on div "Iesniegt Aizvērt" at bounding box center [465, 391] width 548 height 79
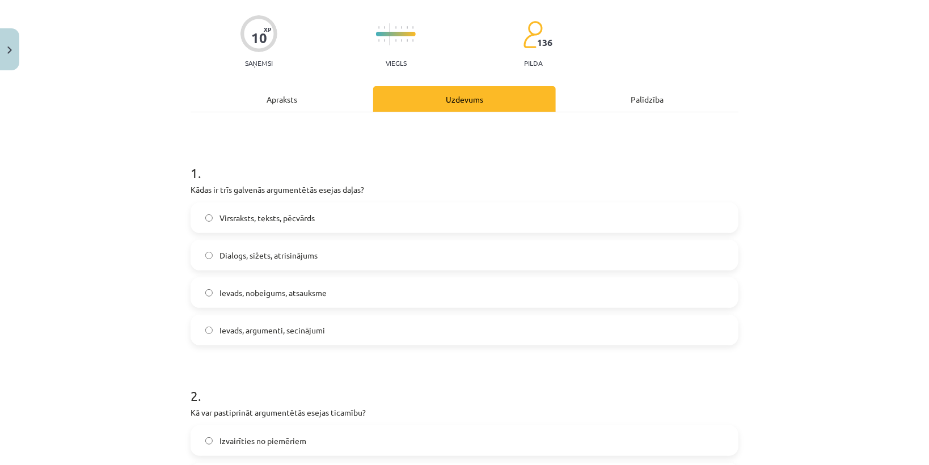
scroll to position [257, 0]
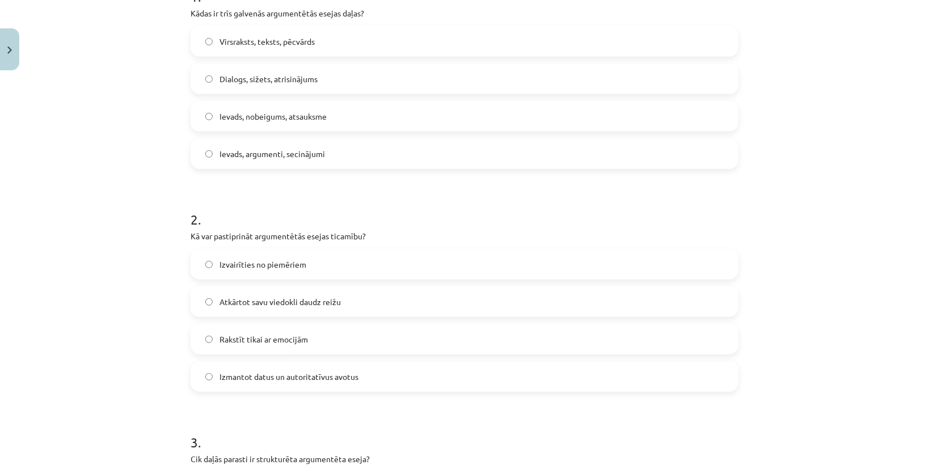
click at [259, 155] on span "Ievads, argumenti, secinājumi" at bounding box center [271, 154] width 105 height 12
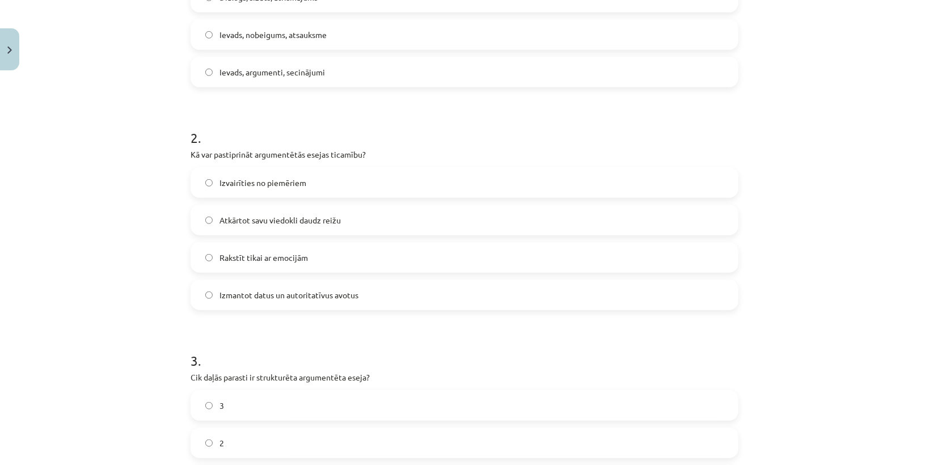
scroll to position [438, 0]
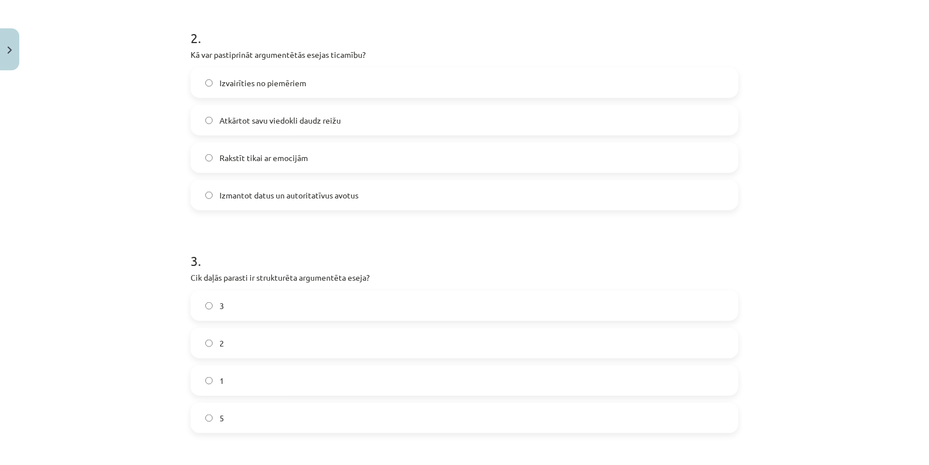
click at [284, 196] on span "Izmantot datus un autoritatīvus avotus" at bounding box center [288, 195] width 139 height 12
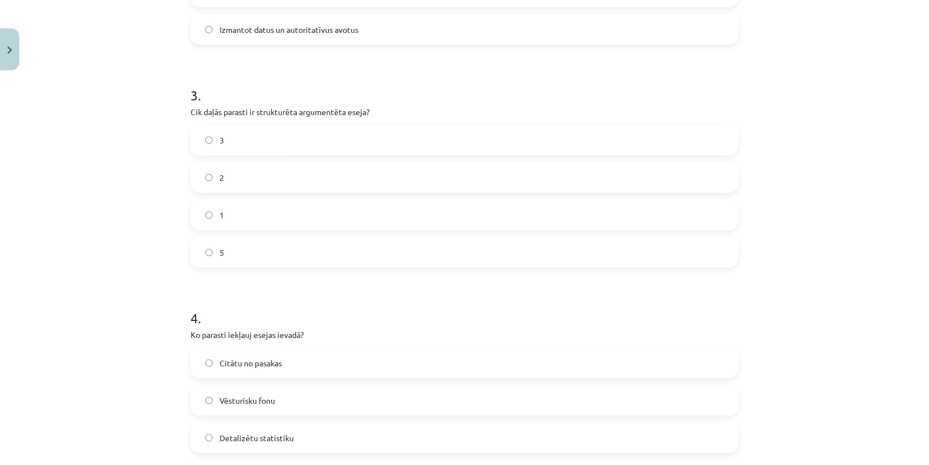
scroll to position [620, 0]
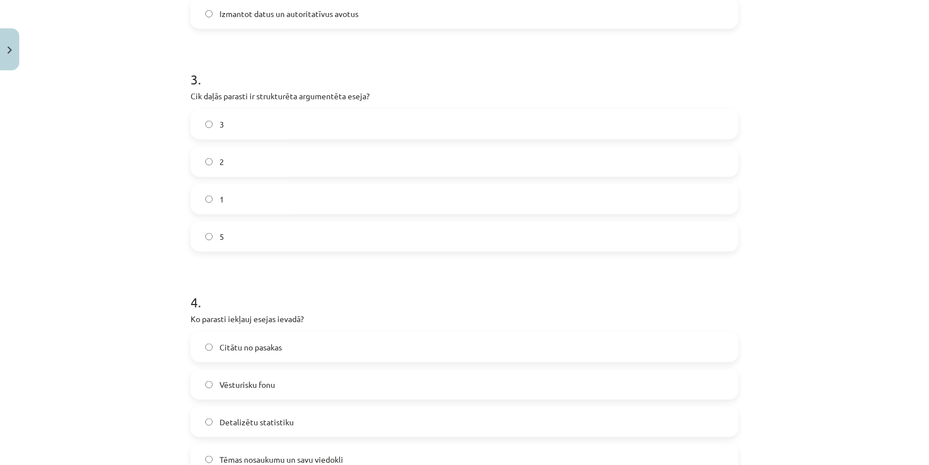
click at [281, 130] on label "3" at bounding box center [464, 124] width 545 height 28
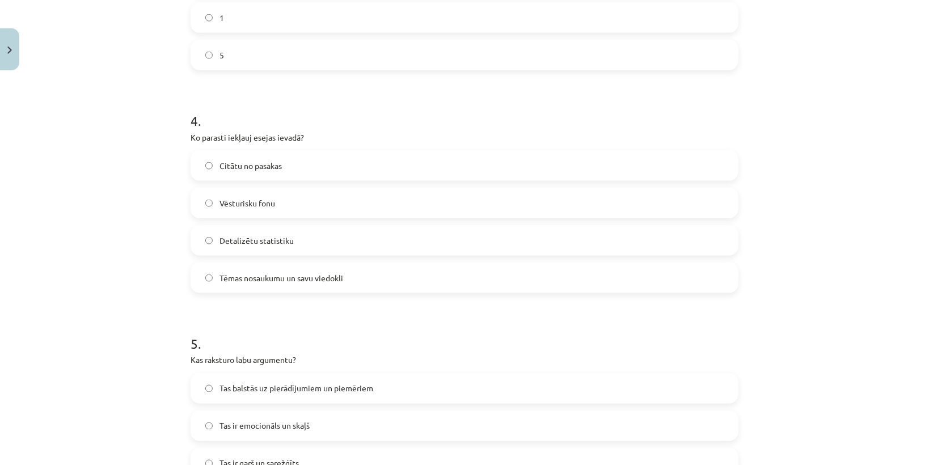
click at [267, 289] on label "Tēmas nosaukumu un savu viedokli" at bounding box center [464, 278] width 545 height 28
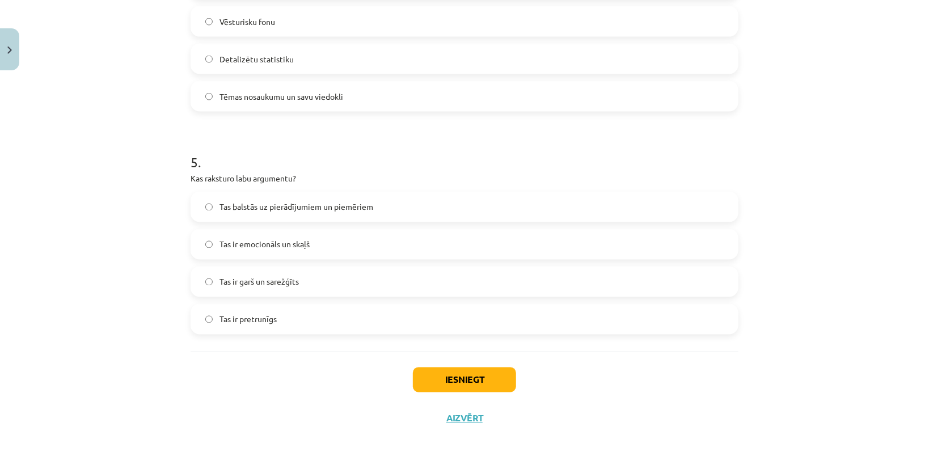
click at [244, 210] on span "Tas balstās uz pierādījumiem un piemēriem" at bounding box center [296, 207] width 154 height 12
click at [472, 389] on button "Iesniegt" at bounding box center [464, 379] width 103 height 25
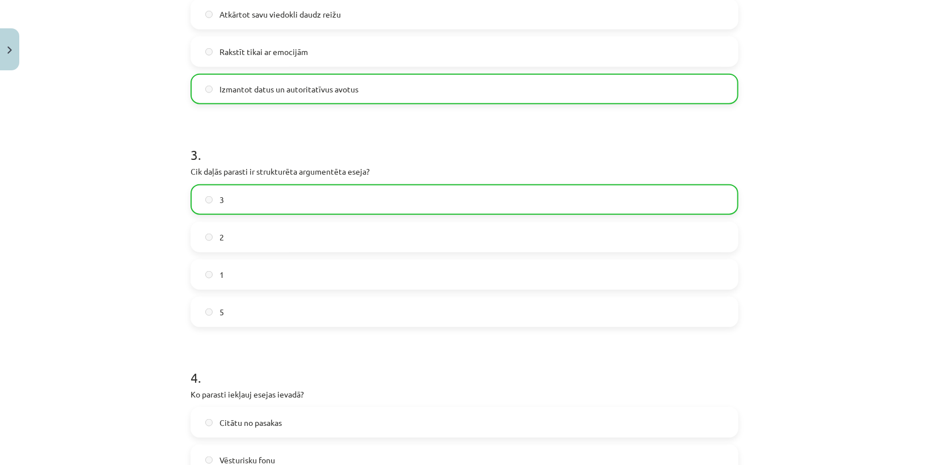
scroll to position [499, 0]
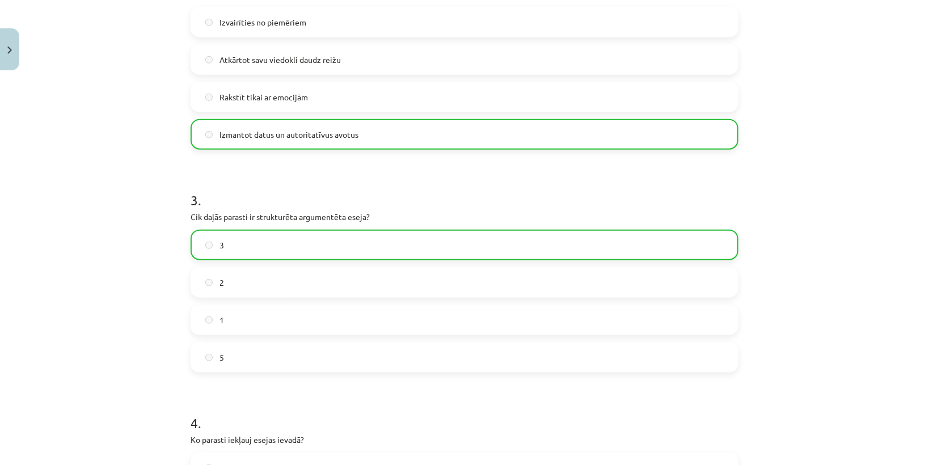
click at [510, 257] on label "3" at bounding box center [464, 245] width 545 height 28
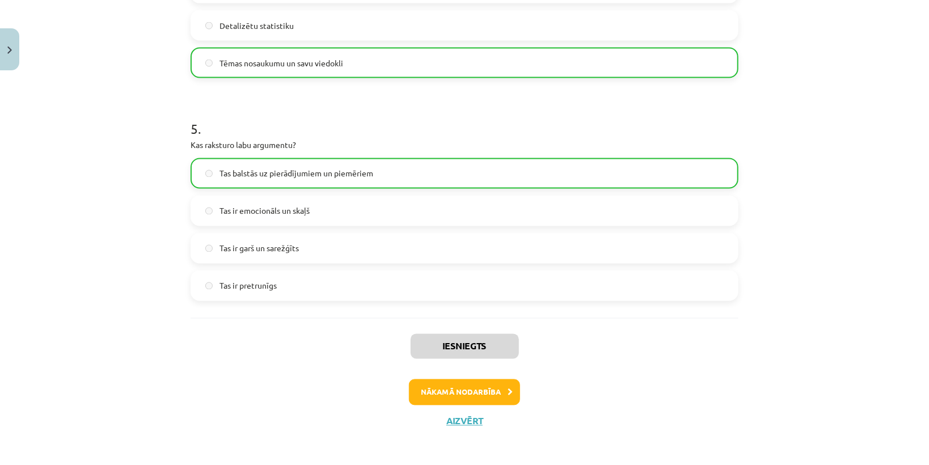
scroll to position [1018, 0]
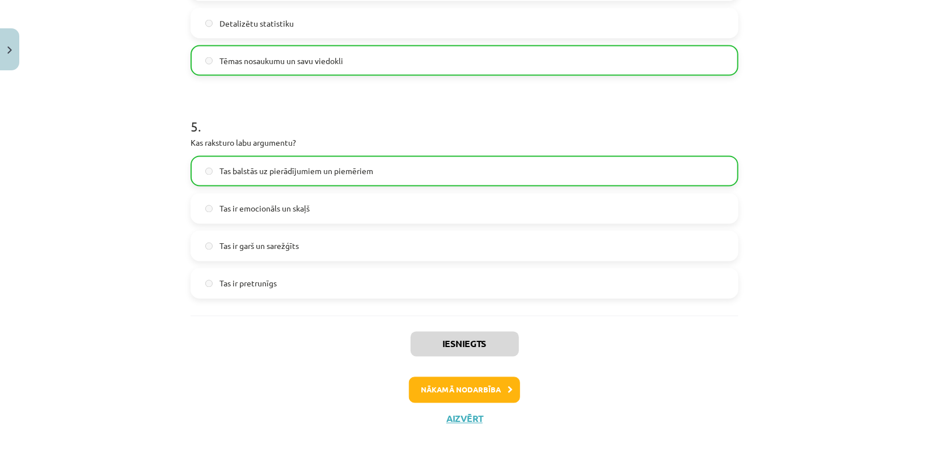
drag, startPoint x: 505, startPoint y: 417, endPoint x: 365, endPoint y: 370, distance: 147.0
click at [365, 370] on div "Iesniegts Nākamā nodarbība Aizvērt" at bounding box center [465, 374] width 548 height 116
click at [507, 383] on button "Nākamā nodarbība" at bounding box center [464, 390] width 111 height 26
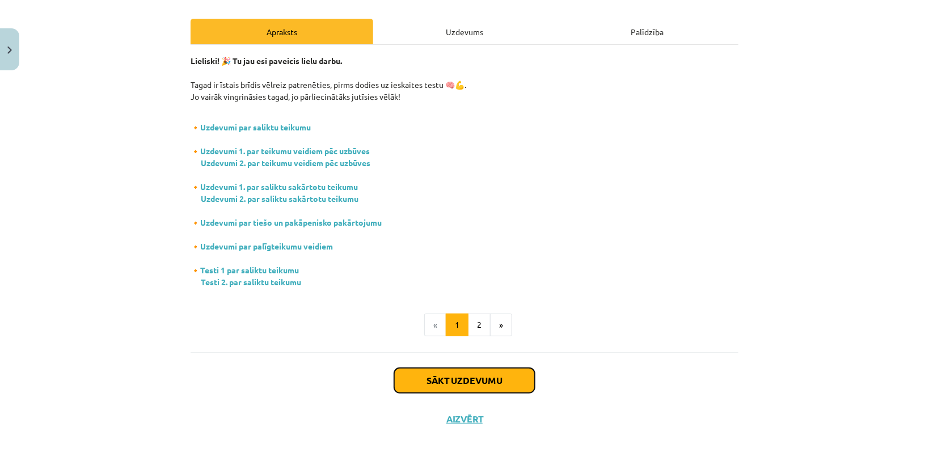
click at [507, 384] on button "Sākt uzdevumu" at bounding box center [464, 380] width 141 height 25
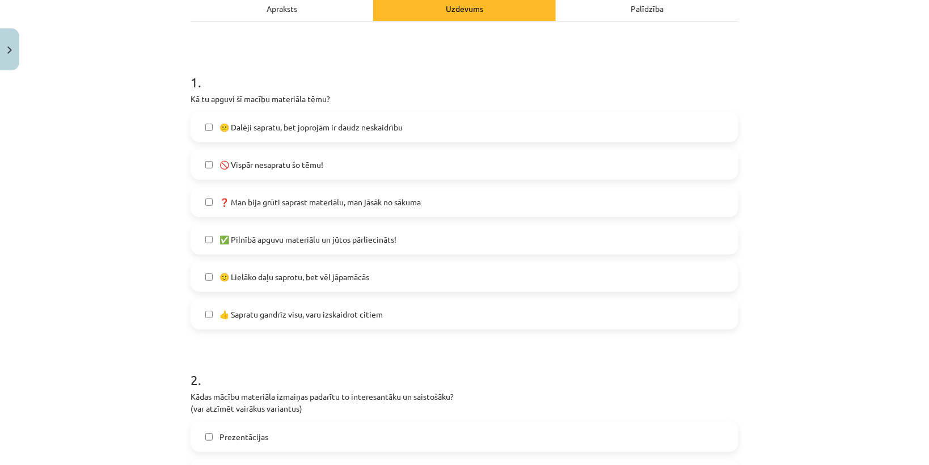
scroll to position [209, 0]
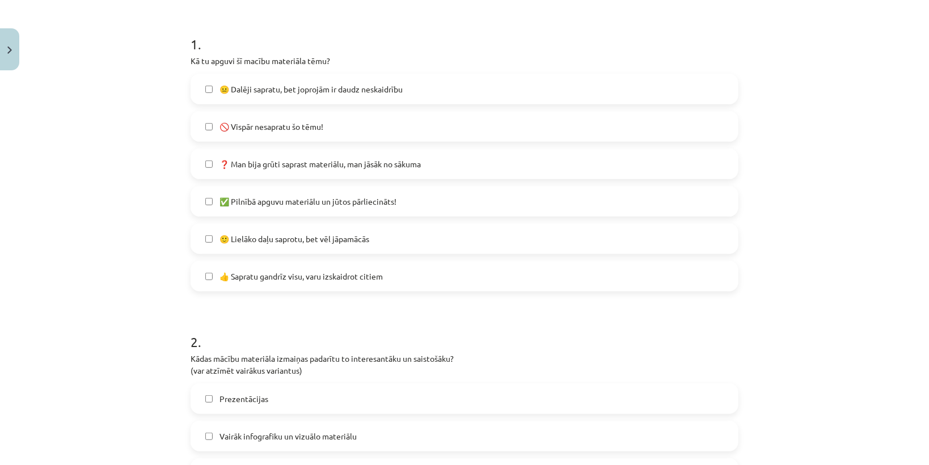
click at [241, 235] on span "🙂 Lielāko daļu saprotu, bet vēl jāpamācās" at bounding box center [294, 239] width 150 height 12
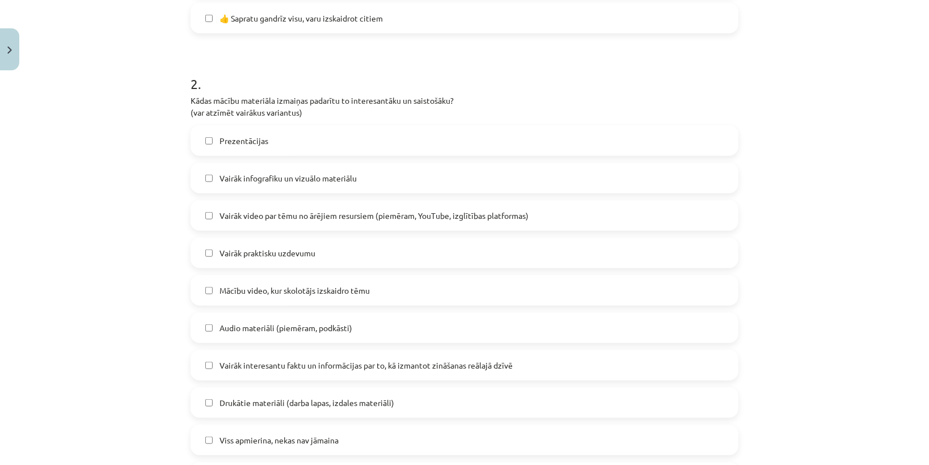
scroll to position [481, 0]
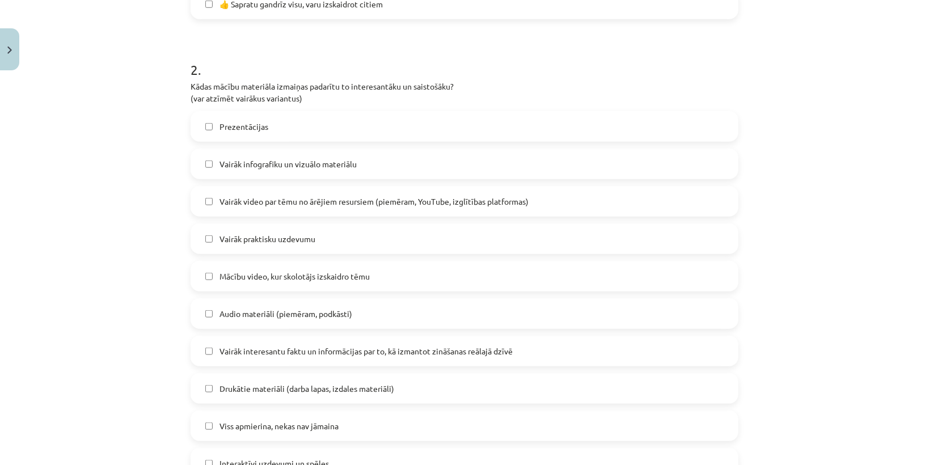
click at [268, 244] on label "Vairāk praktisku uzdevumu" at bounding box center [464, 239] width 545 height 28
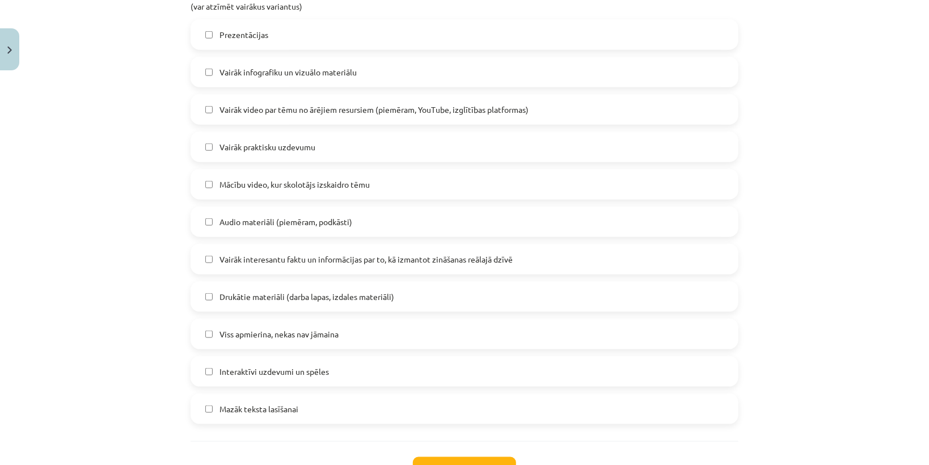
scroll to position [572, 0]
click at [235, 84] on label "Vairāk infografiku un vizuālo materiālu" at bounding box center [464, 73] width 545 height 28
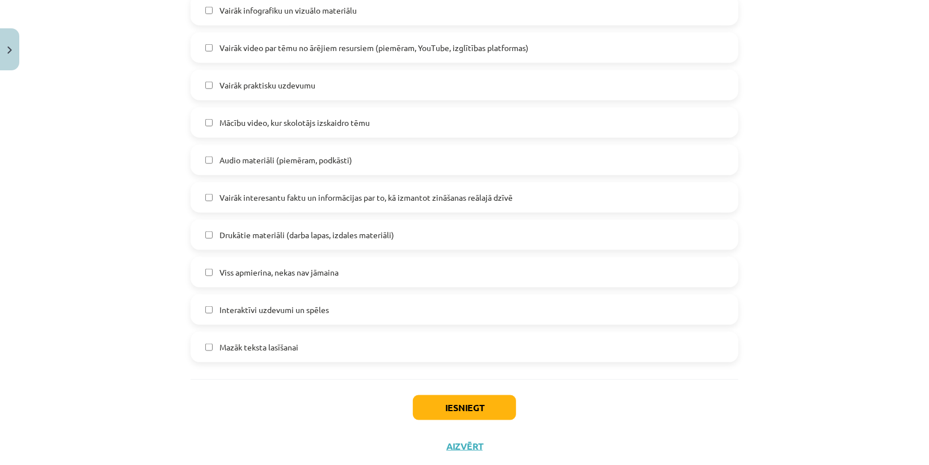
scroll to position [663, 0]
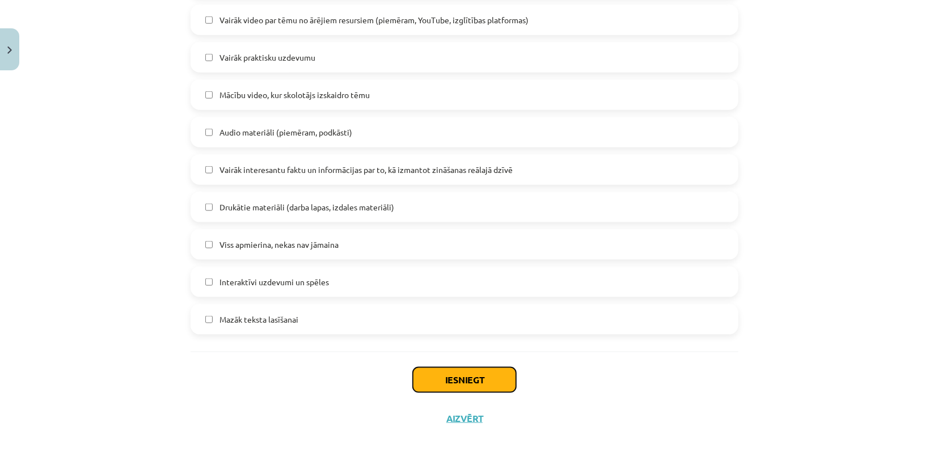
click at [457, 375] on button "Iesniegt" at bounding box center [464, 379] width 103 height 25
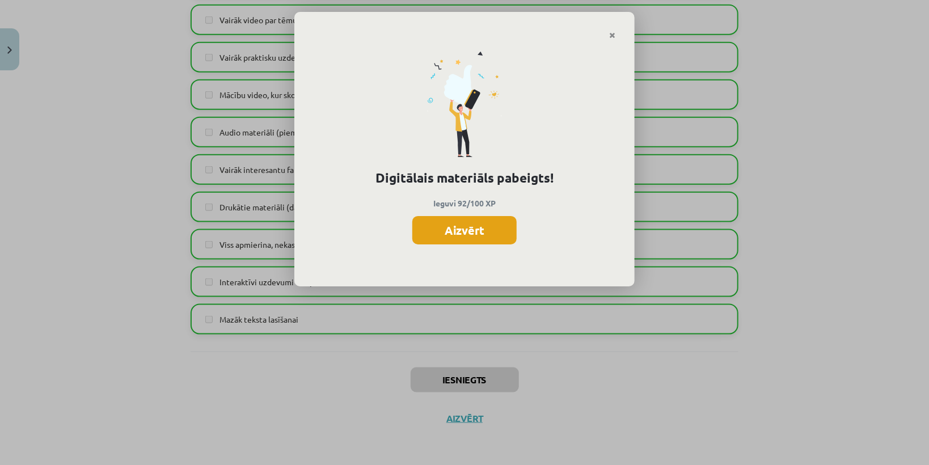
click at [471, 229] on button "Aizvērt" at bounding box center [464, 230] width 104 height 28
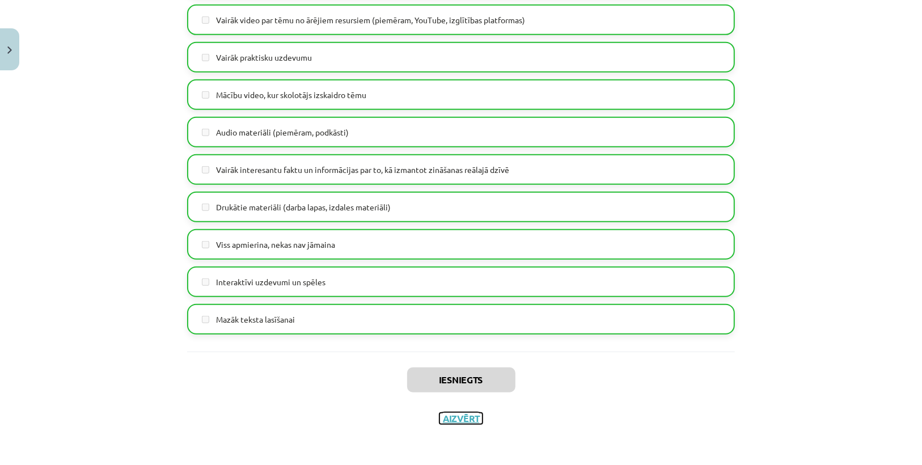
click at [464, 418] on button "Aizvērt" at bounding box center [460, 418] width 43 height 11
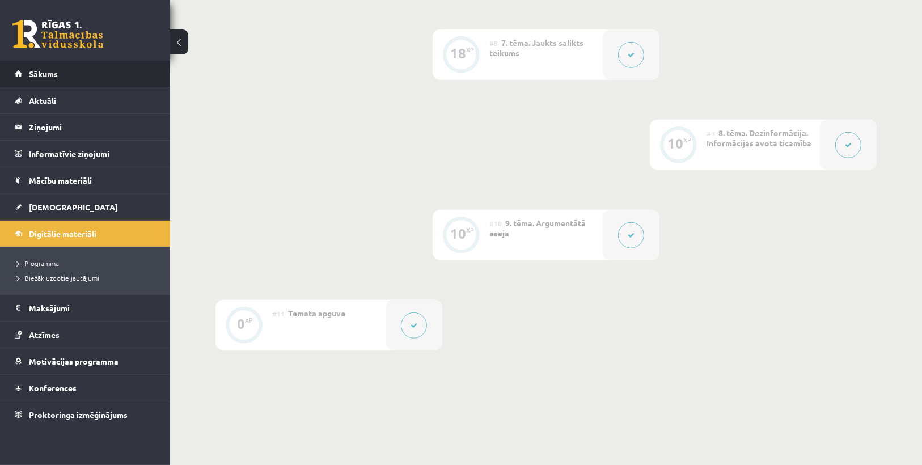
click at [86, 73] on link "Sākums" at bounding box center [85, 74] width 141 height 26
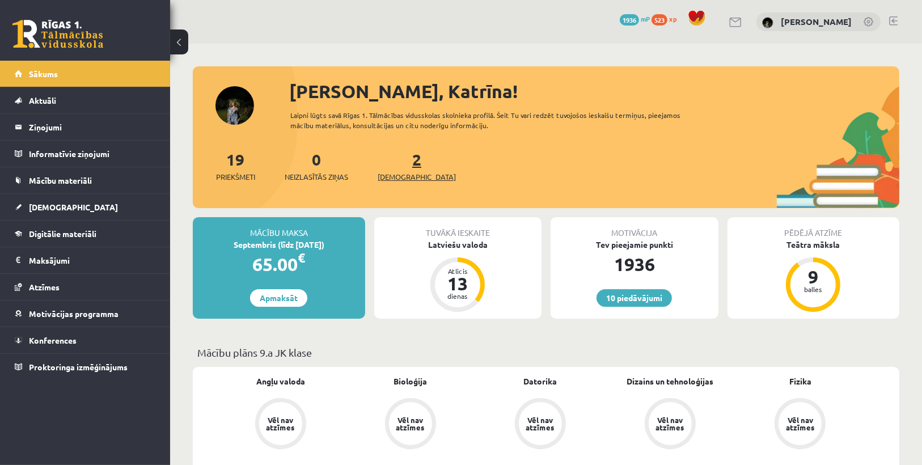
click at [401, 177] on span "[DEMOGRAPHIC_DATA]" at bounding box center [417, 176] width 78 height 11
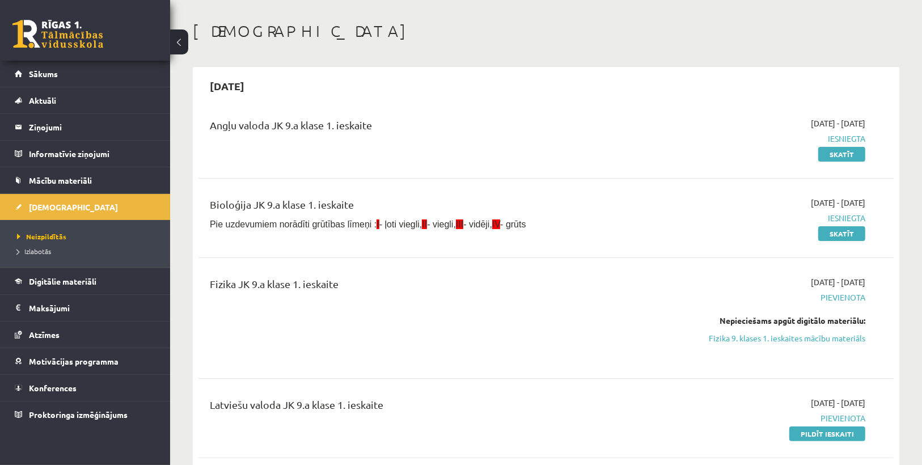
scroll to position [45, 0]
click at [839, 433] on link "Pildīt ieskaiti" at bounding box center [827, 433] width 76 height 15
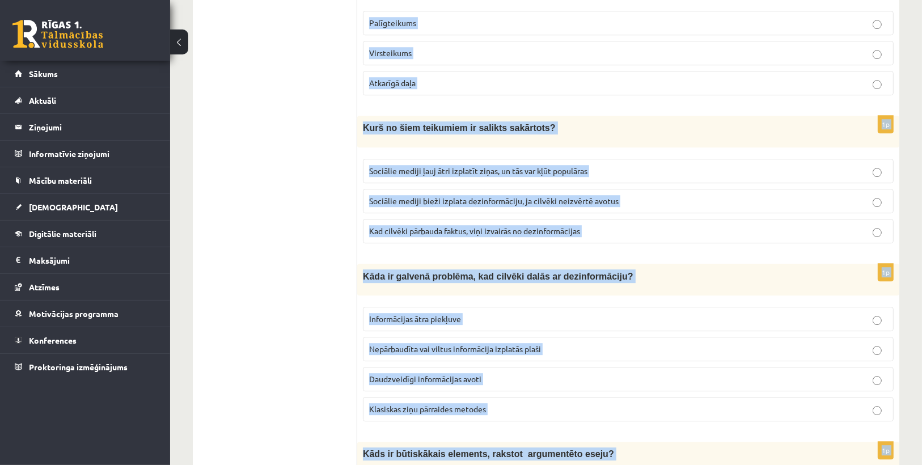
scroll to position [2956, 0]
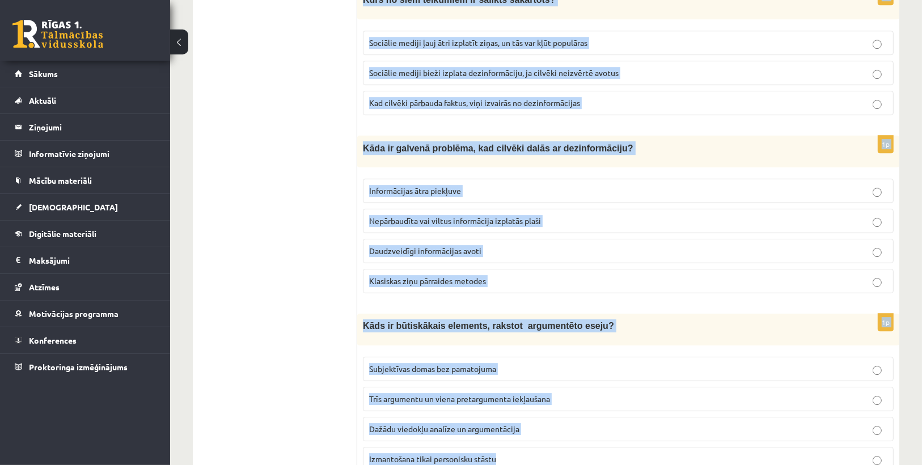
drag, startPoint x: 361, startPoint y: 84, endPoint x: 581, endPoint y: 408, distance: 391.0
copy form "Izvēlies atbilstošāko darbības vārda formu vārdam Satvertu ! Īstenības izteiksm…"
click at [607, 319] on p "Kāds ir būtiskākais elements, rakstot argumentēto eseju?" at bounding box center [600, 325] width 474 height 13
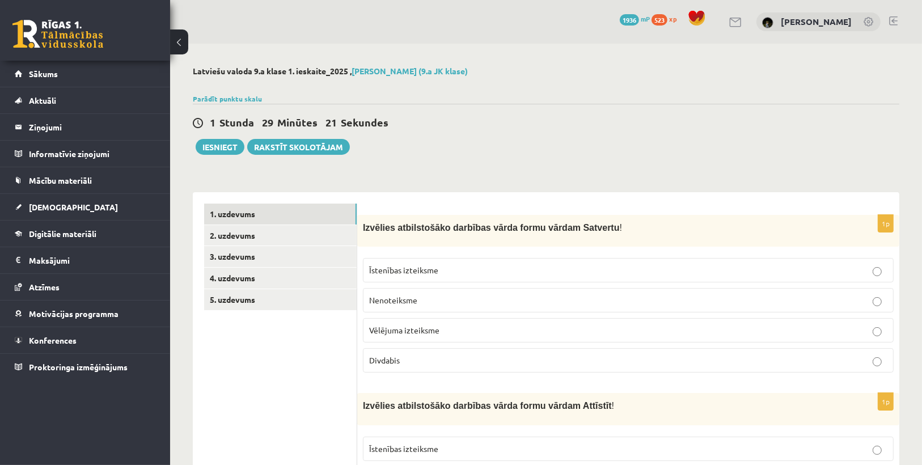
scroll to position [45, 0]
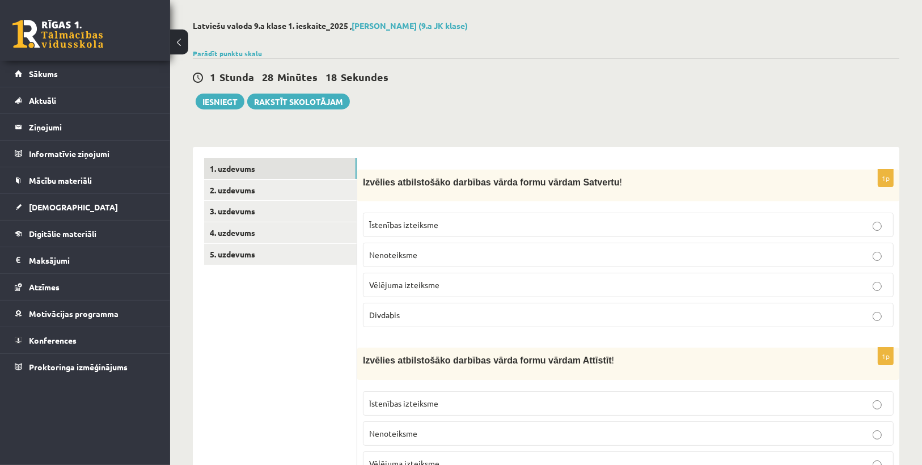
click at [415, 287] on span "Vēlējuma izteiksme" at bounding box center [404, 285] width 70 height 10
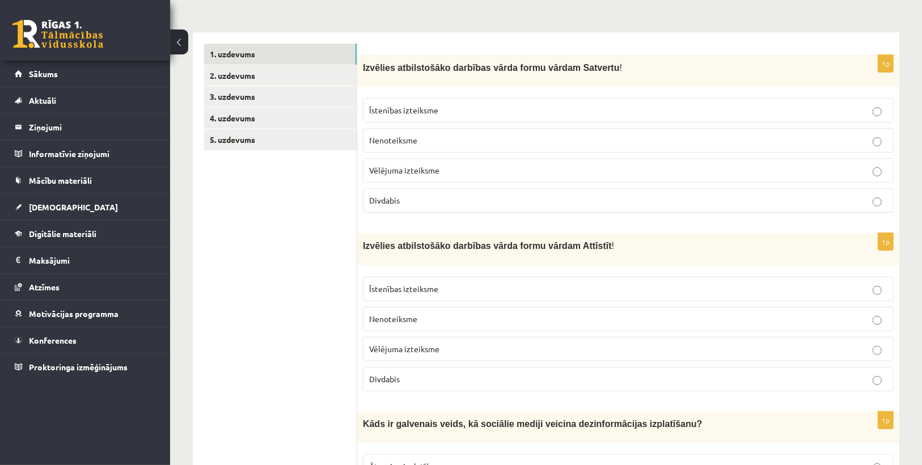
scroll to position [272, 0]
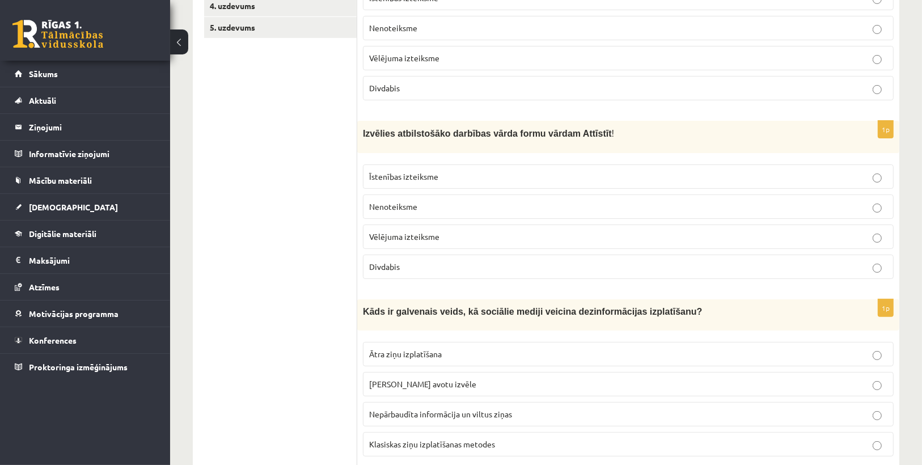
click at [418, 205] on p "Nenoteiksme" at bounding box center [628, 207] width 518 height 12
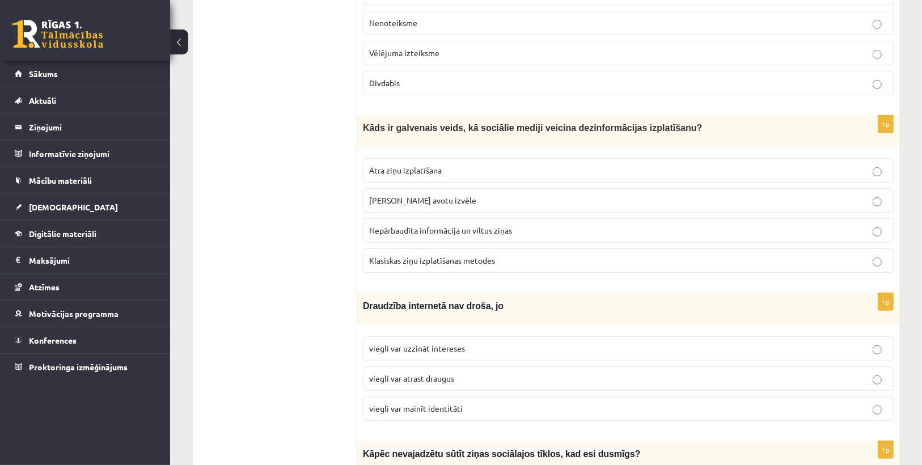
scroll to position [499, 0]
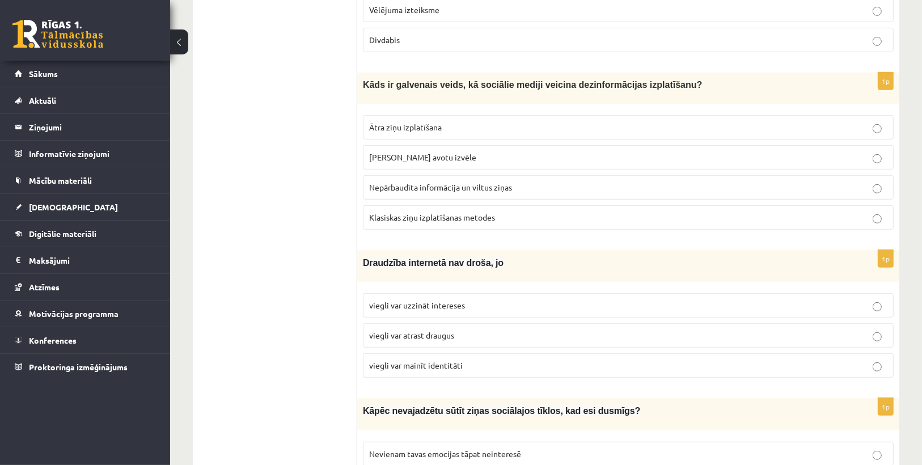
drag, startPoint x: 454, startPoint y: 181, endPoint x: 389, endPoint y: 158, distance: 68.7
click at [454, 182] on span "Nepārbaudīta informācija un viltus ziņas" at bounding box center [440, 187] width 143 height 10
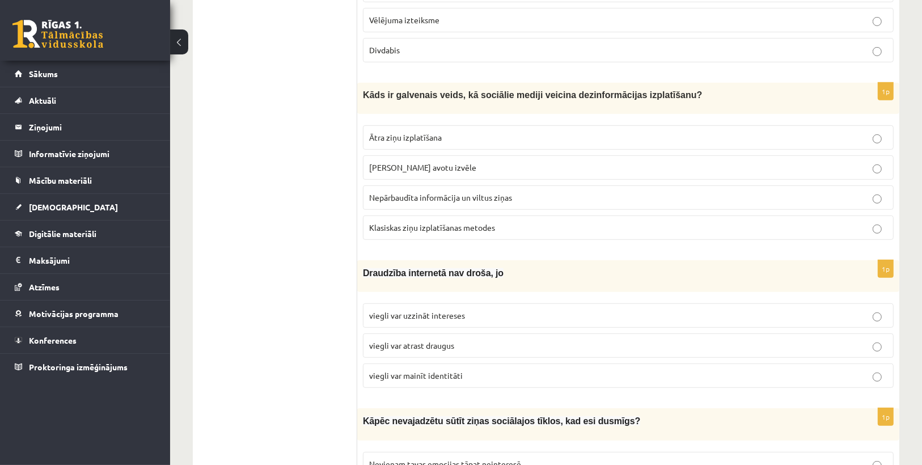
scroll to position [590, 0]
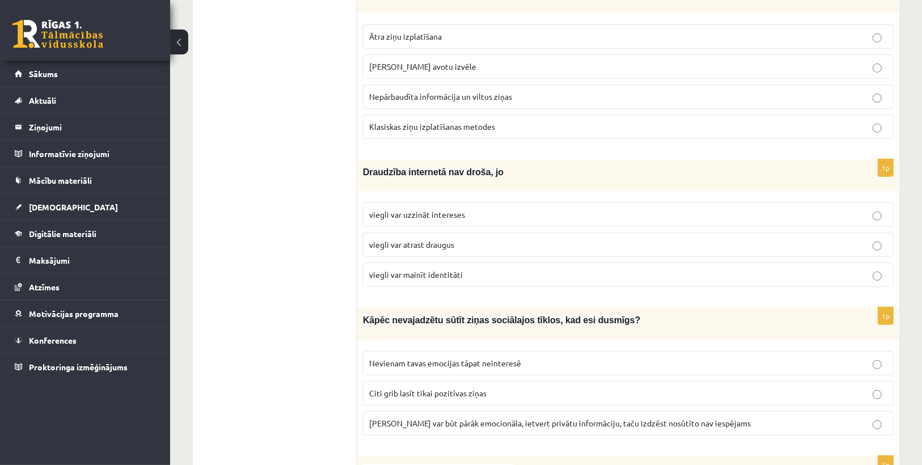
click at [439, 269] on span "viegli var mainīt identitāti" at bounding box center [416, 274] width 94 height 10
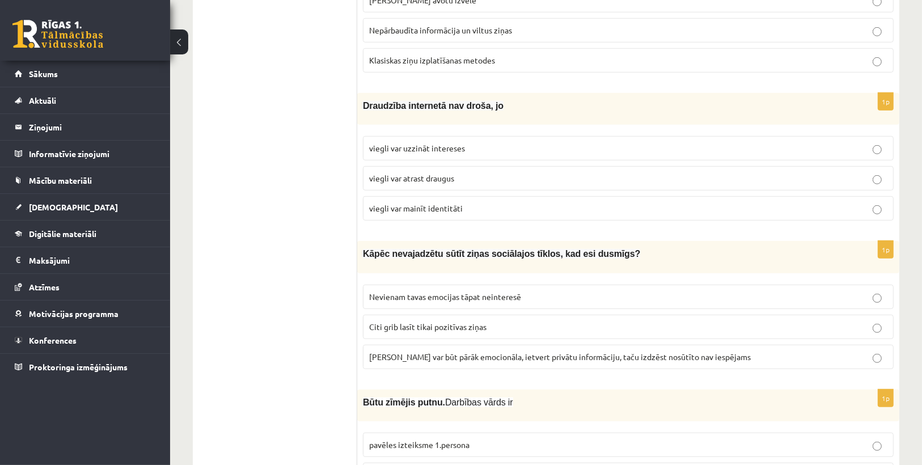
scroll to position [726, 0]
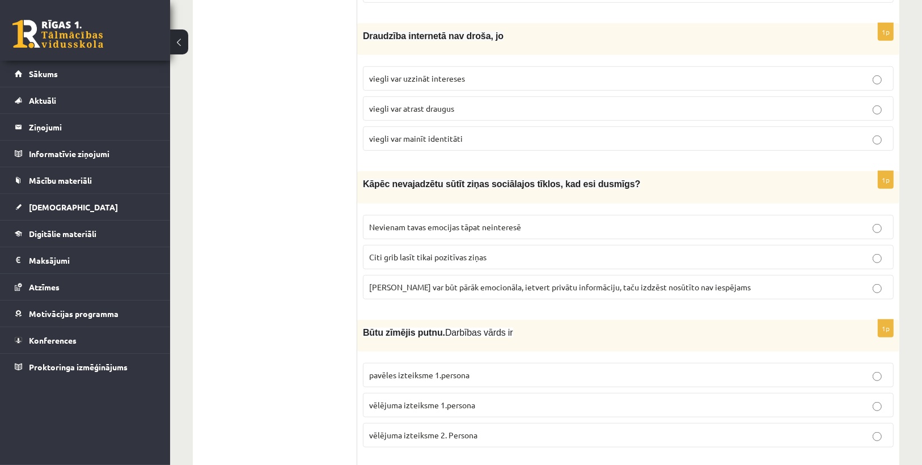
click at [437, 282] on span "Ziņa var būt pārāk emocionāla, ietvert privātu informāciju, taču izdzēst nosūtī…" at bounding box center [560, 287] width 382 height 10
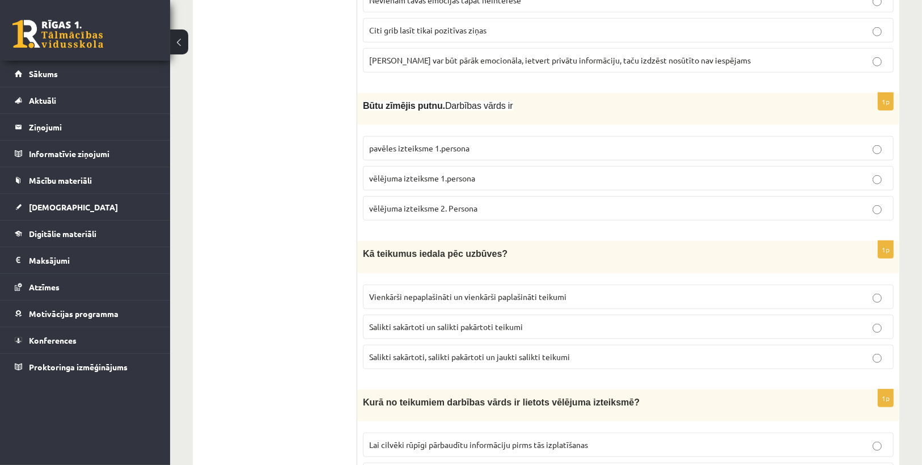
click at [448, 173] on span "vēlējuma izteiksme 1.persona" at bounding box center [422, 178] width 106 height 10
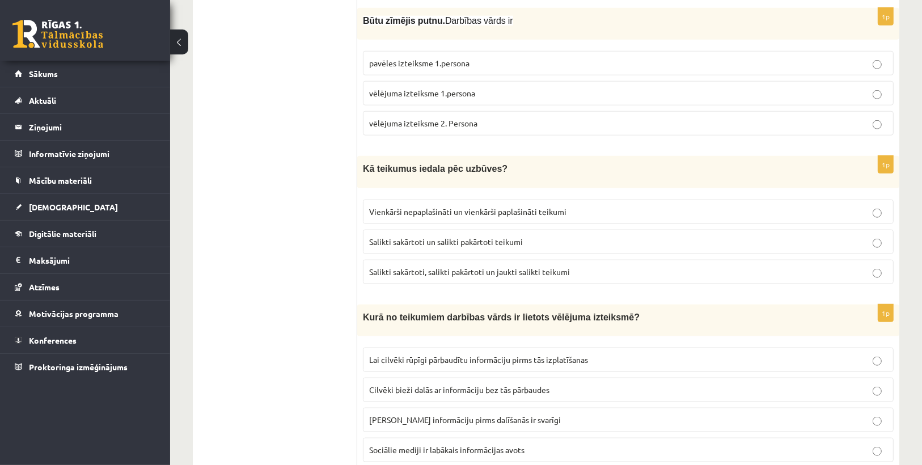
scroll to position [1043, 0]
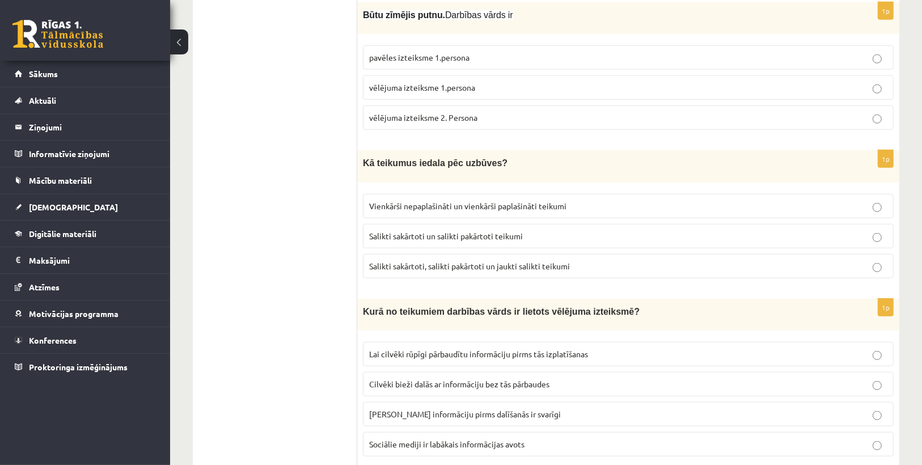
click at [572, 260] on p "Salikti sakārtoti, salikti pakārtoti un jaukti salikti teikumi" at bounding box center [628, 266] width 518 height 12
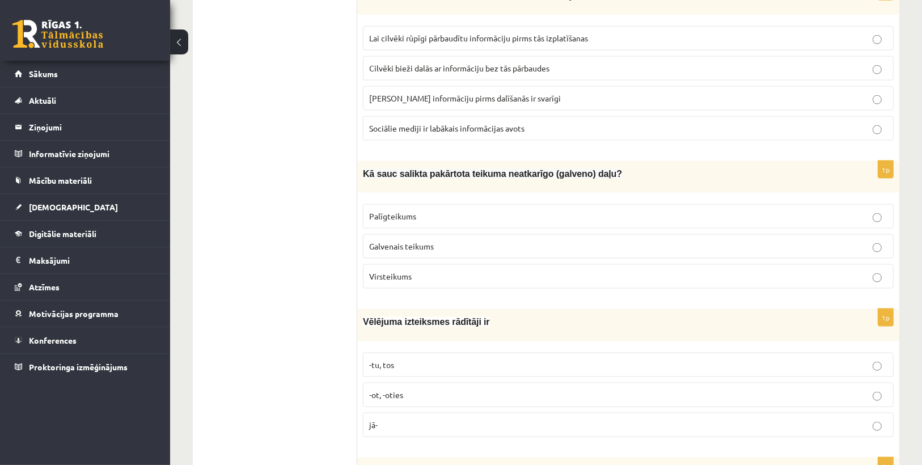
scroll to position [1361, 0]
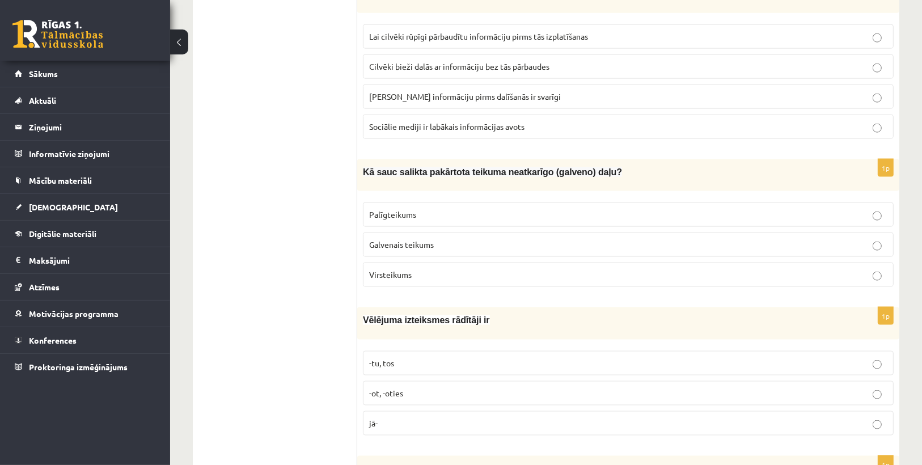
click at [414, 239] on span "Galvenais teikums" at bounding box center [401, 244] width 65 height 10
click at [416, 351] on label "-tu, tos" at bounding box center [628, 363] width 531 height 24
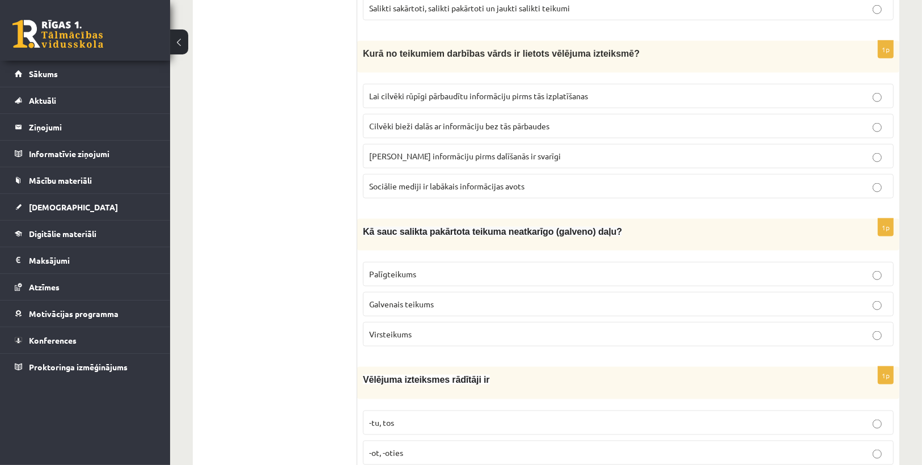
scroll to position [1270, 0]
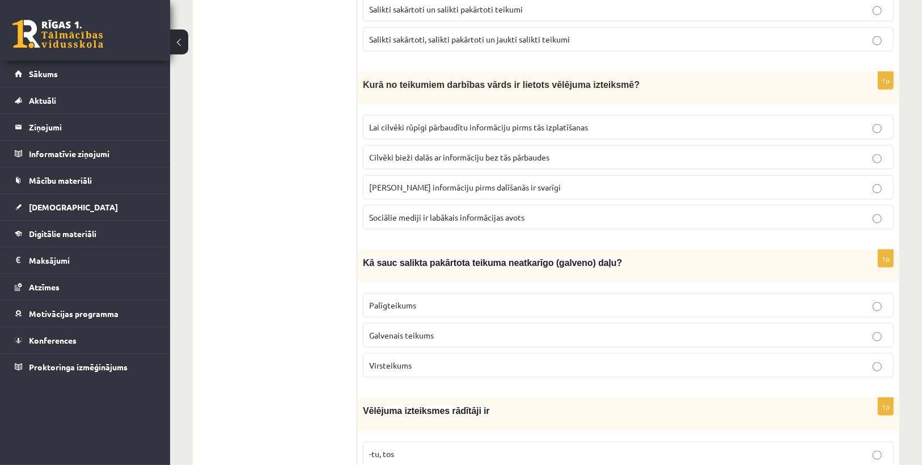
click at [406, 115] on label "Lai cilvēki rūpīgi pārbaudītu informāciju pirms tās izplatīšanas" at bounding box center [628, 127] width 531 height 24
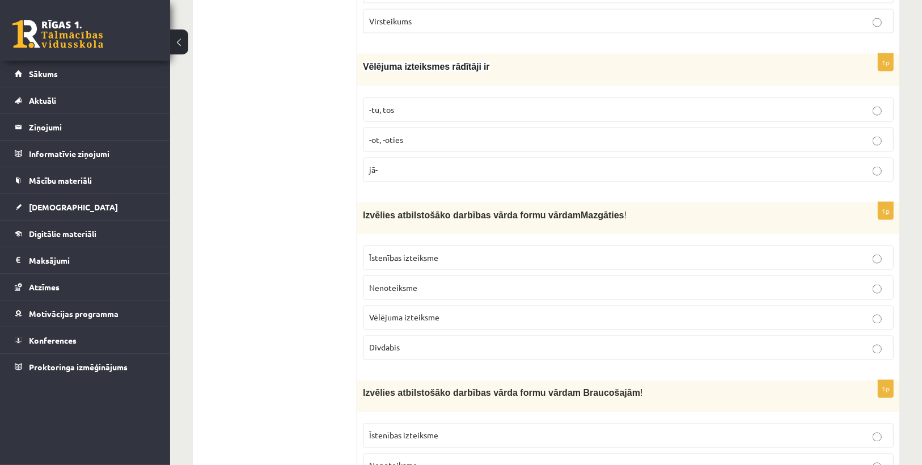
scroll to position [1724, 0]
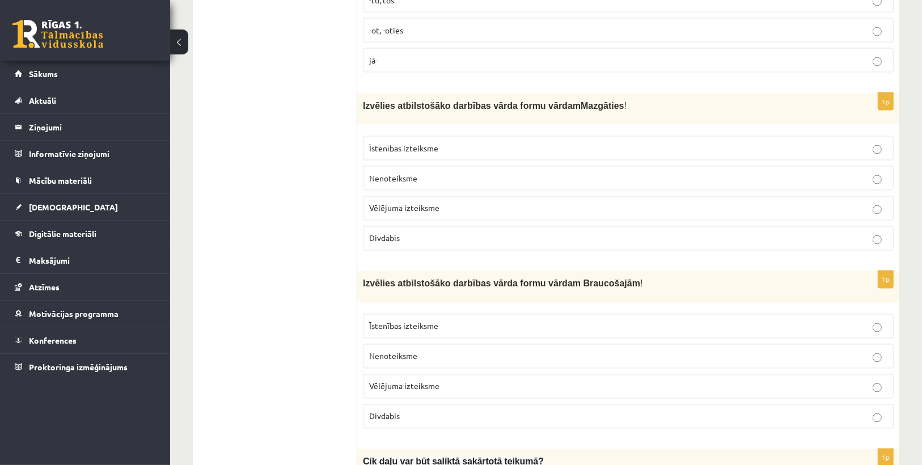
click at [408, 173] on span "Nenoteiksme" at bounding box center [393, 178] width 48 height 10
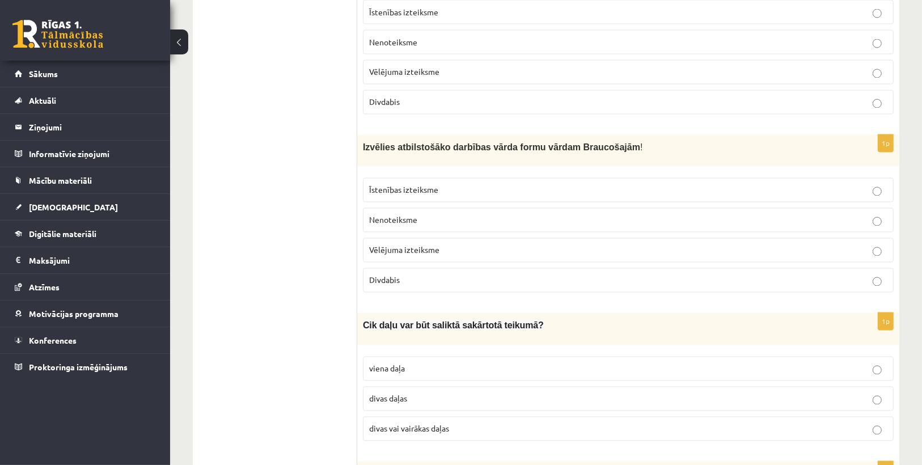
click at [384, 275] on span "Divdabis" at bounding box center [384, 280] width 31 height 10
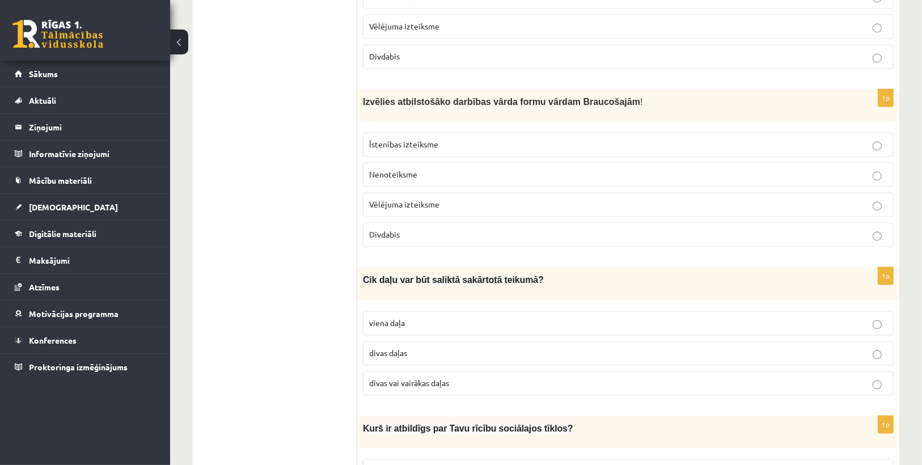
click at [418, 378] on span "divas vai vairākas daļas" at bounding box center [409, 383] width 80 height 10
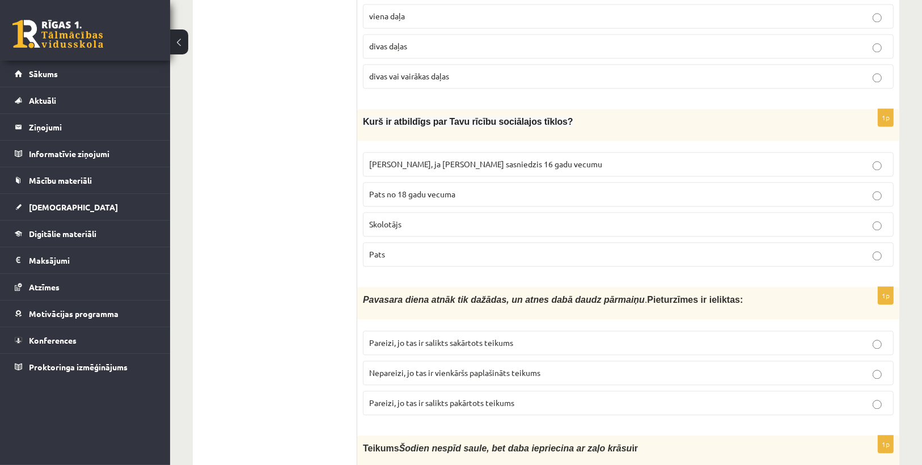
scroll to position [2223, 0]
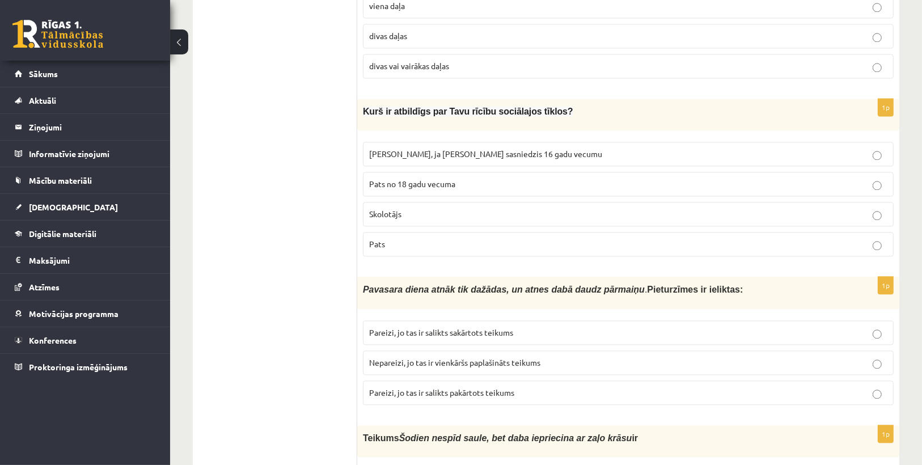
click at [397, 232] on label "Pats" at bounding box center [628, 244] width 531 height 24
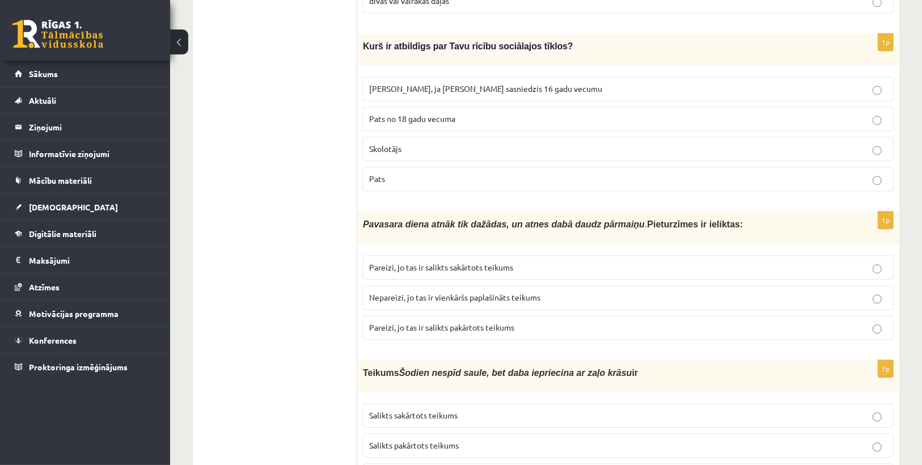
scroll to position [2359, 0]
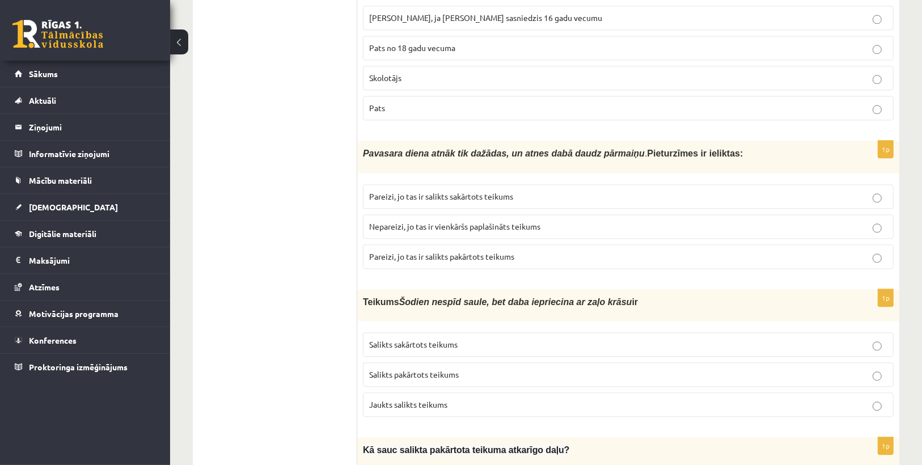
click at [395, 251] on span "Pareizi, jo tas ir salikts pakārtots teikums" at bounding box center [441, 256] width 145 height 10
click at [429, 191] on span "Pareizi, jo tas ir salikts sakārtots teikums" at bounding box center [441, 196] width 144 height 10
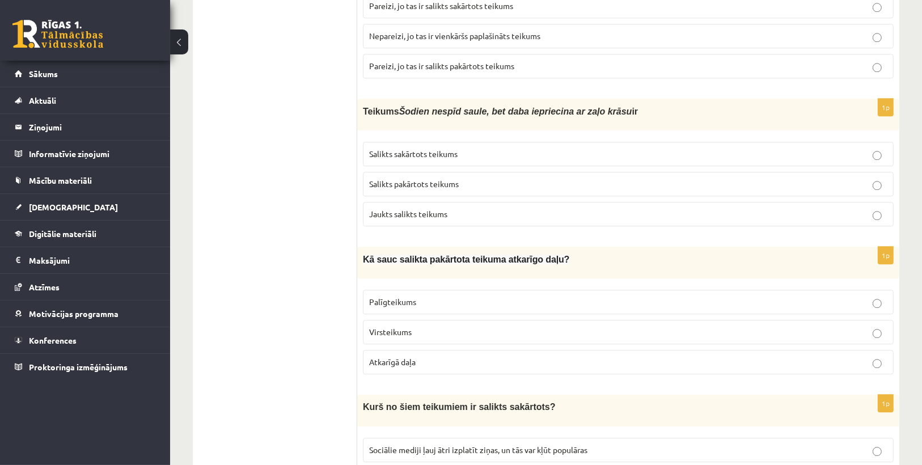
scroll to position [2586, 0]
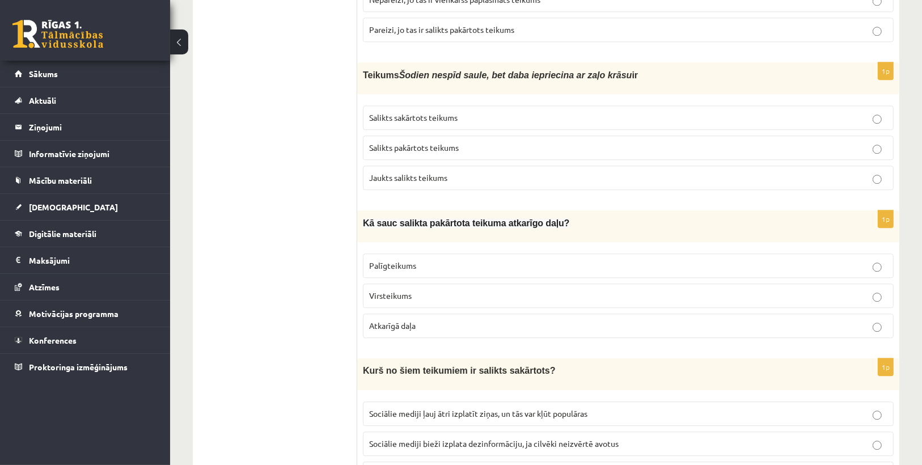
click at [404, 112] on span "Salikts sakārtots teikums" at bounding box center [413, 117] width 88 height 10
click at [426, 260] on p "Palīgteikums" at bounding box center [628, 266] width 518 height 12
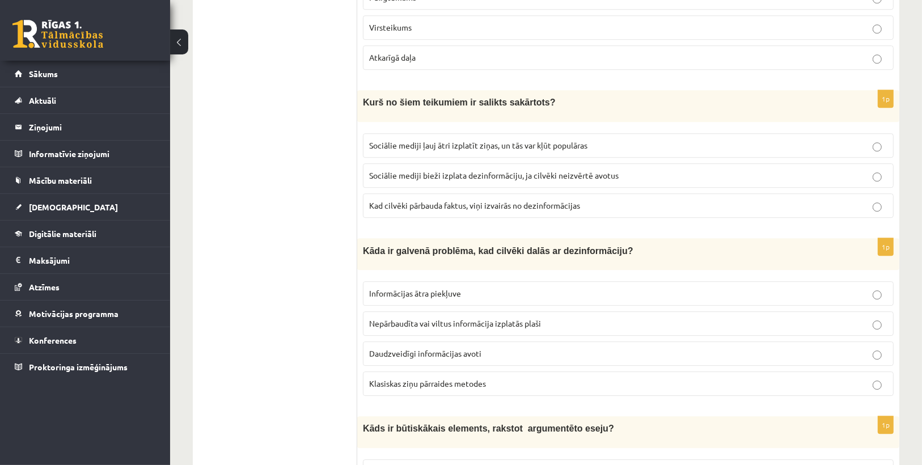
scroll to position [2903, 0]
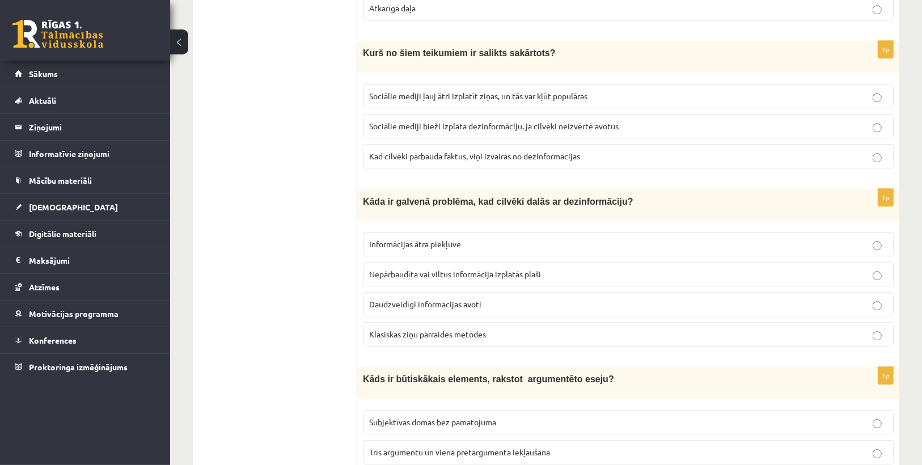
click at [467, 268] on p "Nepārbaudīta vai viltus informācija izplatās plaši" at bounding box center [628, 274] width 518 height 12
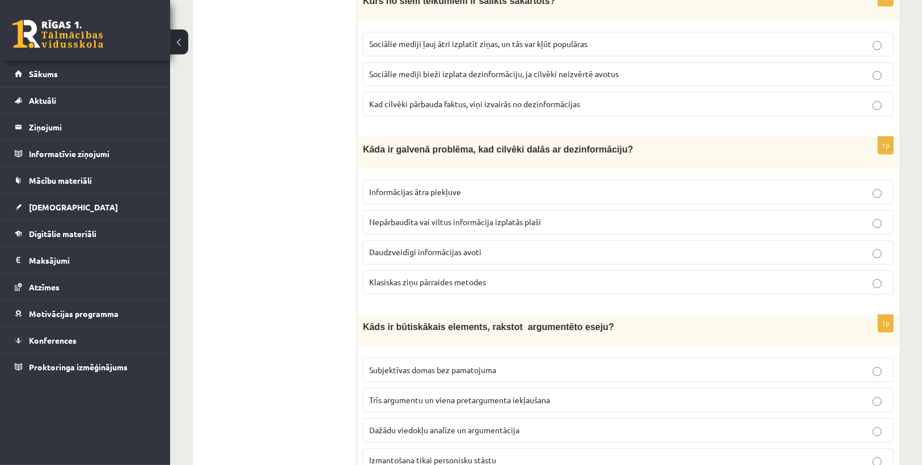
scroll to position [2956, 0]
click at [433, 423] on p "Dažādu viedokļu analīze un argumentācija" at bounding box center [628, 429] width 518 height 12
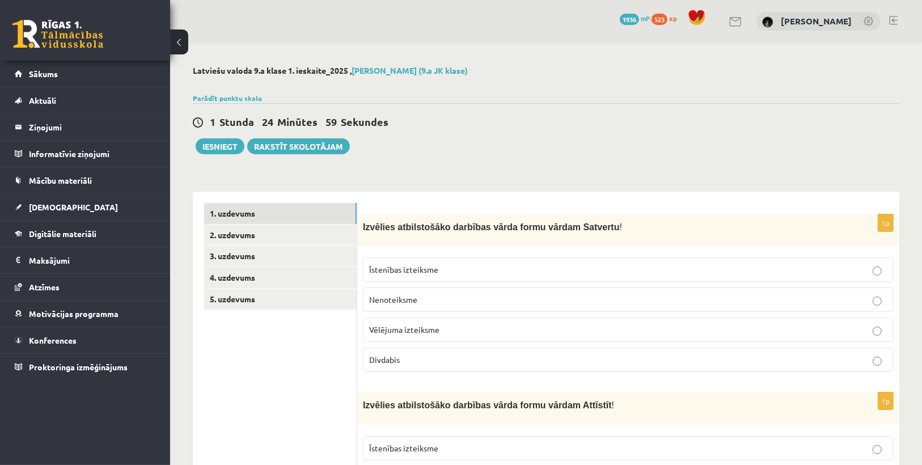
scroll to position [0, 0]
click at [269, 231] on link "2. uzdevums" at bounding box center [280, 235] width 153 height 21
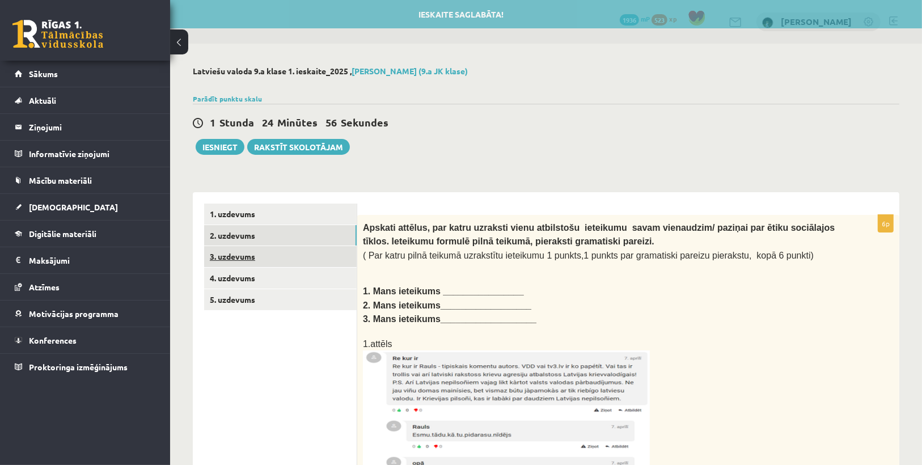
click at [253, 258] on link "3. uzdevums" at bounding box center [280, 256] width 153 height 21
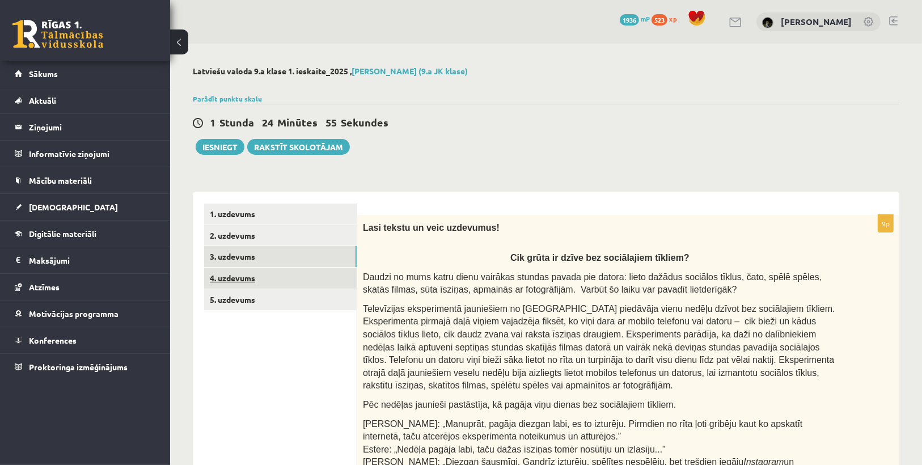
click at [258, 281] on link "4. uzdevums" at bounding box center [280, 278] width 153 height 21
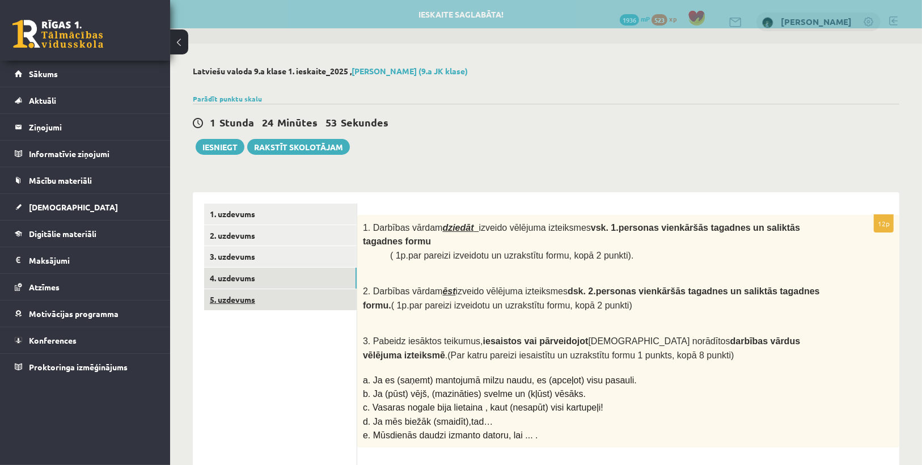
click at [259, 302] on link "5. uzdevums" at bounding box center [280, 299] width 153 height 21
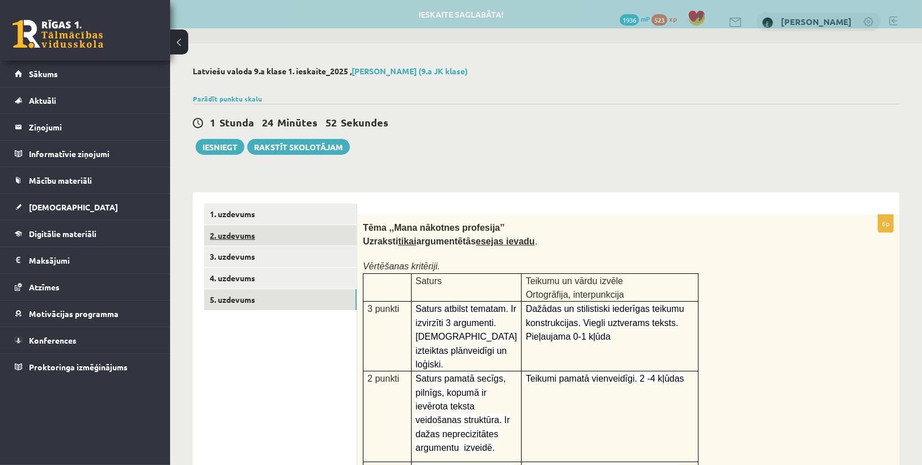
click at [249, 245] on link "2. uzdevums" at bounding box center [280, 235] width 153 height 21
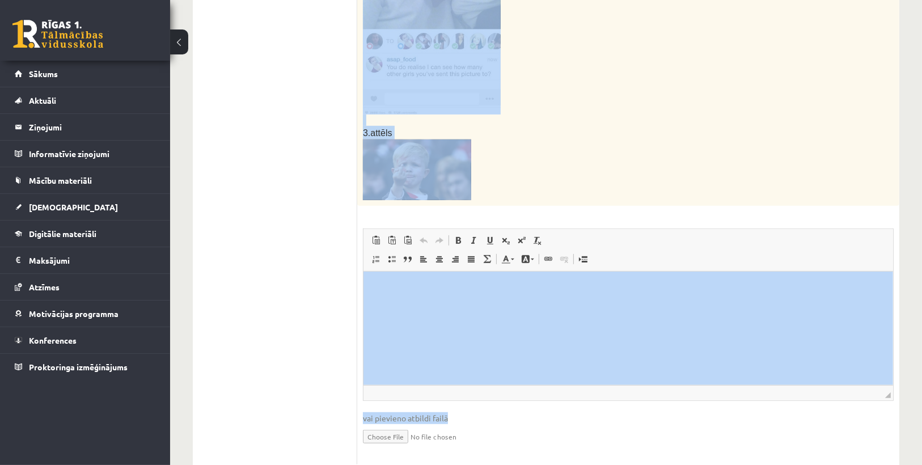
scroll to position [617, 0]
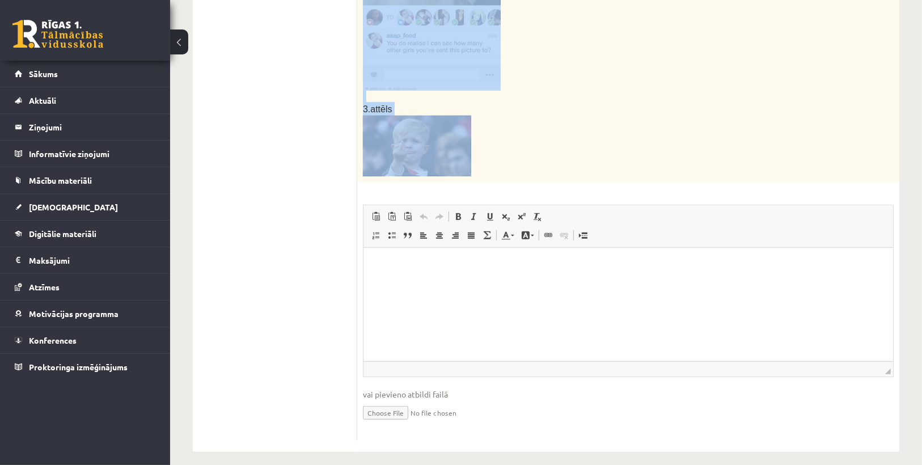
drag, startPoint x: 363, startPoint y: 39, endPoint x: 651, endPoint y: 132, distance: 302.0
click at [644, 121] on p at bounding box center [600, 146] width 474 height 61
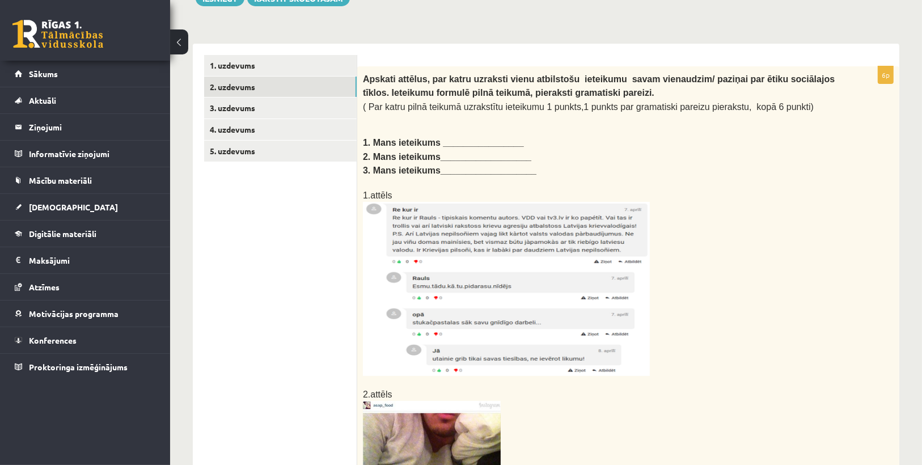
scroll to position [164, 0]
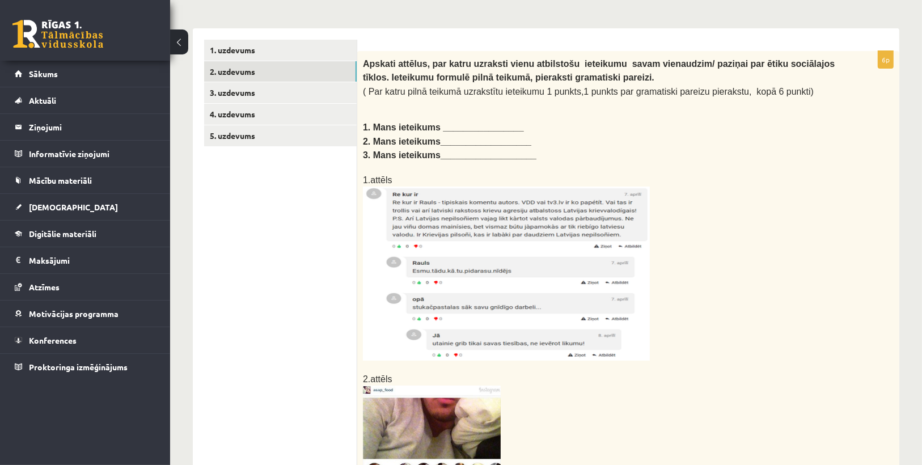
click at [458, 219] on img at bounding box center [506, 274] width 287 height 174
click at [468, 259] on img at bounding box center [506, 274] width 287 height 174
click at [469, 258] on img at bounding box center [506, 274] width 287 height 174
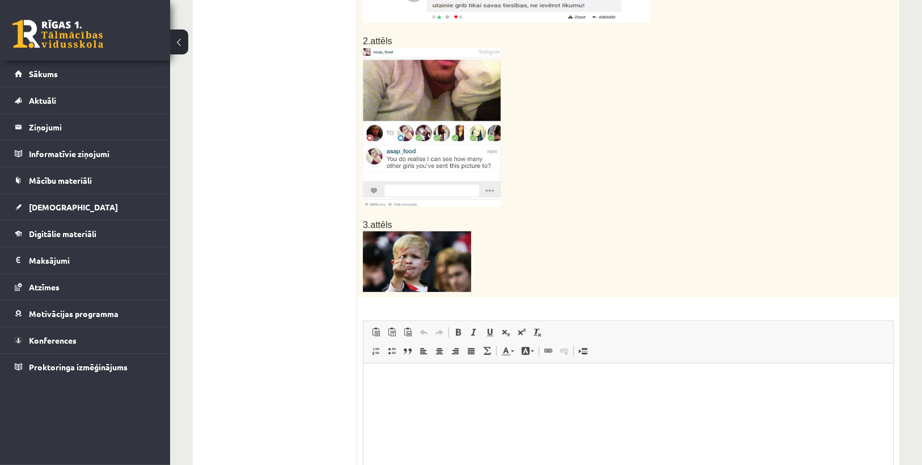
scroll to position [617, 0]
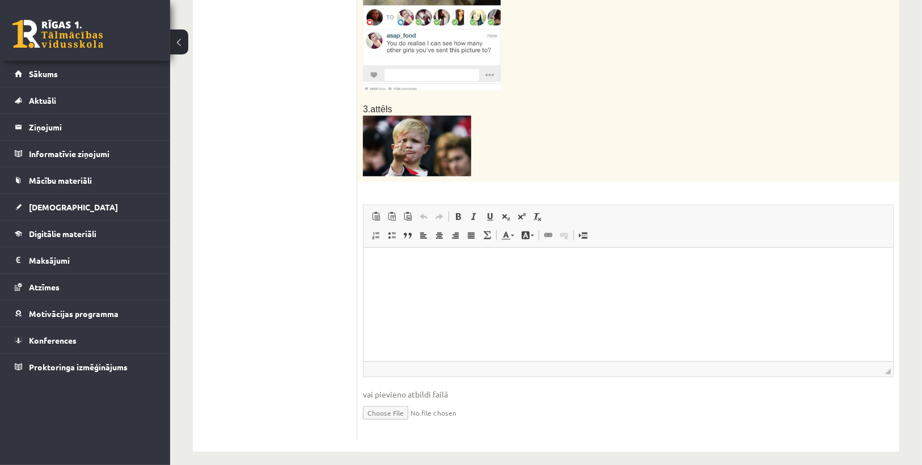
click at [468, 279] on html at bounding box center [628, 265] width 530 height 35
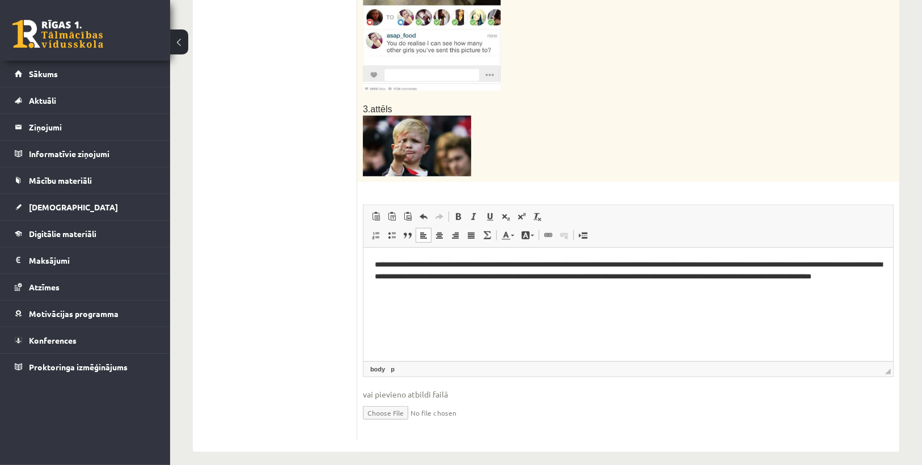
click at [605, 264] on p "**********" at bounding box center [627, 276] width 507 height 35
click at [390, 277] on p "**********" at bounding box center [627, 276] width 507 height 35
click at [454, 293] on p "**********" at bounding box center [627, 276] width 507 height 35
click at [801, 279] on p "**********" at bounding box center [627, 276] width 507 height 35
click at [800, 279] on p "**********" at bounding box center [627, 276] width 507 height 35
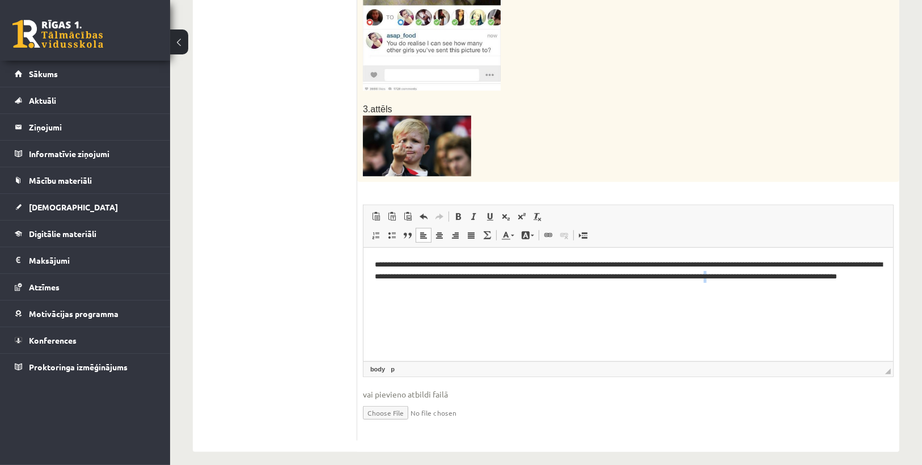
click at [800, 279] on p "**********" at bounding box center [627, 276] width 507 height 35
click at [800, 276] on p "**********" at bounding box center [627, 276] width 507 height 35
click at [453, 292] on p "**********" at bounding box center [627, 276] width 507 height 35
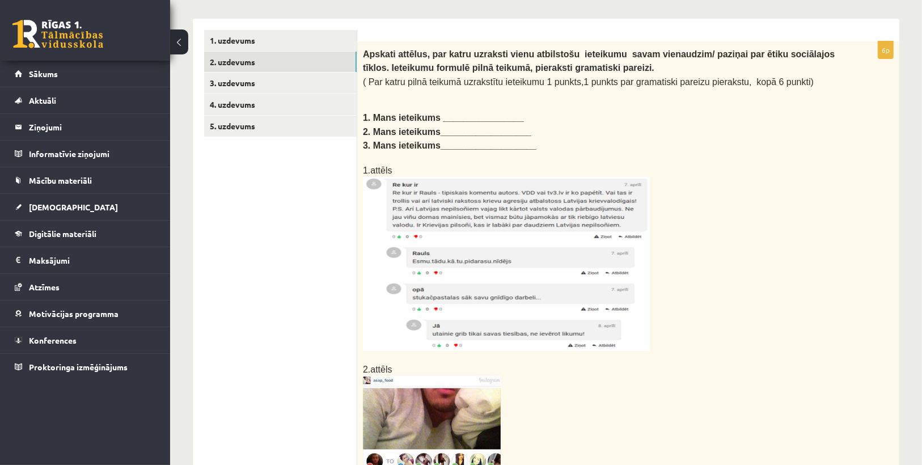
scroll to position [318, 0]
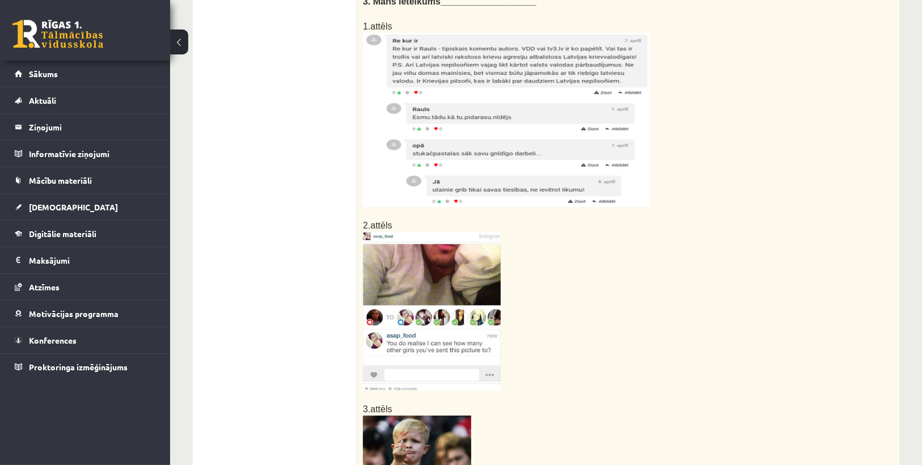
click at [413, 245] on img at bounding box center [432, 311] width 138 height 159
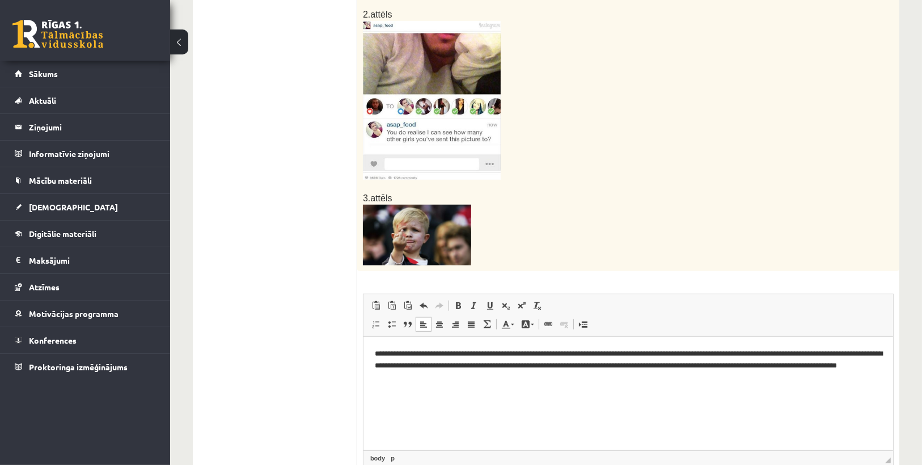
scroll to position [544, 0]
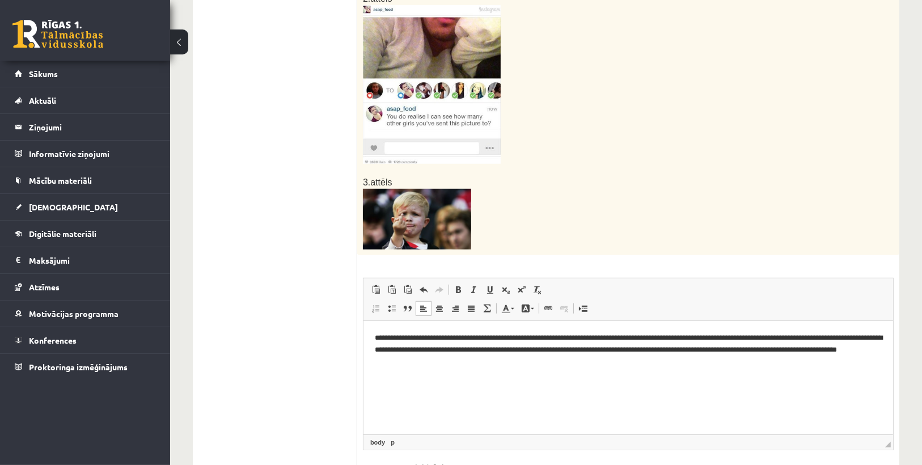
click at [457, 368] on html "**********" at bounding box center [628, 350] width 530 height 58
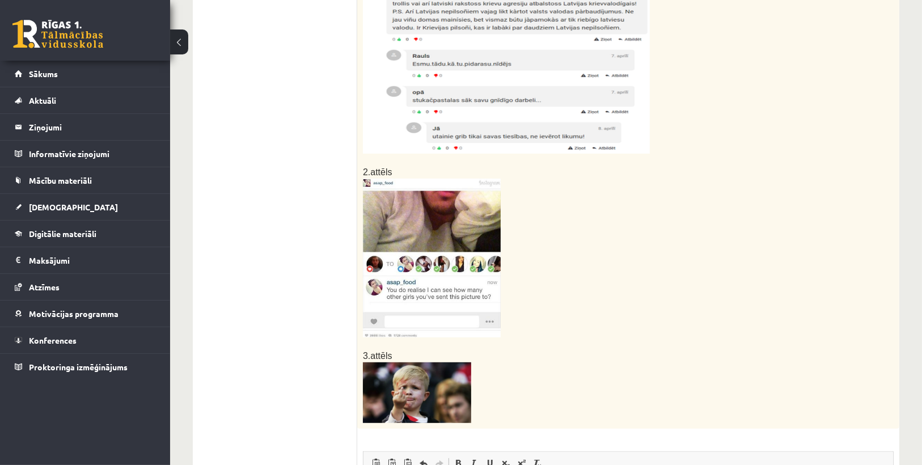
scroll to position [318, 0]
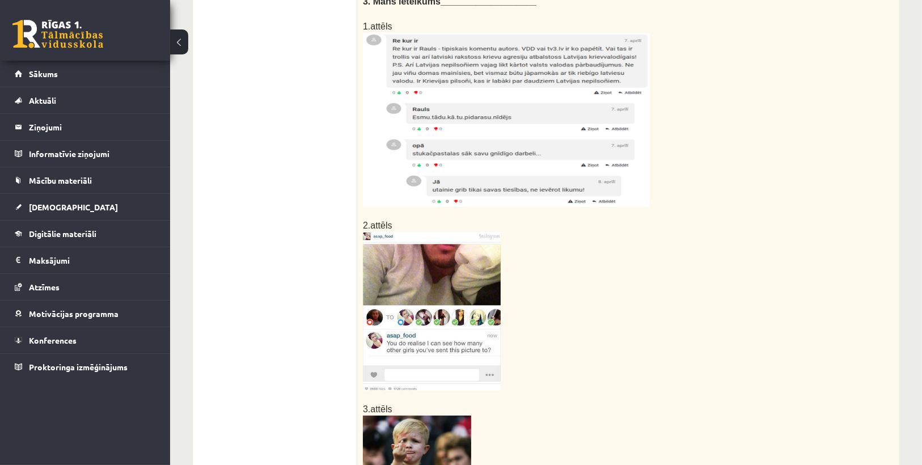
click at [439, 314] on img at bounding box center [432, 311] width 138 height 159
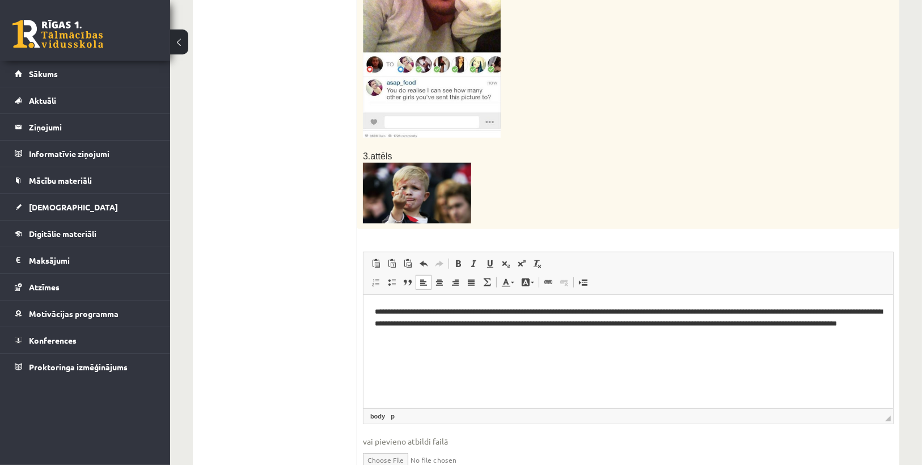
scroll to position [617, 0]
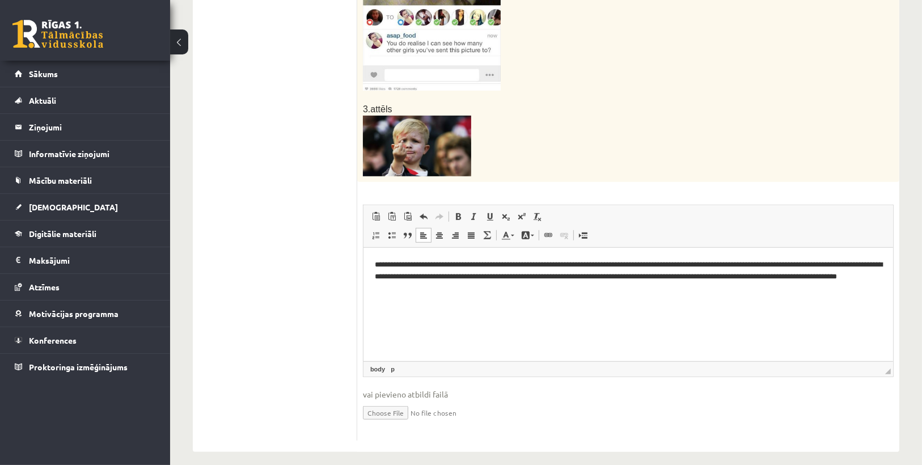
click at [467, 288] on p "**********" at bounding box center [627, 276] width 507 height 35
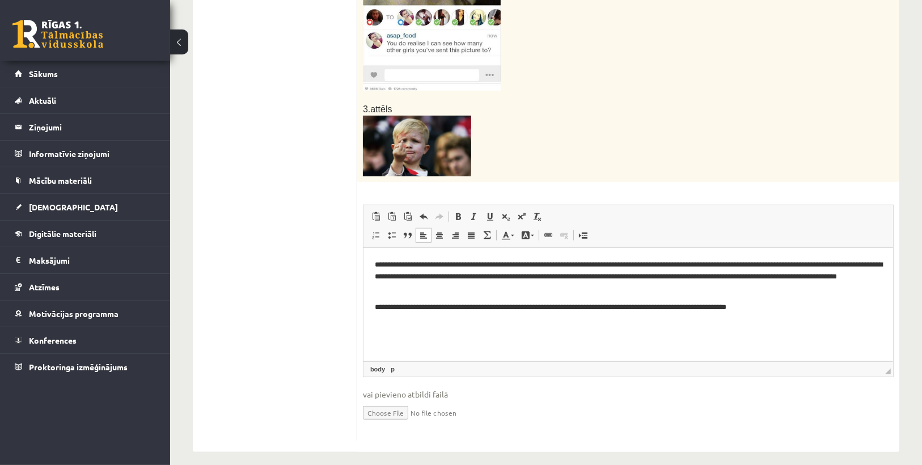
click at [727, 305] on p "**********" at bounding box center [627, 308] width 507 height 12
click at [776, 306] on p "**********" at bounding box center [627, 308] width 507 height 12
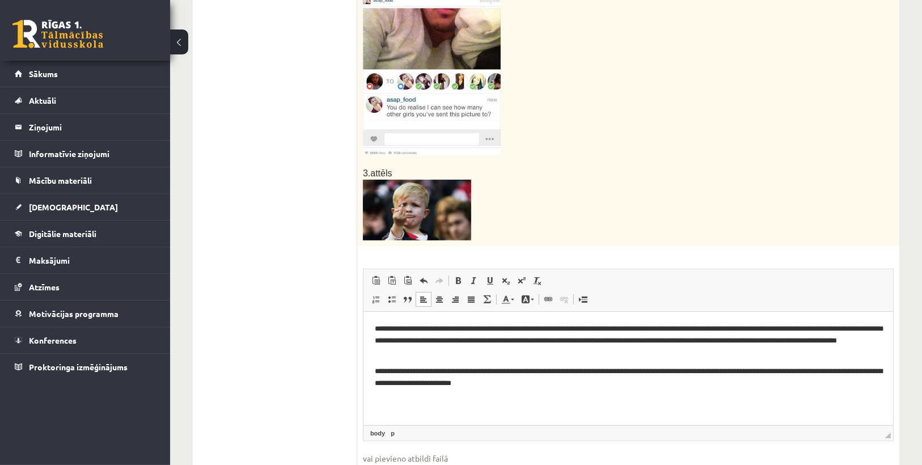
scroll to position [572, 0]
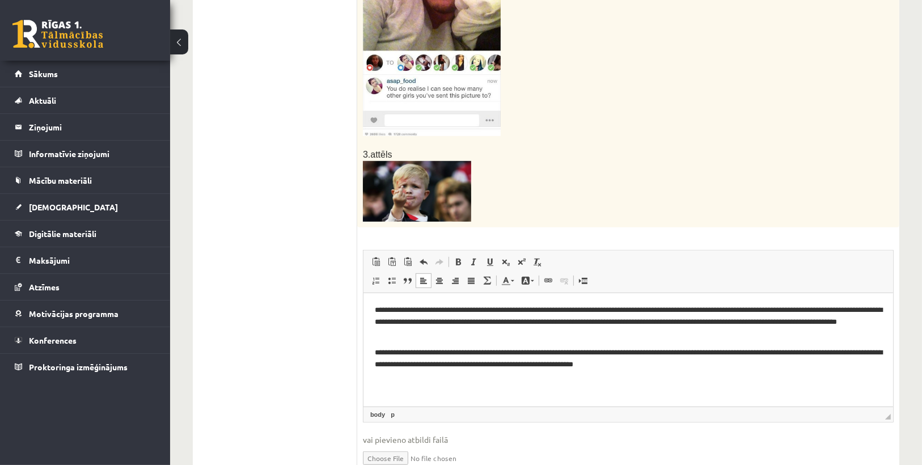
click at [527, 351] on p "**********" at bounding box center [627, 359] width 507 height 24
click at [672, 362] on p "**********" at bounding box center [627, 359] width 507 height 24
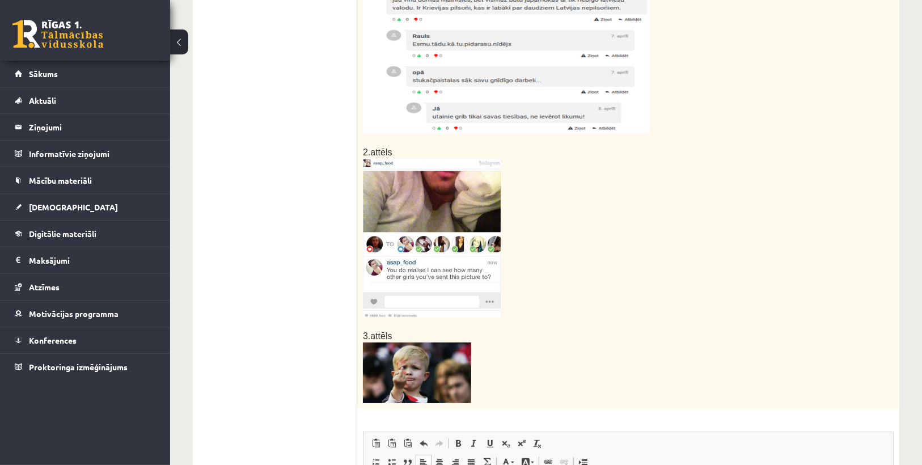
click at [446, 201] on img at bounding box center [432, 238] width 138 height 159
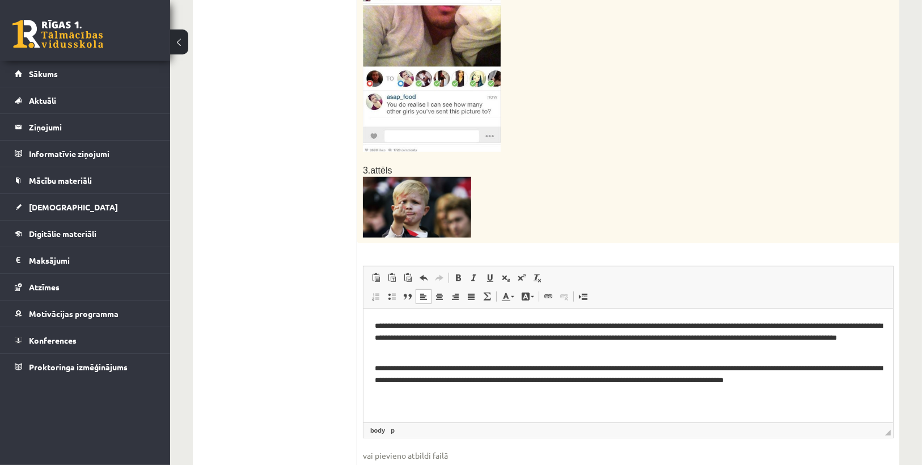
scroll to position [617, 0]
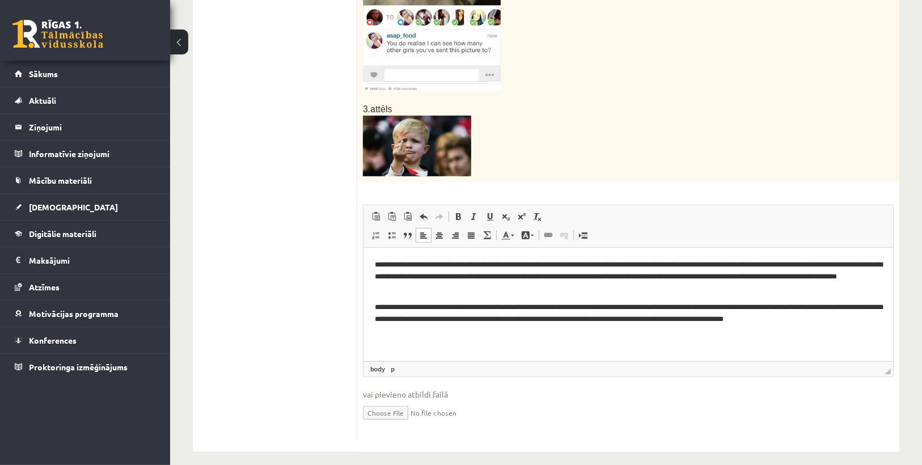
click at [821, 319] on p "**********" at bounding box center [627, 314] width 507 height 24
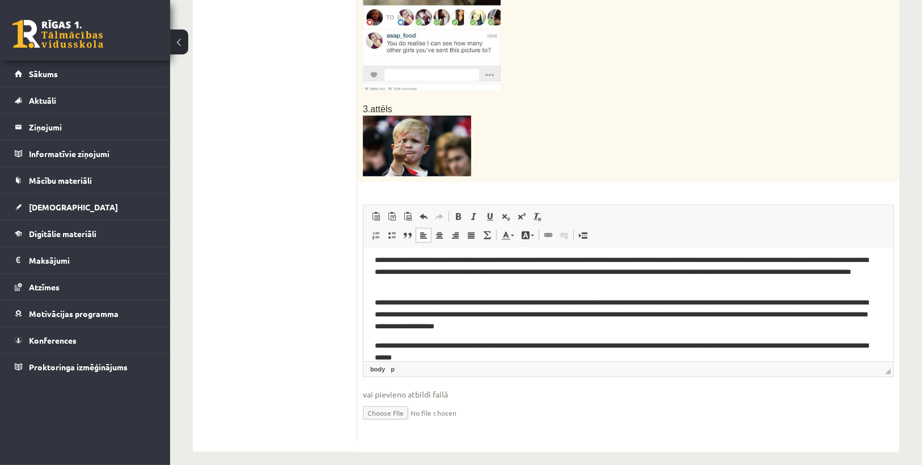
scroll to position [37, 0]
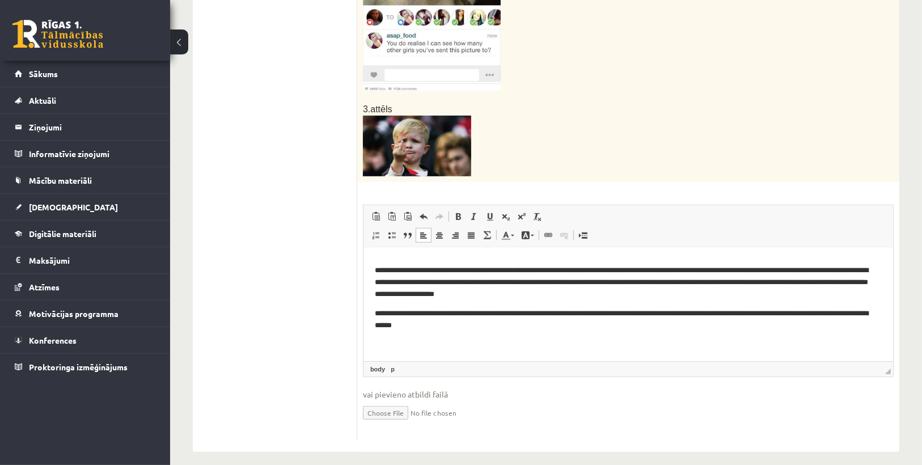
click at [843, 312] on p "**********" at bounding box center [624, 320] width 501 height 24
click at [466, 324] on p "**********" at bounding box center [624, 320] width 501 height 24
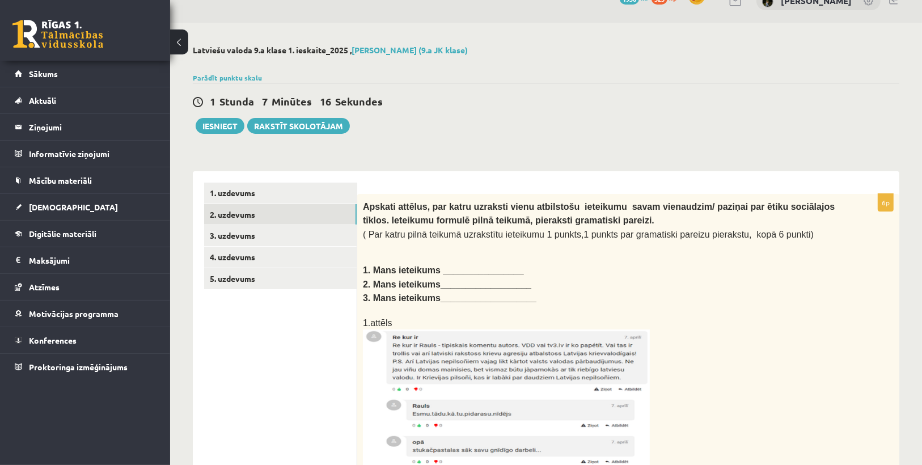
scroll to position [0, 0]
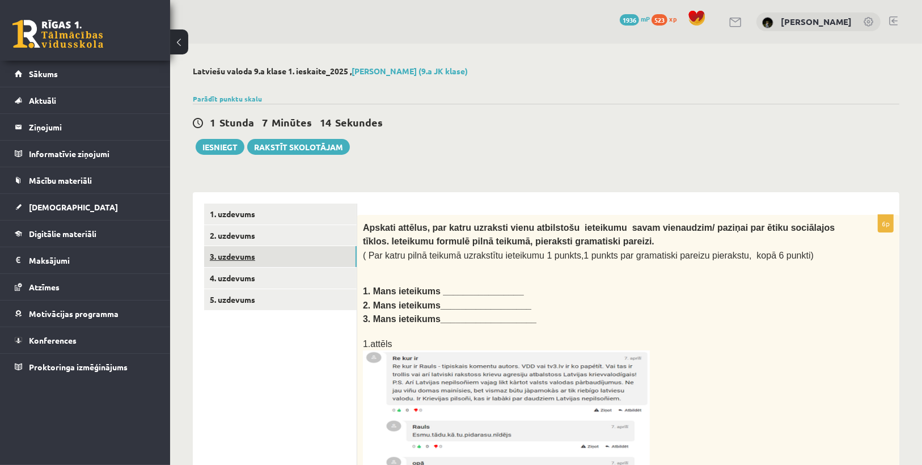
click at [227, 259] on link "3. uzdevums" at bounding box center [280, 256] width 153 height 21
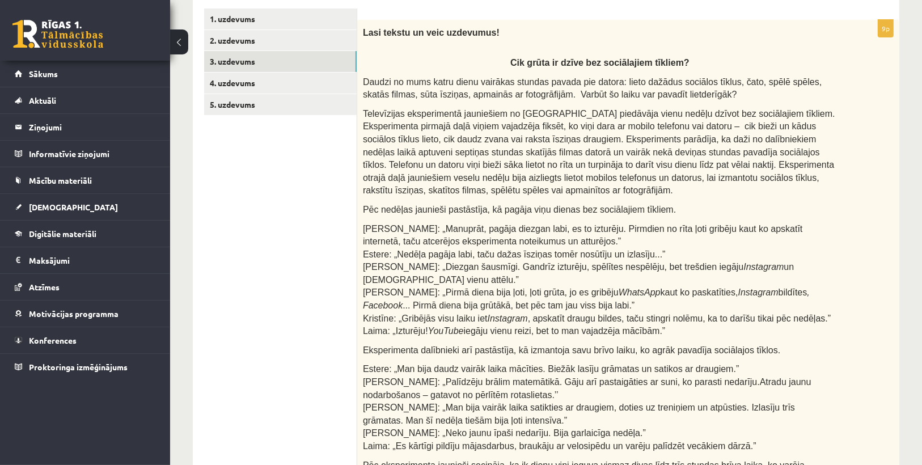
scroll to position [181, 0]
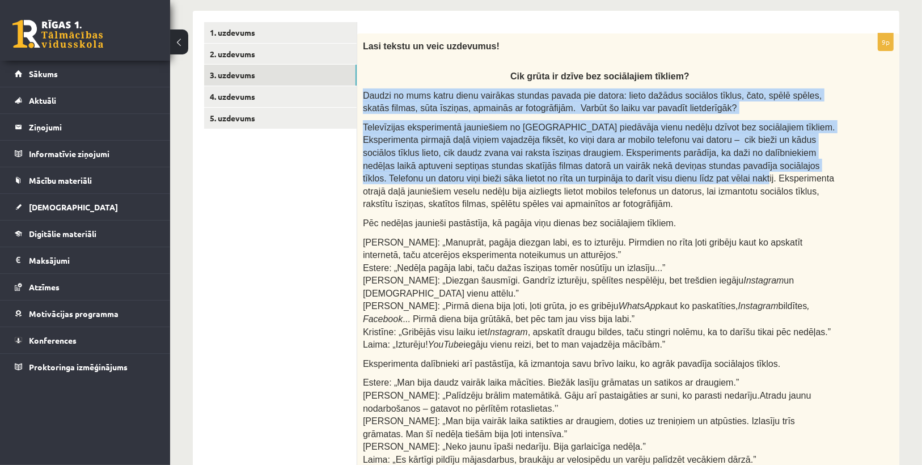
drag, startPoint x: 365, startPoint y: 88, endPoint x: 527, endPoint y: 156, distance: 176.1
click at [531, 170] on div "Lasi tekstu un veic uzdevumus! Cik grūta ir dzīve bez sociālajiem tīkliem? Daud…" at bounding box center [628, 399] width 542 height 733
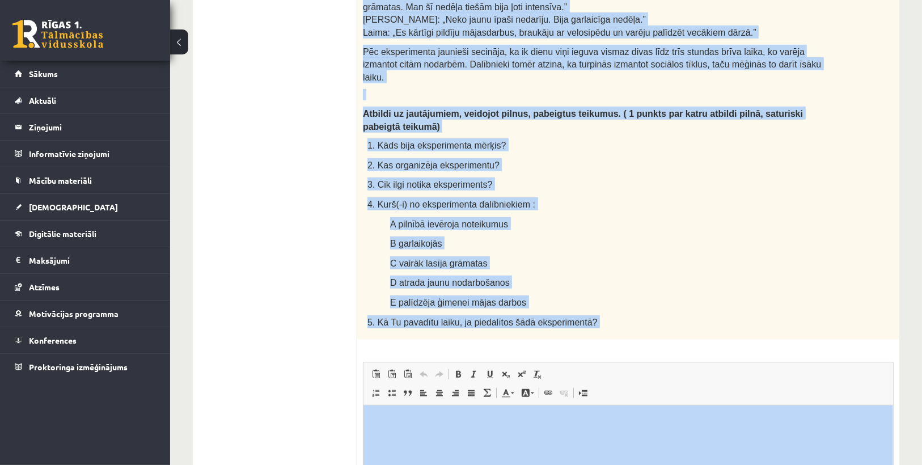
scroll to position [720, 0]
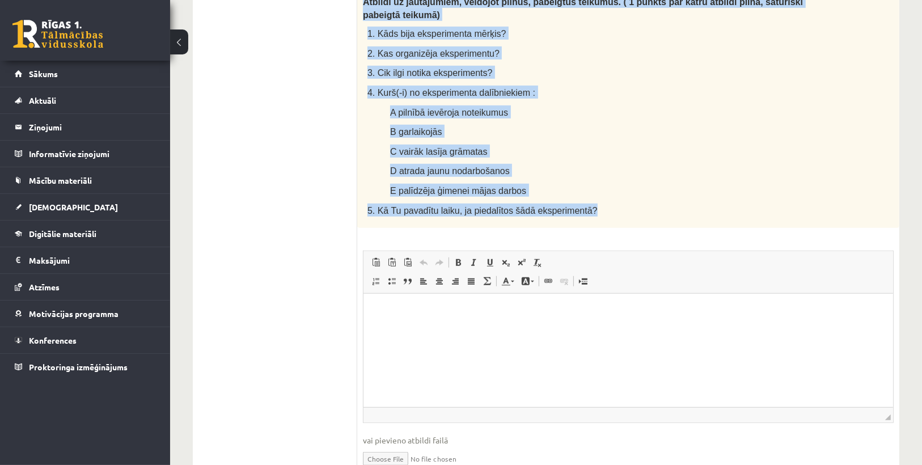
drag, startPoint x: 520, startPoint y: 70, endPoint x: 661, endPoint y: 158, distance: 166.3
copy div "Cik grūta ir dzīve bez sociālajiem tīkliem? Daudzi no mums katru dienu vairākas…"
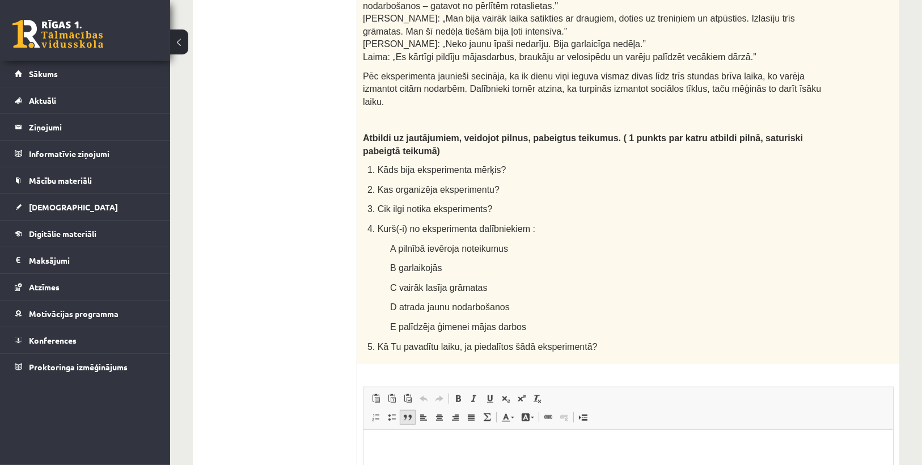
scroll to position [675, 0]
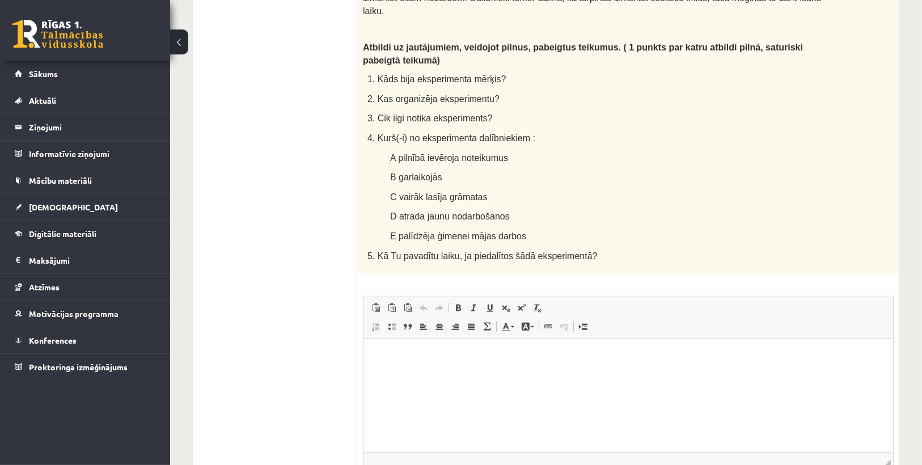
click at [425, 371] on html at bounding box center [628, 356] width 530 height 35
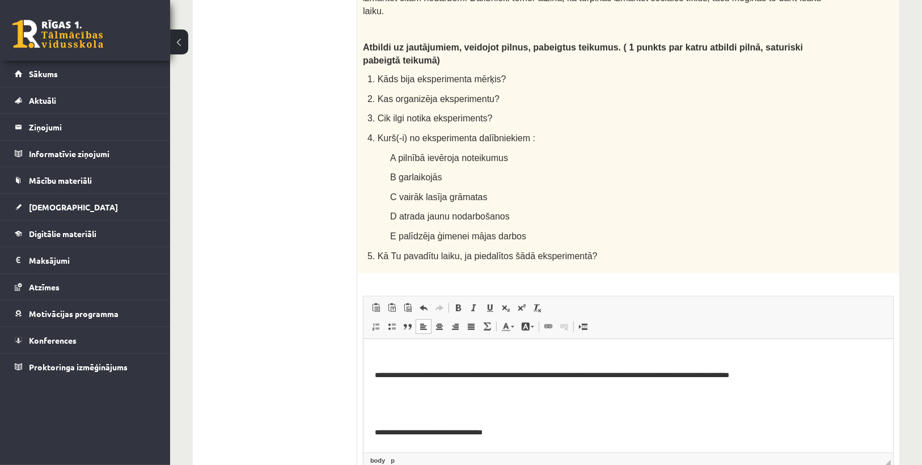
click at [451, 397] on p "Editor, wiswyg-editor-user-answer-47363874443520" at bounding box center [627, 395] width 507 height 12
click at [451, 427] on p "Editor, wiswyg-editor-user-answer-47363874443520" at bounding box center [627, 433] width 507 height 12
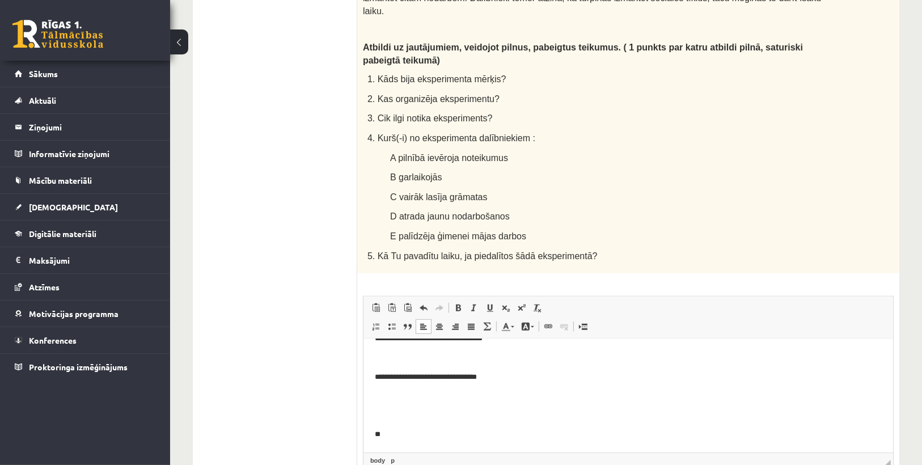
scroll to position [91, 0]
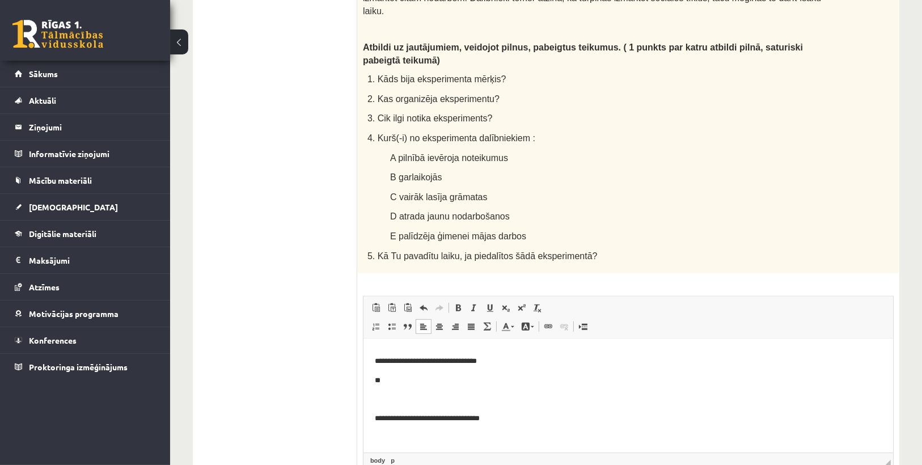
click at [402, 397] on p "Editor, wiswyg-editor-user-answer-47363874443520" at bounding box center [627, 400] width 507 height 12
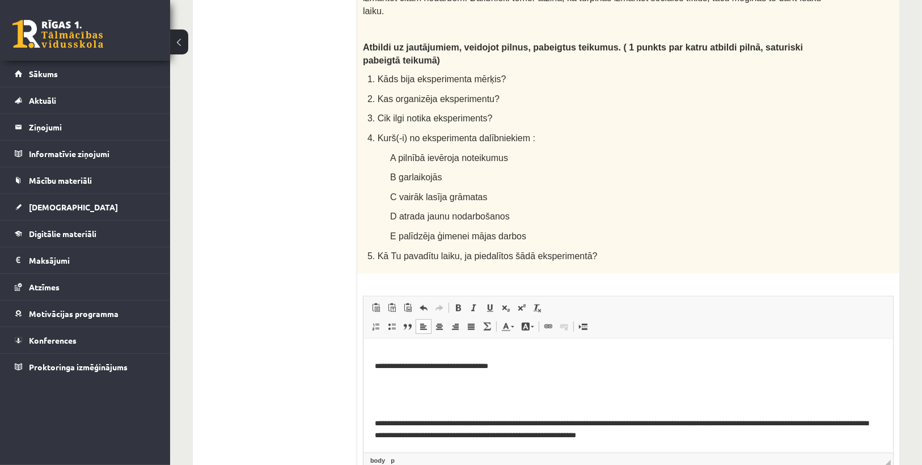
click at [409, 404] on p "Editor, wiswyg-editor-user-answer-47363874443520" at bounding box center [627, 405] width 507 height 12
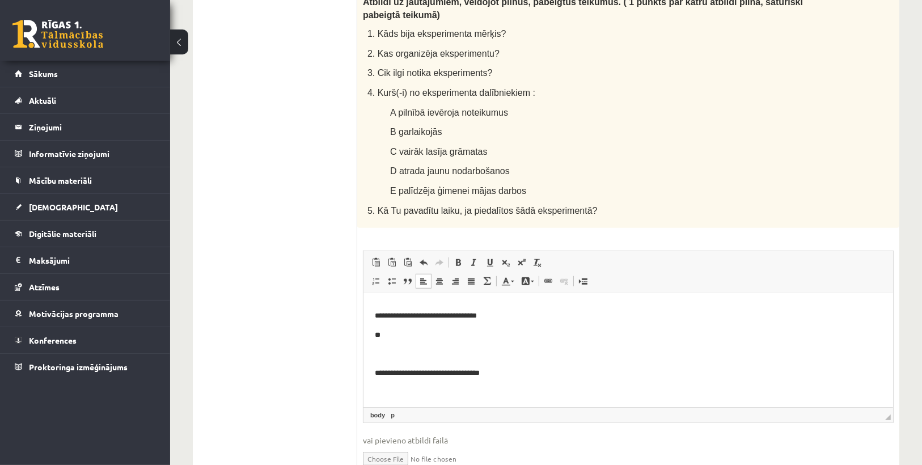
click at [384, 334] on p "**" at bounding box center [624, 335] width 501 height 12
click at [396, 343] on body "**********" at bounding box center [627, 398] width 507 height 369
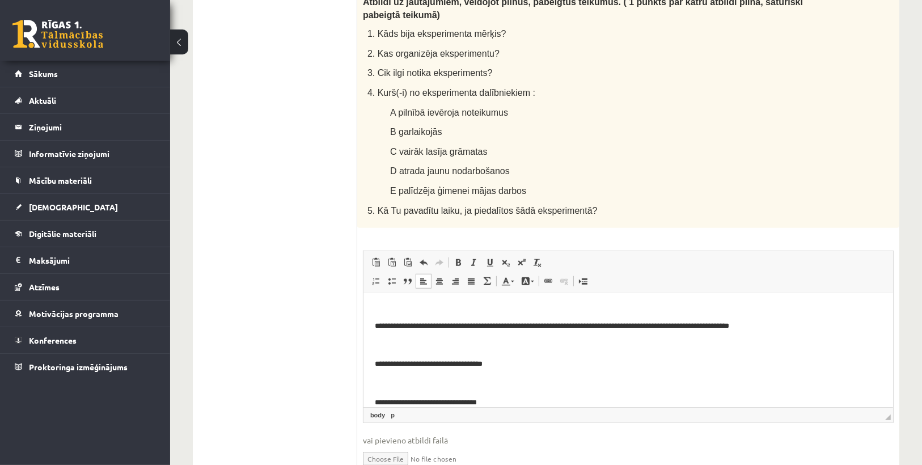
scroll to position [0, 0]
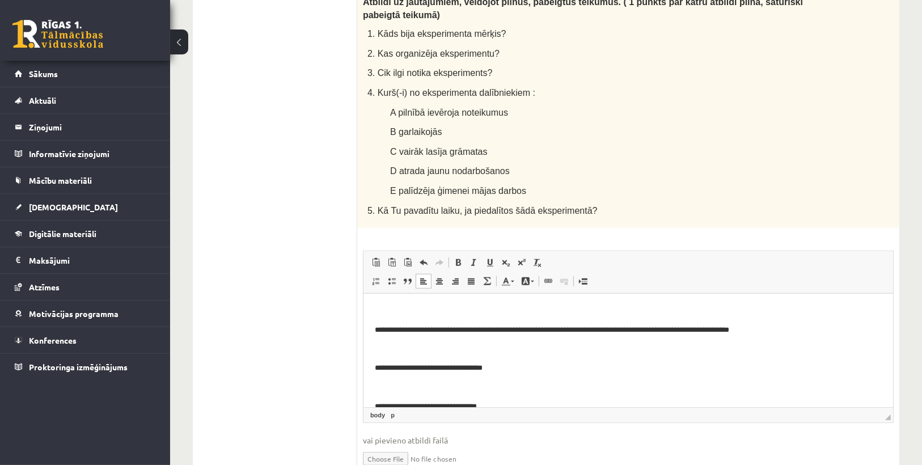
click at [411, 310] on p "Editor, wiswyg-editor-user-answer-47363874443520" at bounding box center [627, 311] width 507 height 12
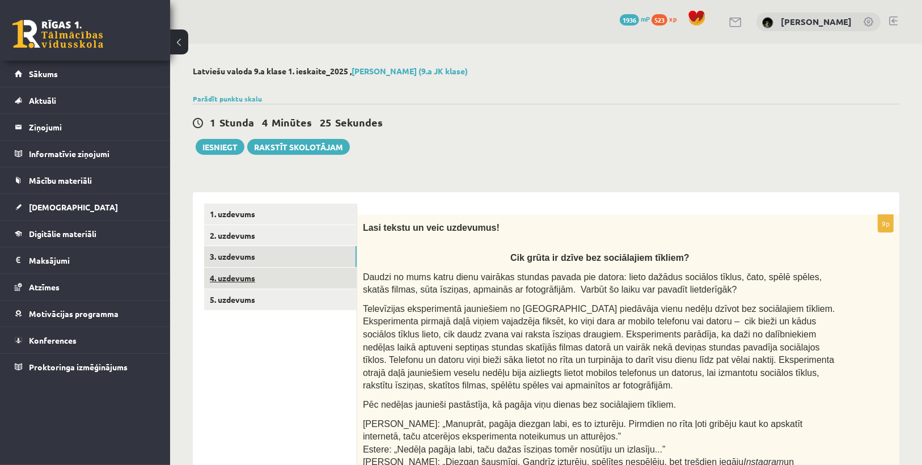
click at [249, 279] on link "4. uzdevums" at bounding box center [280, 278] width 153 height 21
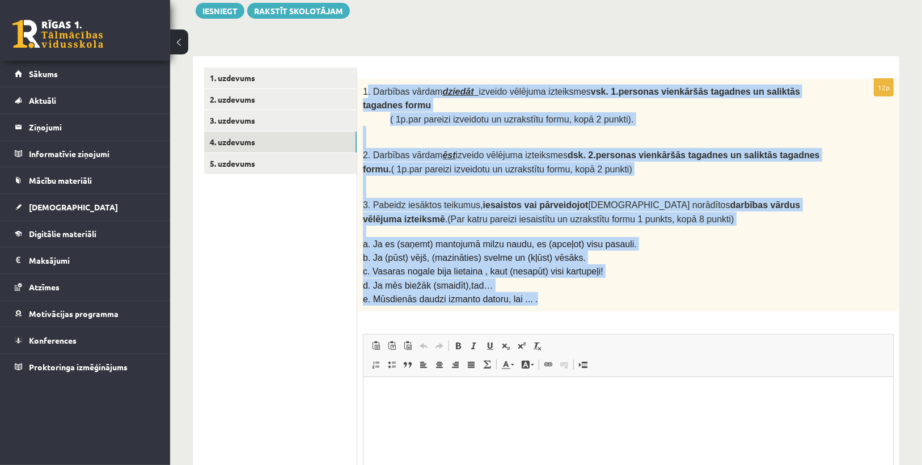
drag, startPoint x: 365, startPoint y: 86, endPoint x: 623, endPoint y: 278, distance: 320.9
click at [623, 278] on div "1. Darbības vārdam dziedāt izveido vēlējuma izteiksmes vsk. 1.personas vienkārš…" at bounding box center [628, 195] width 542 height 233
copy div ". Darbības vārdam dziedāt izveido vēlējuma izteiksmes vsk. 1.personas vienkāršā…"
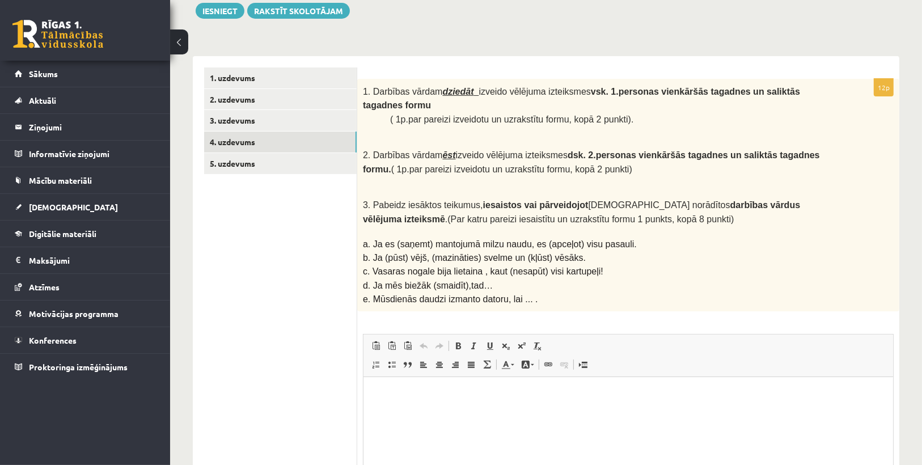
click at [632, 291] on div "12p 1. Darbības vārdam dziedāt izveido vēlējuma izteiksmes vsk. 1.personas vien…" at bounding box center [628, 325] width 542 height 492
click at [413, 412] on html at bounding box center [628, 394] width 530 height 35
click at [408, 434] on p "Editor, wiswyg-editor-user-answer-47363988545620" at bounding box center [627, 435] width 507 height 12
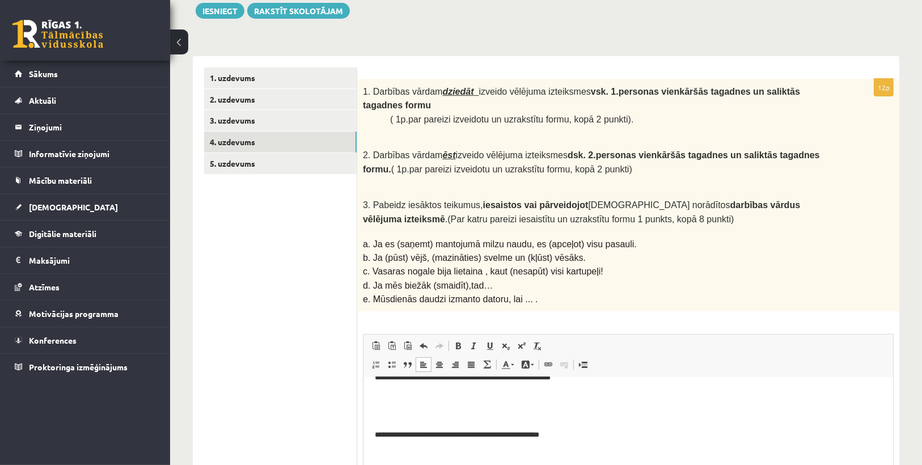
click at [423, 417] on p "Editor, wiswyg-editor-user-answer-47363988545620" at bounding box center [627, 416] width 507 height 12
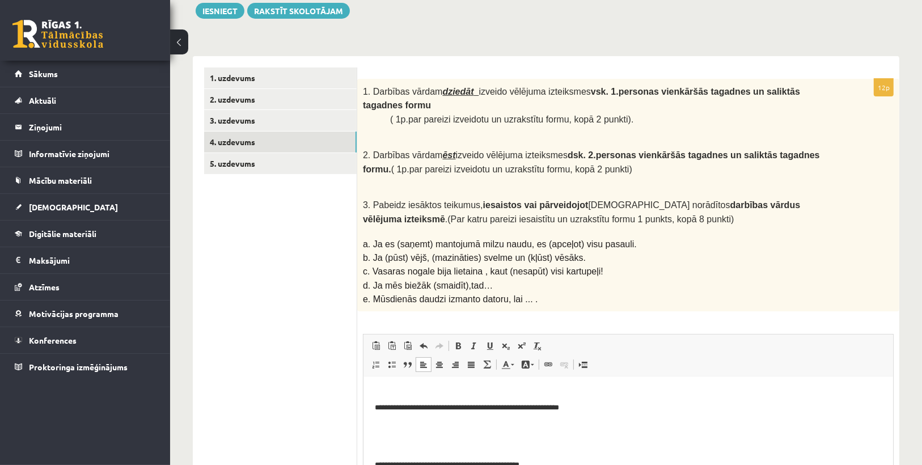
scroll to position [122, 0]
click at [424, 433] on body "**********" at bounding box center [627, 463] width 507 height 395
click at [412, 390] on p "Editor, wiswyg-editor-user-answer-47363988545620" at bounding box center [627, 392] width 507 height 12
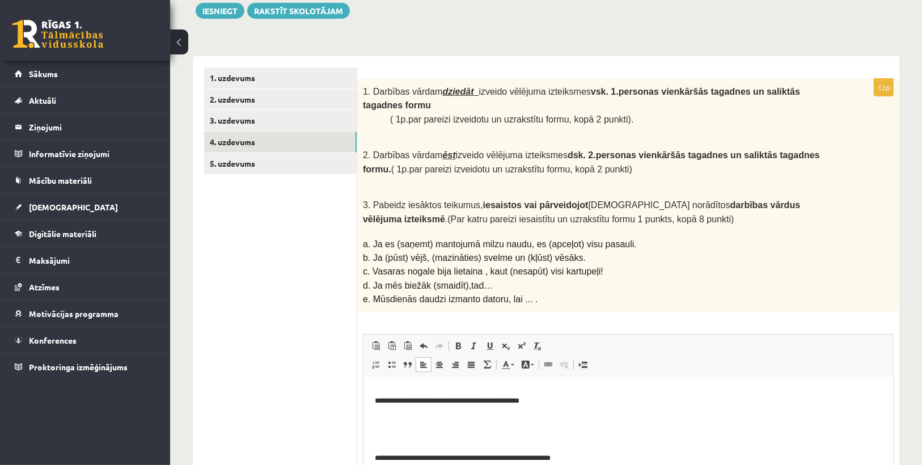
click at [416, 420] on p "Editor, wiswyg-editor-user-answer-47363988545620" at bounding box center [627, 420] width 507 height 12
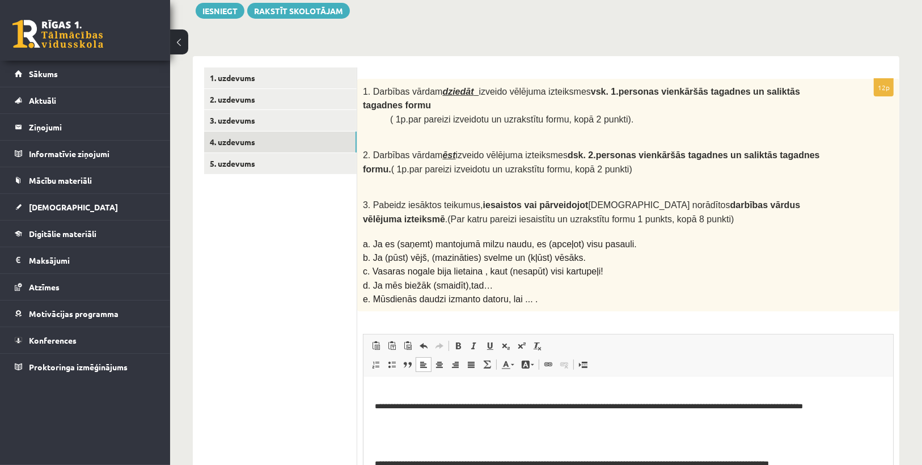
scroll to position [0, 0]
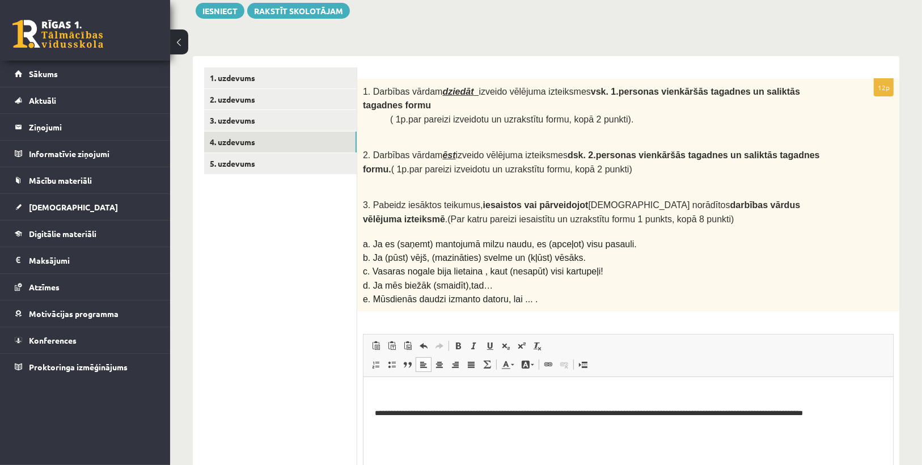
click at [416, 434] on p "Editor, wiswyg-editor-user-answer-47363988545620" at bounding box center [627, 433] width 507 height 12
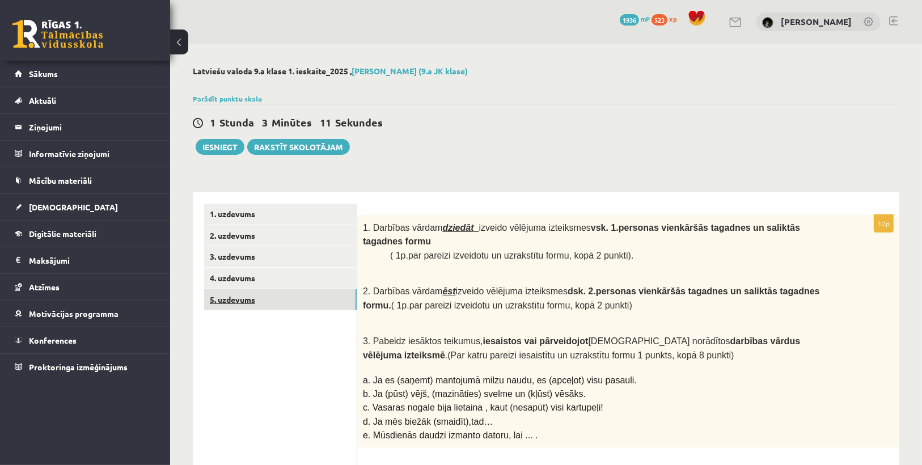
click at [237, 295] on link "5. uzdevums" at bounding box center [280, 299] width 153 height 21
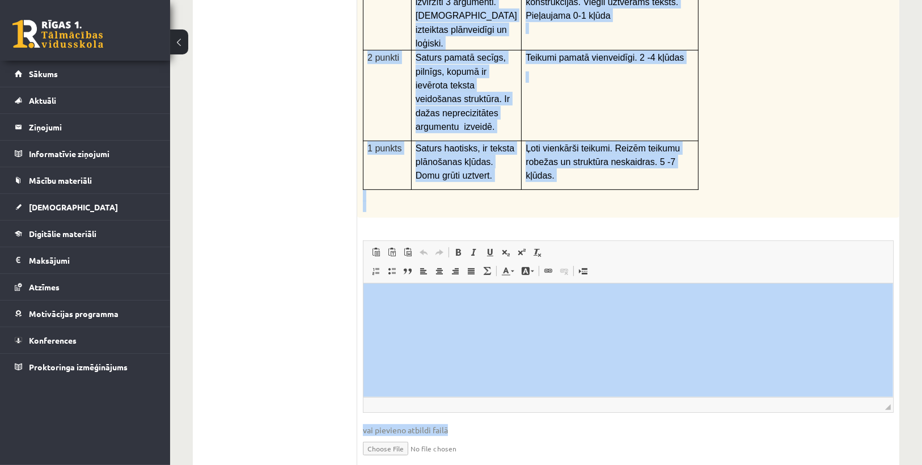
scroll to position [345, 0]
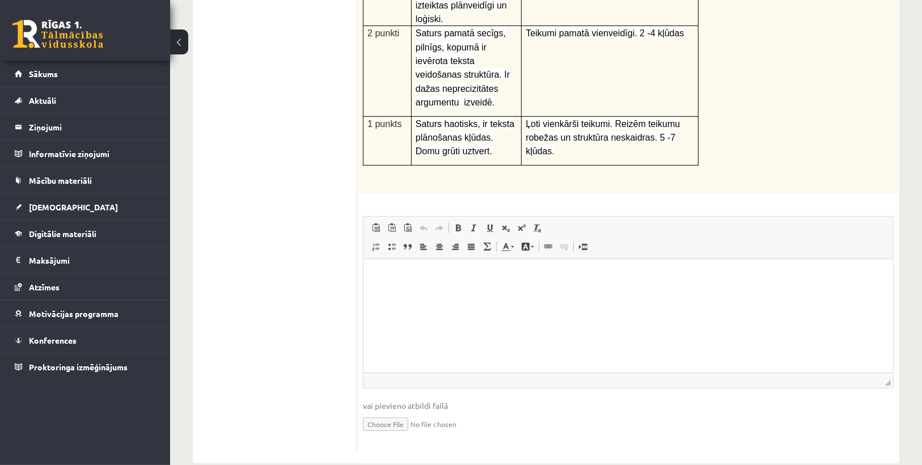
drag, startPoint x: 367, startPoint y: 228, endPoint x: 768, endPoint y: 133, distance: 411.9
click at [768, 133] on div "Tēma ,,Mana nākotnes profesija’’ Uzraksti tikai argumentētās esejas ievadu . Vē…" at bounding box center [628, 32] width 542 height 324
copy div "Tēma ,,Mana nākotnes profesija’’ Uzraksti tikai argumentētās esejas ievadu . Vē…"
click at [752, 143] on div "Tēma ,,Mana nākotnes profesija’’ Uzraksti tikai argumentētās esejas ievadu . Vē…" at bounding box center [628, 32] width 542 height 324
click at [454, 293] on html at bounding box center [628, 276] width 530 height 35
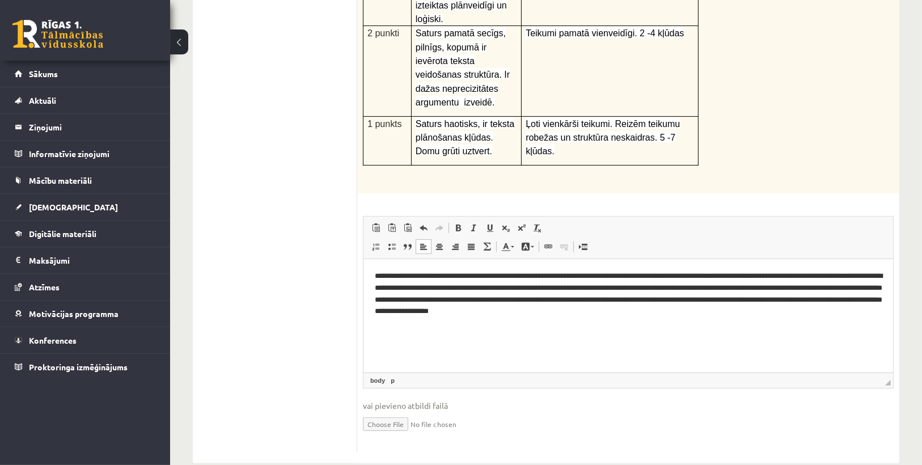
click at [373, 276] on html "**********" at bounding box center [628, 294] width 530 height 70
click at [691, 304] on p "**********" at bounding box center [627, 293] width 507 height 47
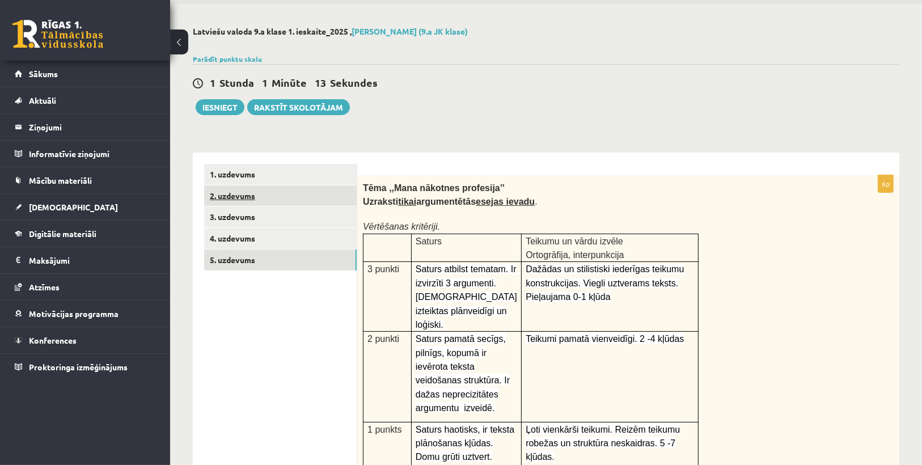
scroll to position [0, 0]
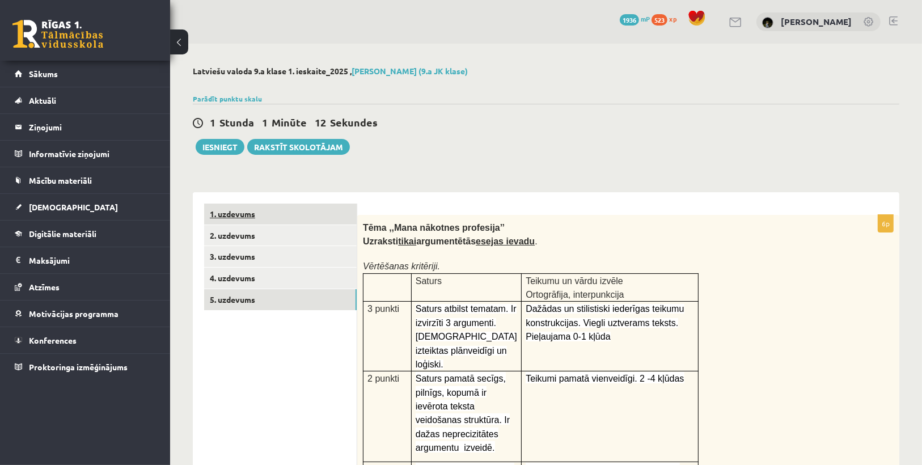
click at [236, 215] on link "1. uzdevums" at bounding box center [280, 214] width 153 height 21
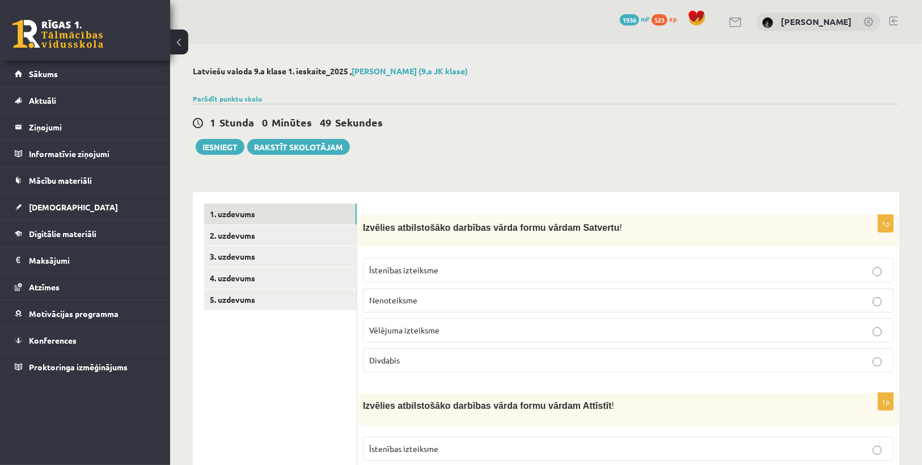
click at [234, 237] on link "2. uzdevums" at bounding box center [280, 235] width 153 height 21
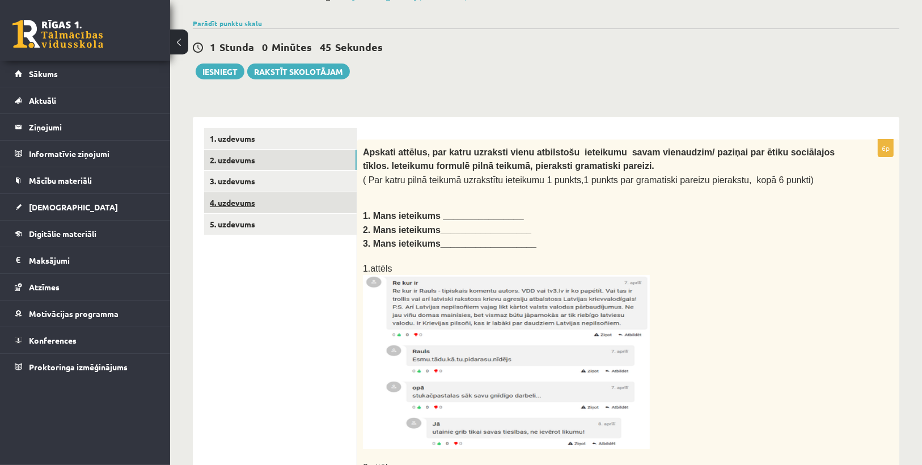
scroll to position [45, 0]
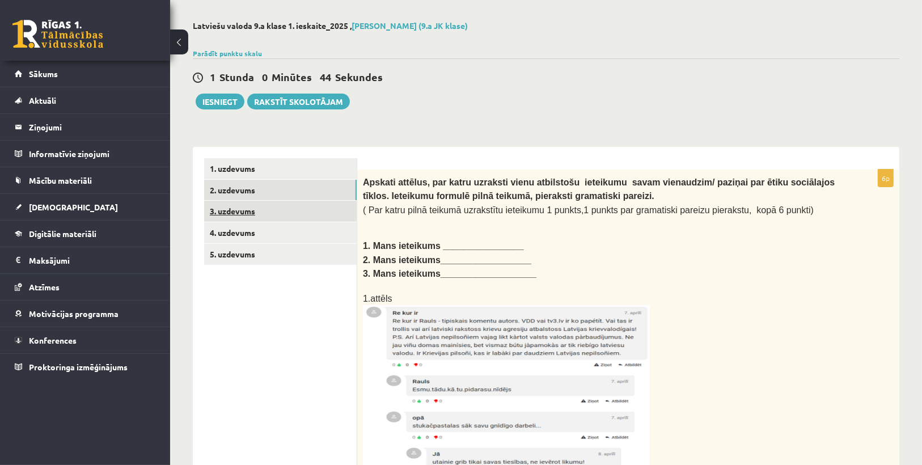
click at [235, 213] on link "3. uzdevums" at bounding box center [280, 211] width 153 height 21
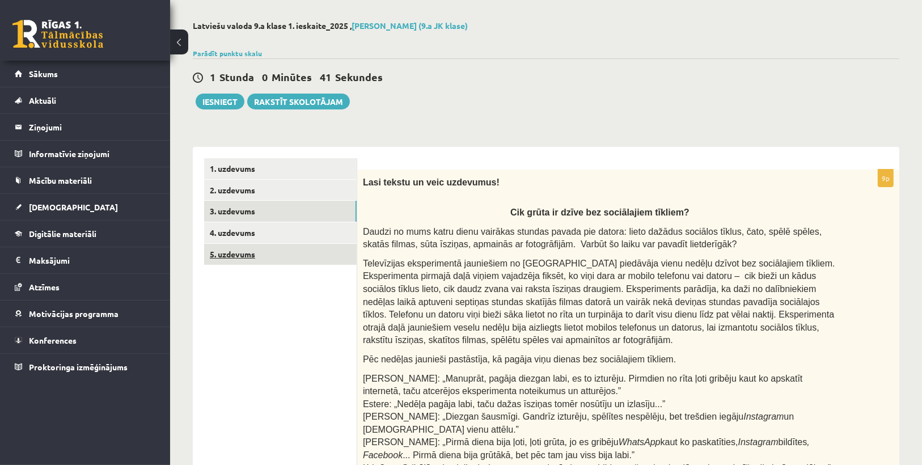
scroll to position [0, 0]
click at [227, 237] on link "4. uzdevums" at bounding box center [280, 232] width 153 height 21
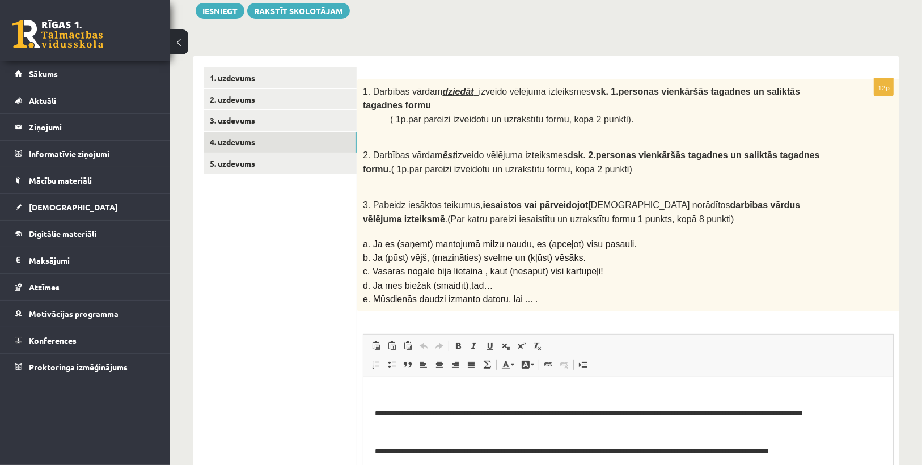
scroll to position [181, 0]
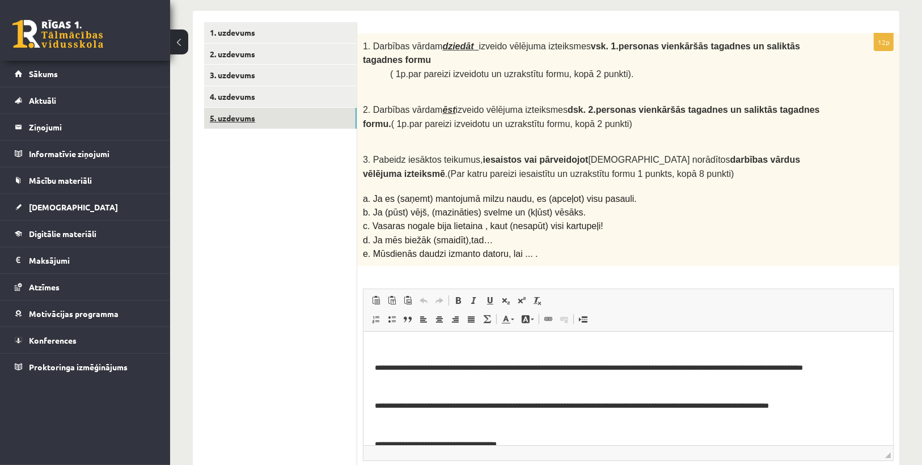
click at [248, 123] on link "5. uzdevums" at bounding box center [280, 118] width 153 height 21
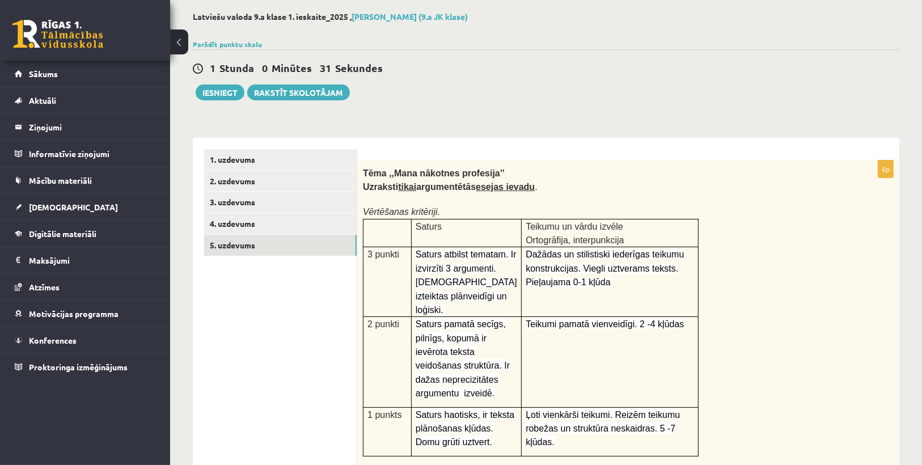
scroll to position [0, 0]
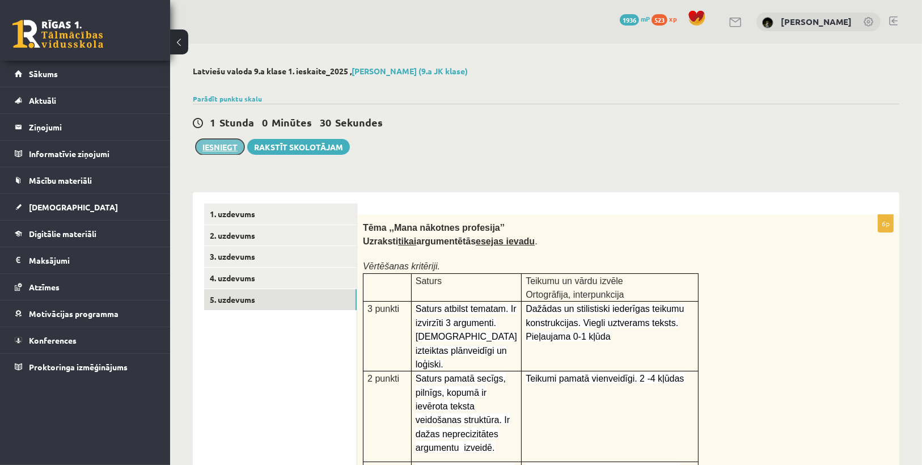
click at [230, 143] on button "Iesniegt" at bounding box center [220, 147] width 49 height 16
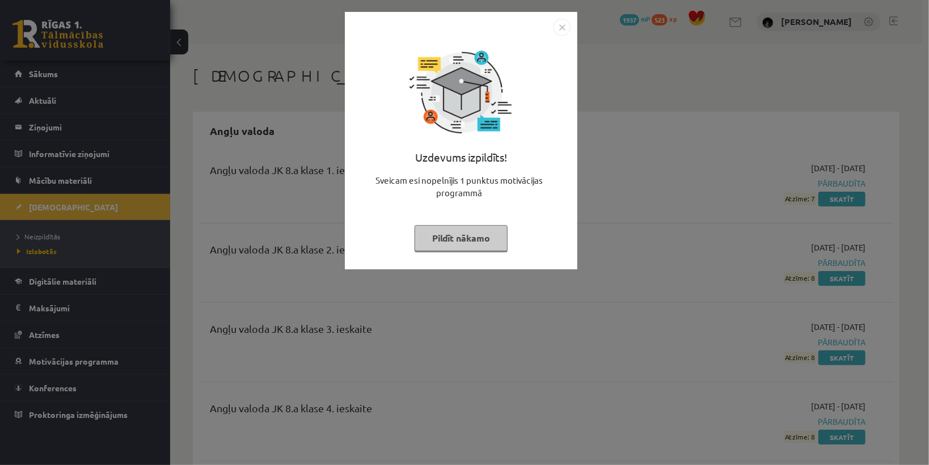
click at [454, 242] on button "Pildīt nākamo" at bounding box center [460, 238] width 93 height 26
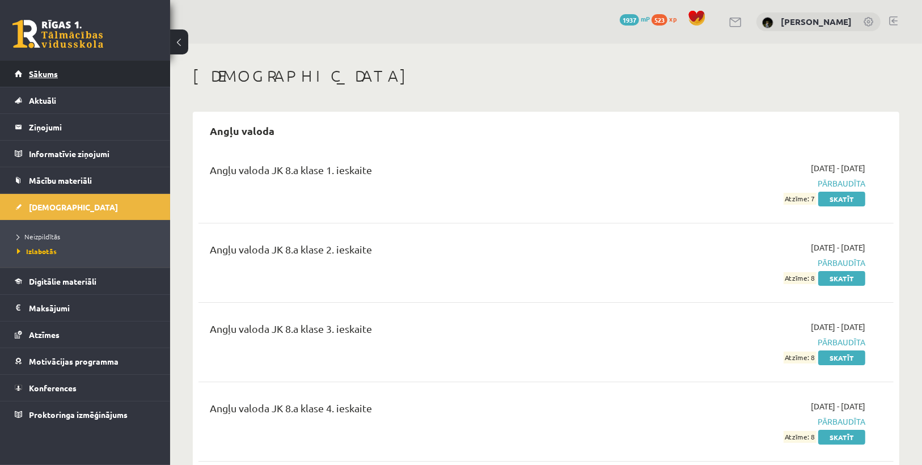
click at [87, 74] on link "Sākums" at bounding box center [85, 74] width 141 height 26
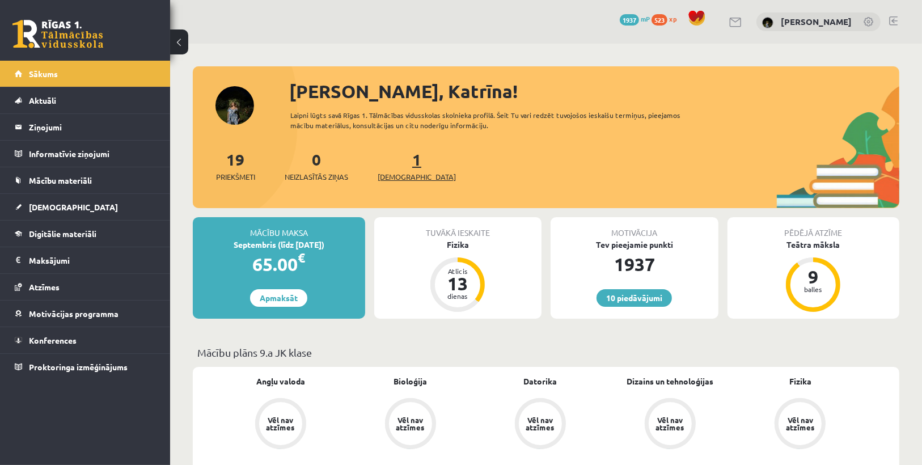
click at [396, 172] on span "[DEMOGRAPHIC_DATA]" at bounding box center [417, 176] width 78 height 11
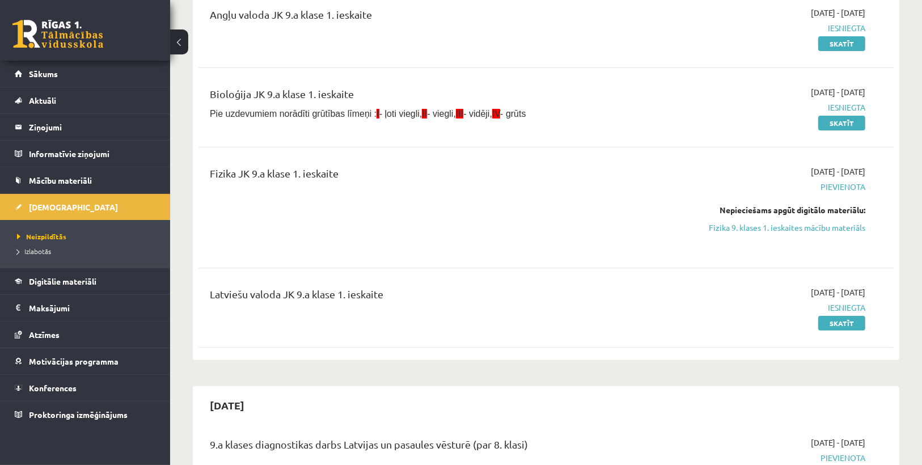
scroll to position [136, 0]
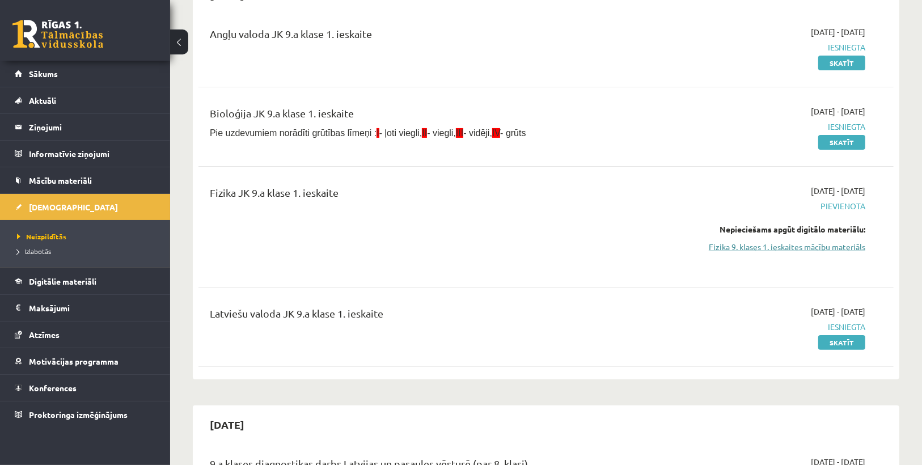
click at [782, 249] on link "Fizika 9. klases 1. ieskaites mācību materiāls" at bounding box center [761, 247] width 207 height 12
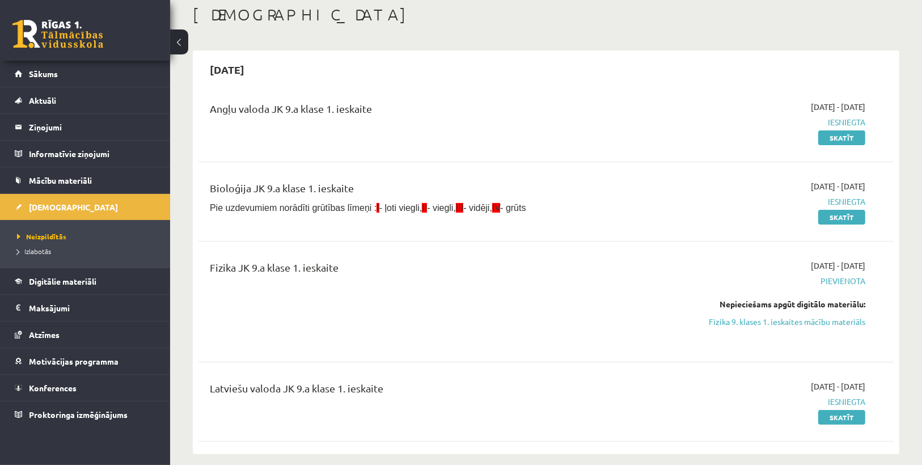
scroll to position [45, 0]
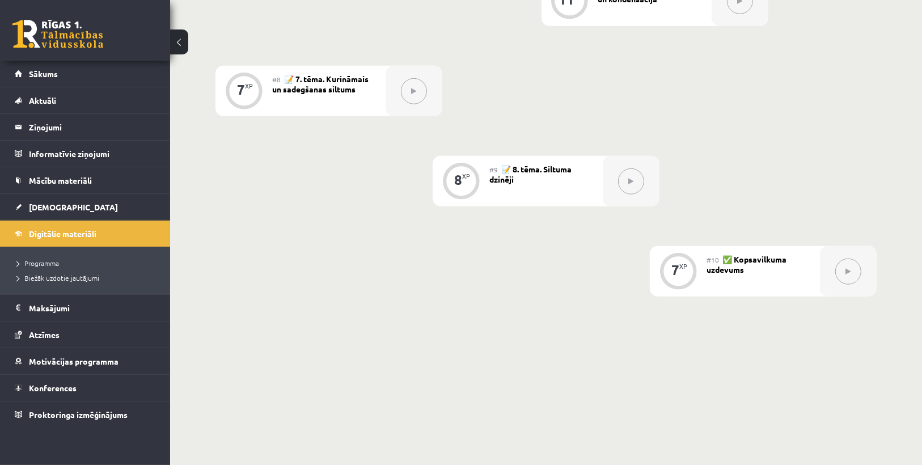
scroll to position [855, 0]
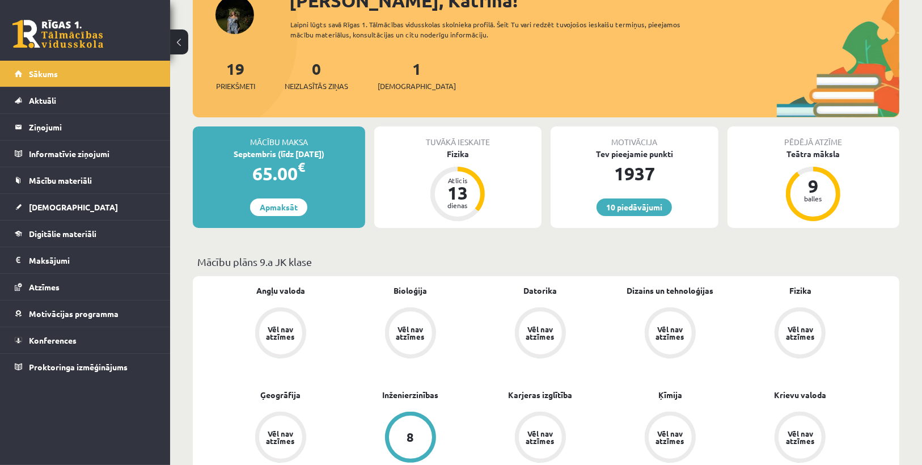
scroll to position [45, 0]
